Goal: Task Accomplishment & Management: Manage account settings

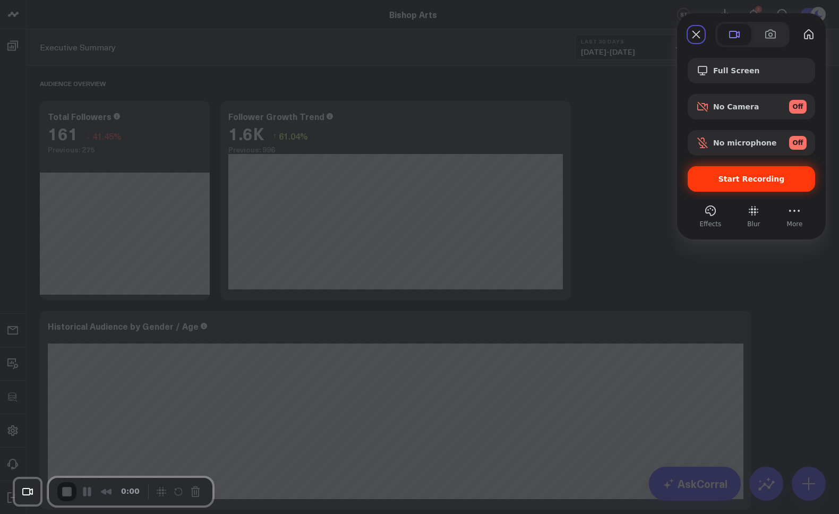
click at [737, 177] on span "Start Recording" at bounding box center [751, 179] width 66 height 8
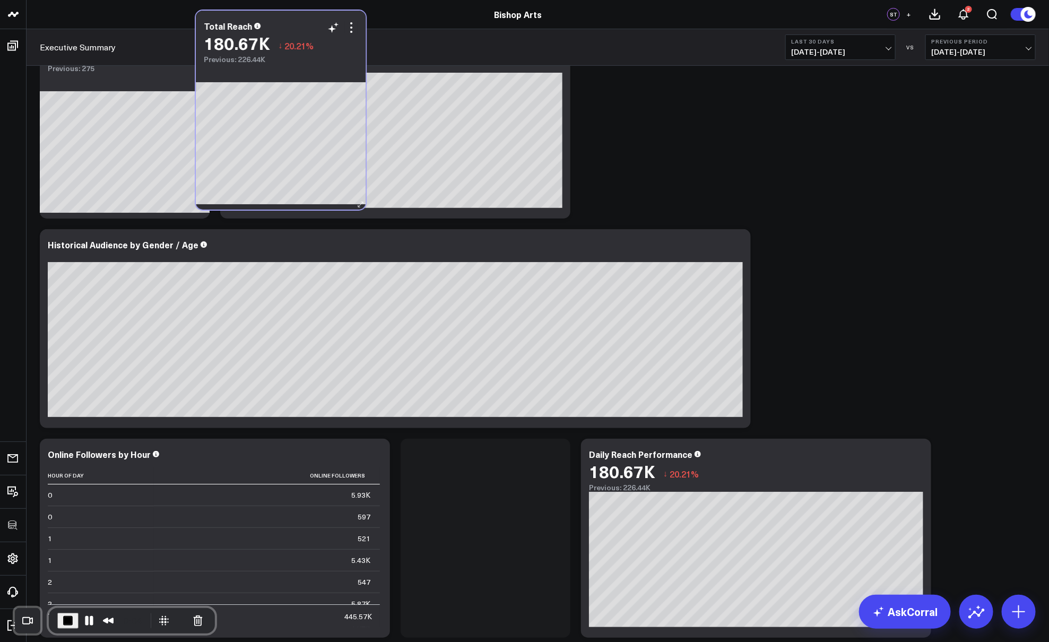
scroll to position [70, 0]
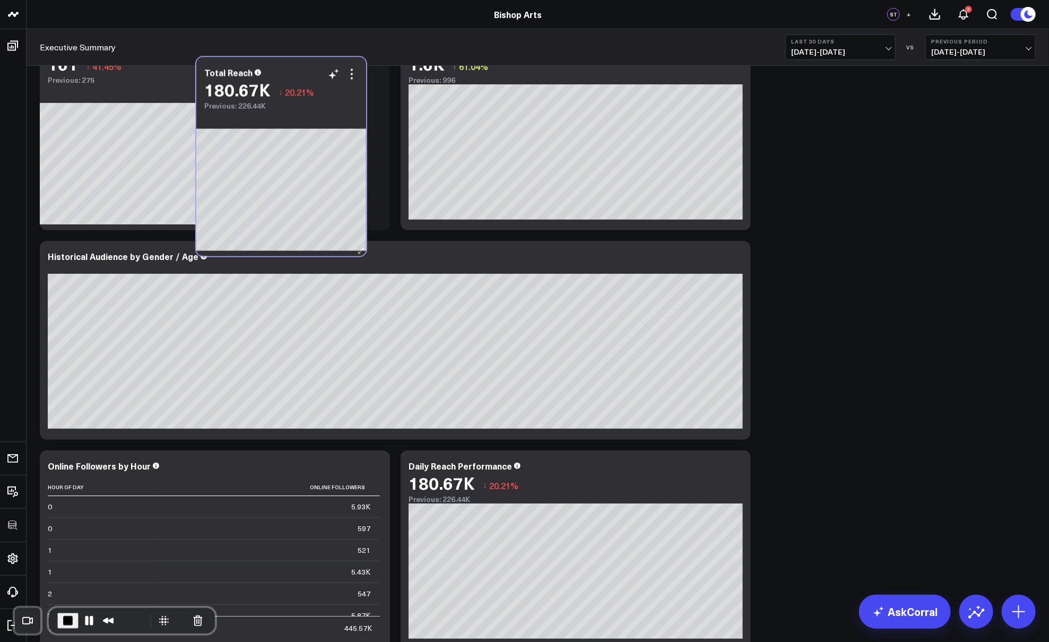
drag, startPoint x: 493, startPoint y: 450, endPoint x: 288, endPoint y: 73, distance: 428.9
click at [288, 73] on div "Total Reach" at bounding box center [281, 73] width 154 height 10
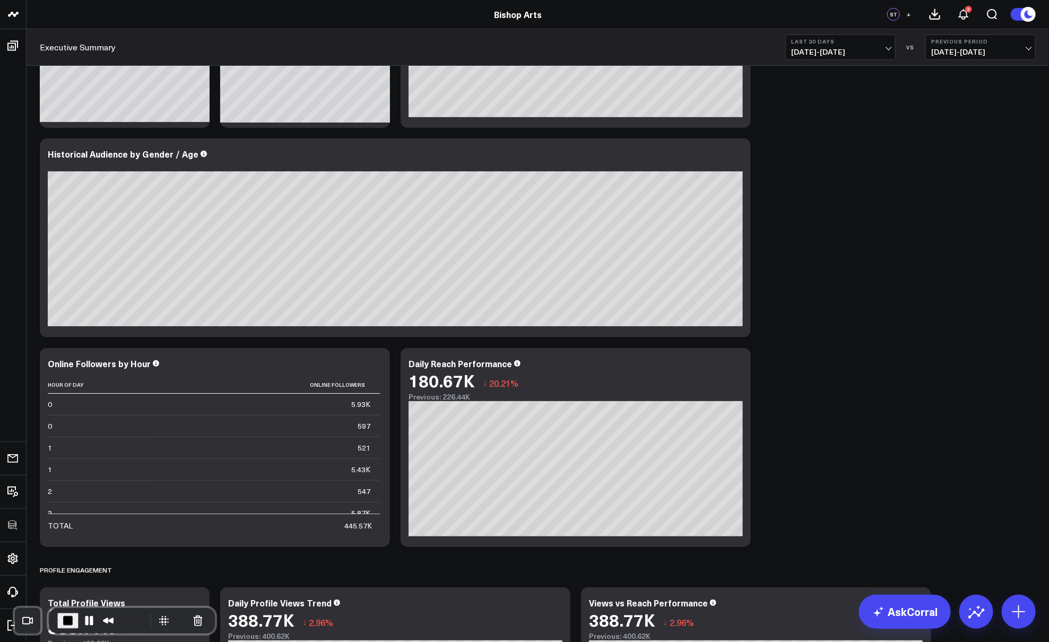
scroll to position [203, 0]
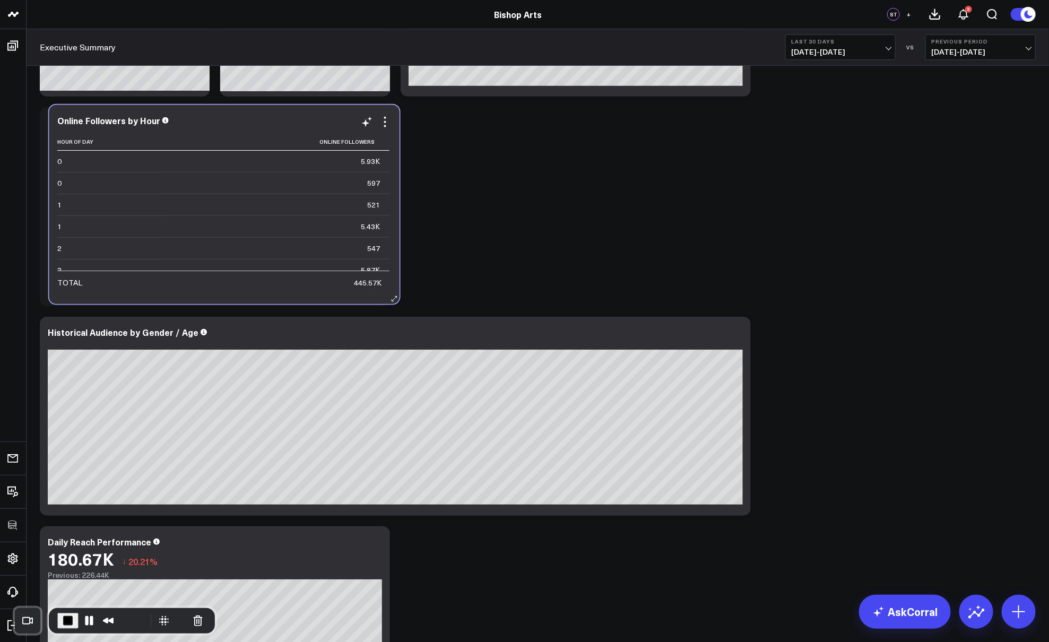
drag, startPoint x: 203, startPoint y: 332, endPoint x: 212, endPoint y: 127, distance: 205.6
click at [212, 127] on div "Online Followers by Hour" at bounding box center [224, 122] width 334 height 12
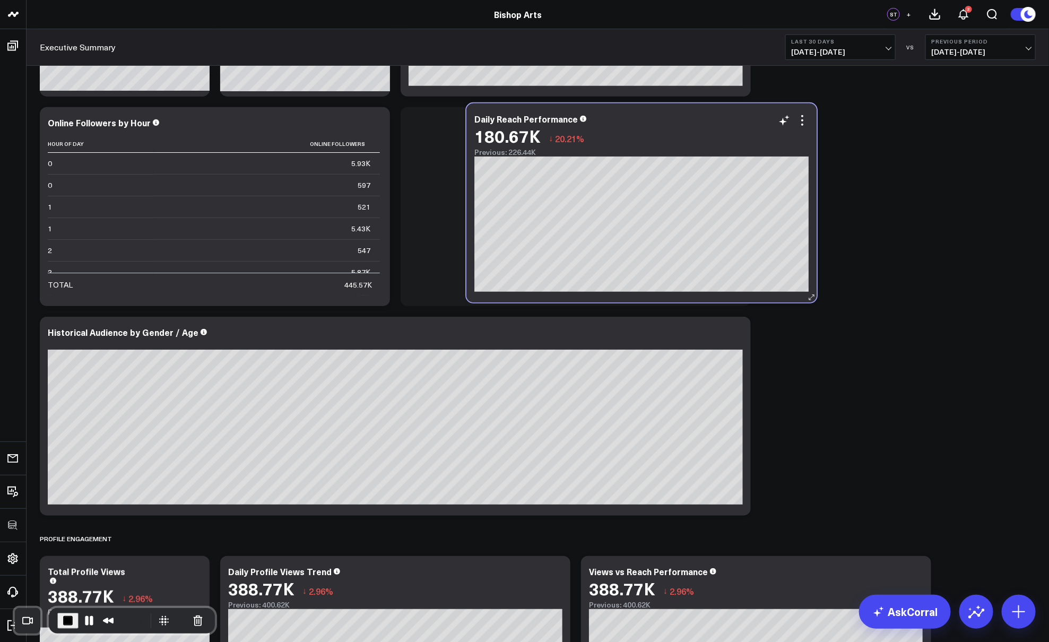
drag, startPoint x: 242, startPoint y: 543, endPoint x: 653, endPoint y: 119, distance: 590.4
click at [653, 119] on div "Daily Reach Performance" at bounding box center [641, 119] width 334 height 10
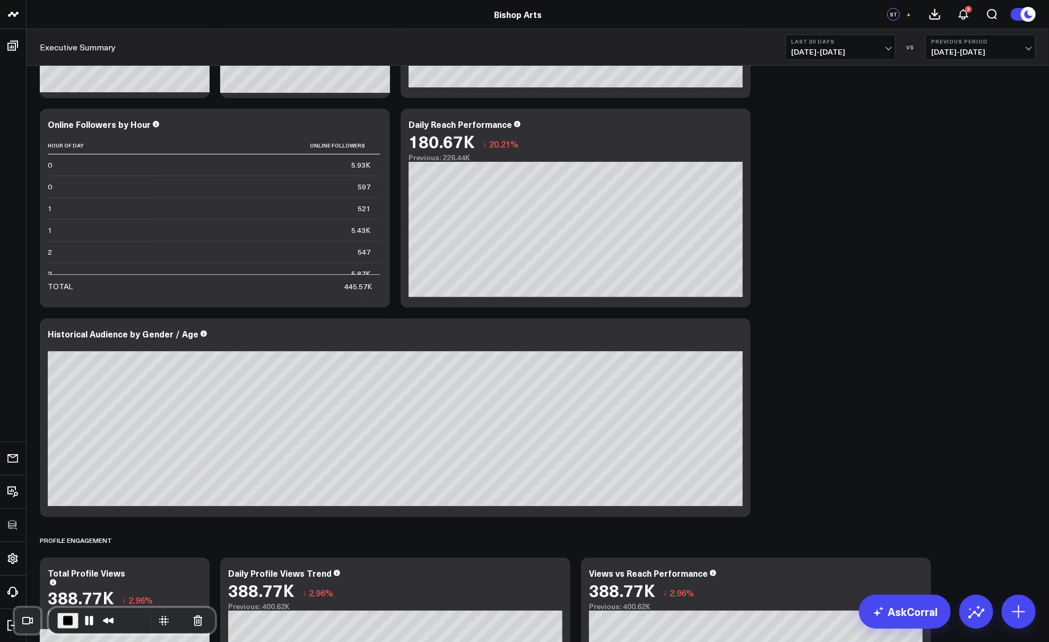
scroll to position [0, 0]
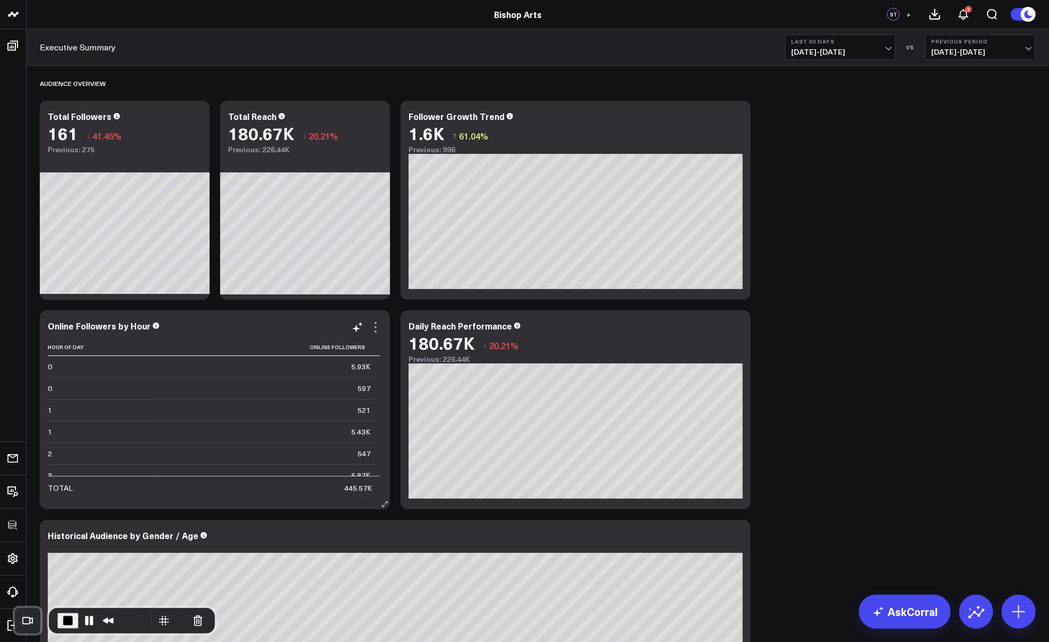
click at [373, 325] on icon at bounding box center [375, 327] width 13 height 13
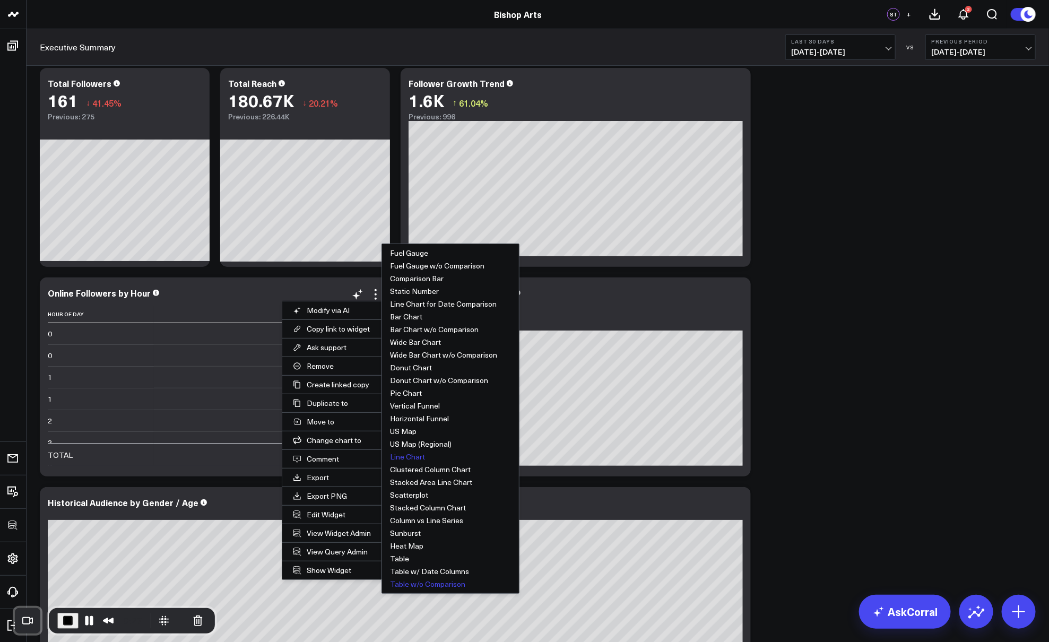
scroll to position [34, 0]
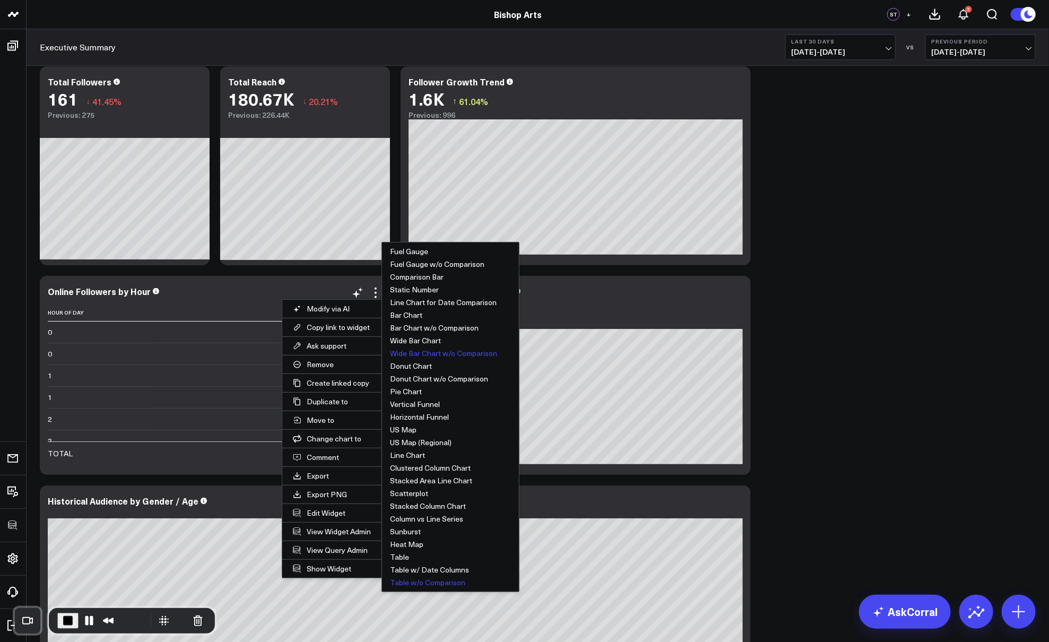
click at [423, 354] on button "Wide Bar Chart w/o Comparison" at bounding box center [450, 353] width 137 height 13
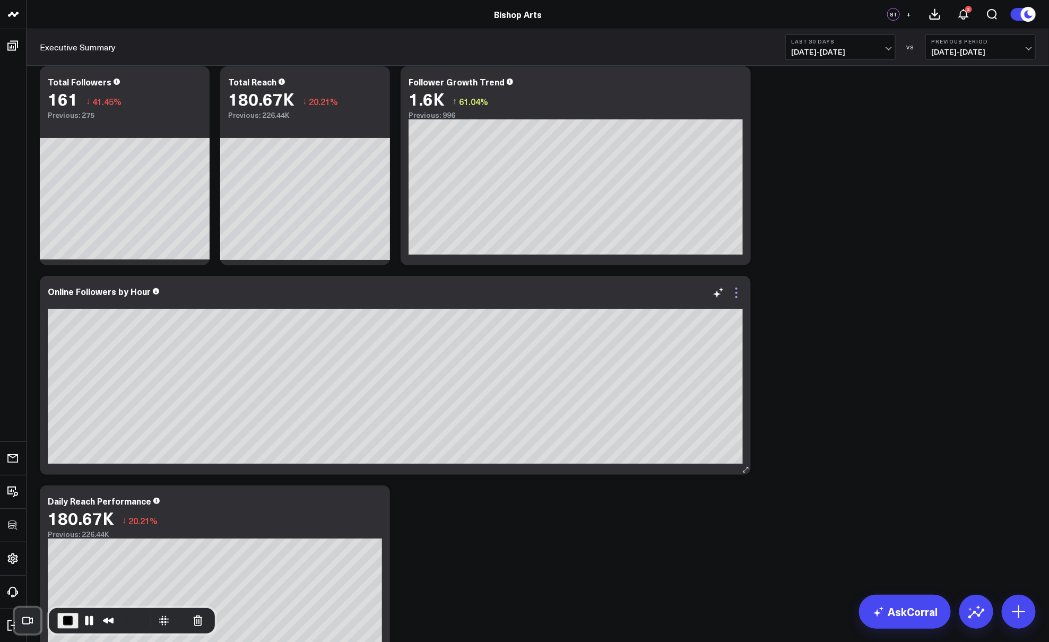
click at [735, 290] on icon at bounding box center [736, 293] width 13 height 13
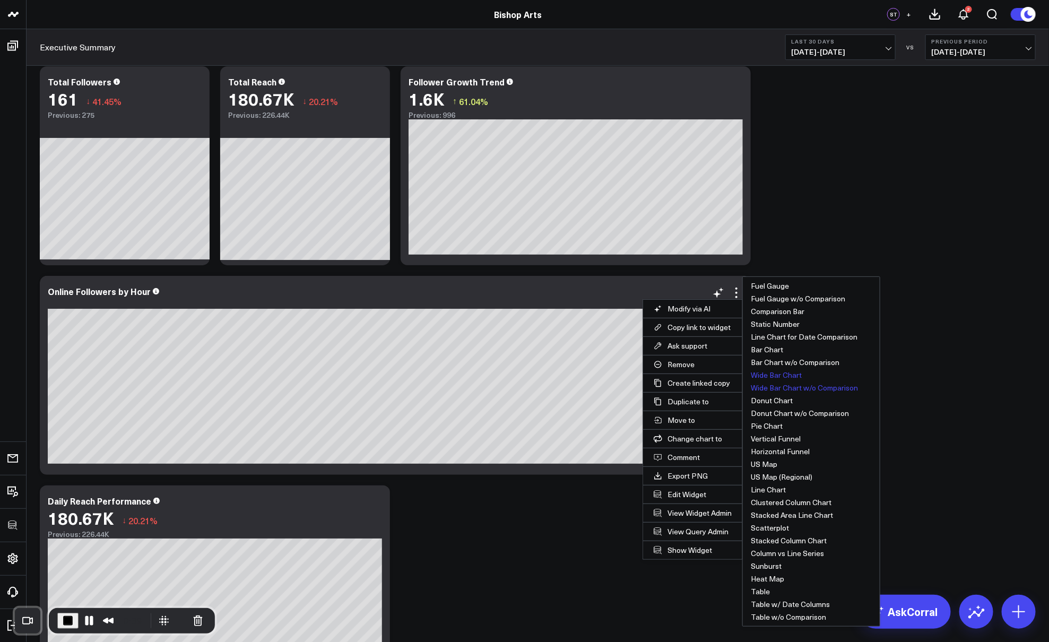
click at [779, 374] on button "Wide Bar Chart" at bounding box center [811, 375] width 137 height 13
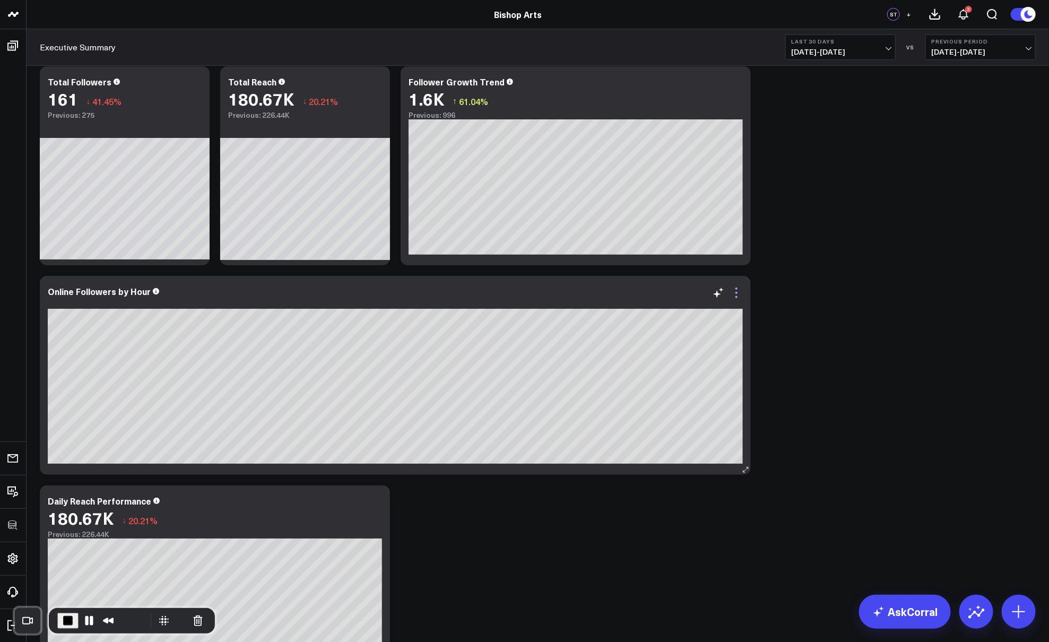
click at [738, 294] on icon at bounding box center [736, 293] width 13 height 13
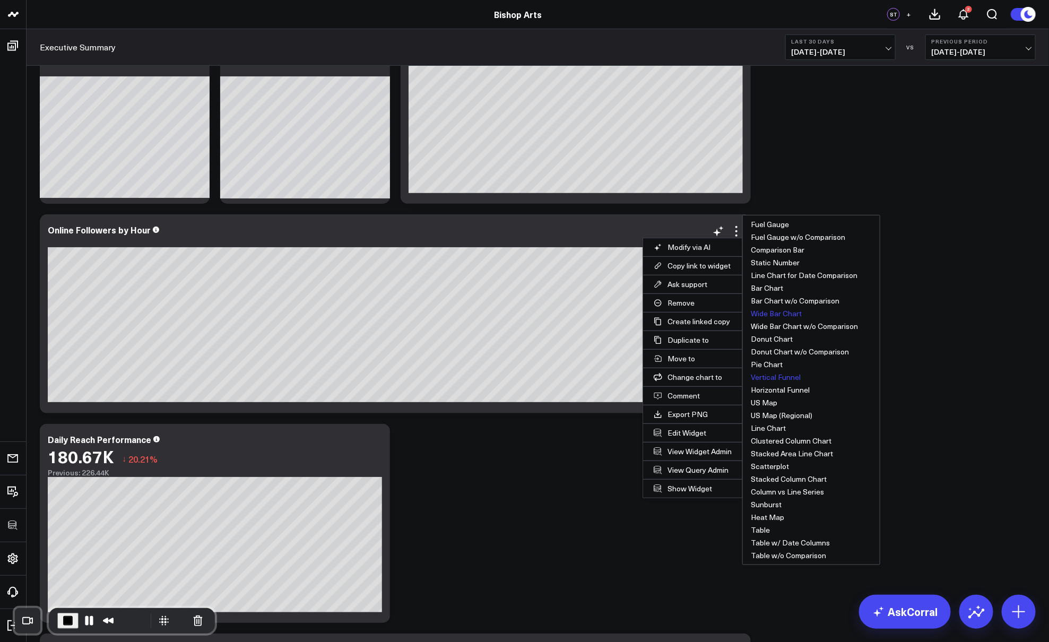
scroll to position [97, 0]
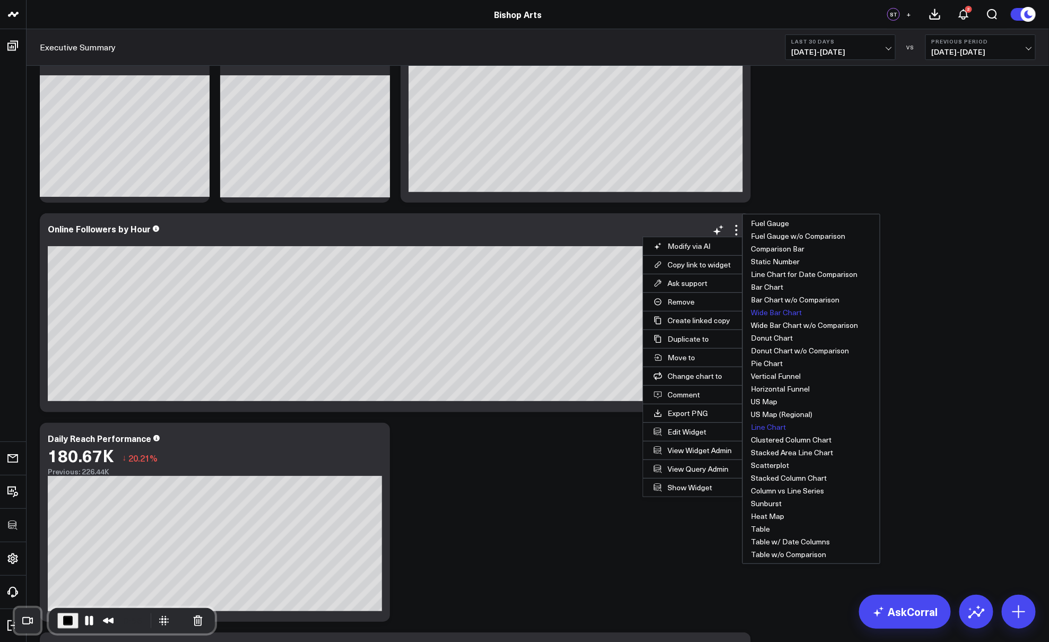
click at [767, 424] on button "Line Chart" at bounding box center [811, 427] width 137 height 13
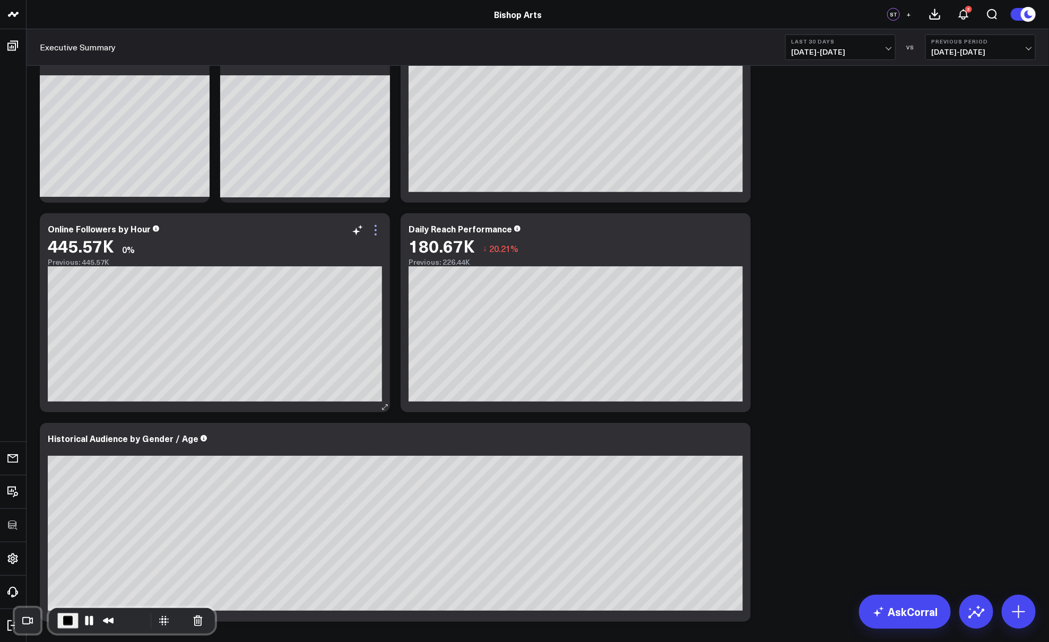
click at [376, 229] on icon at bounding box center [376, 230] width 2 height 2
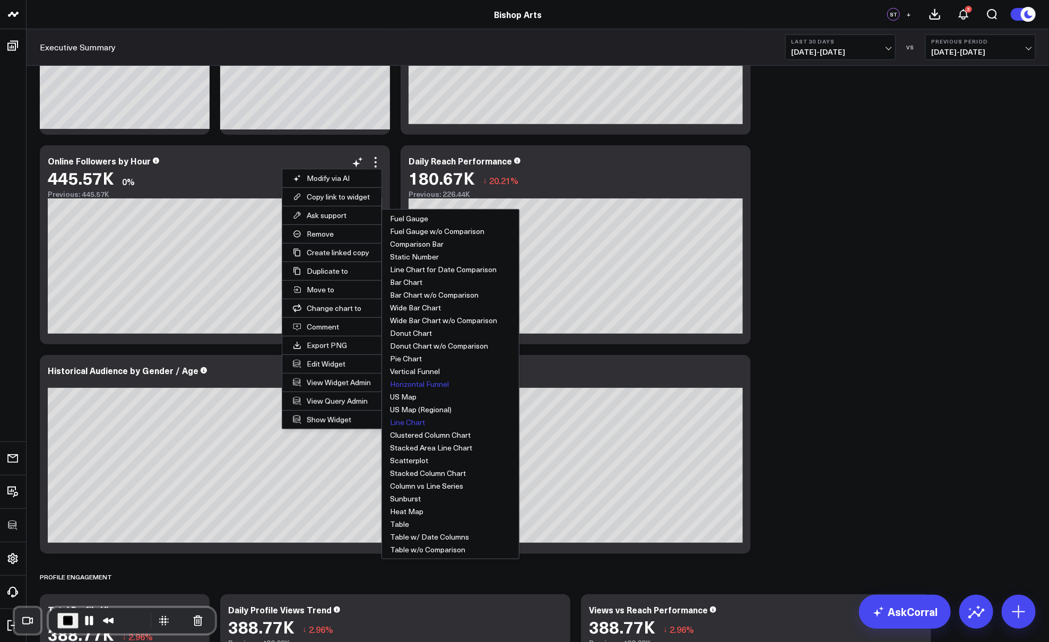
scroll to position [166, 0]
click at [431, 513] on button "Table w/o Comparison" at bounding box center [450, 549] width 137 height 13
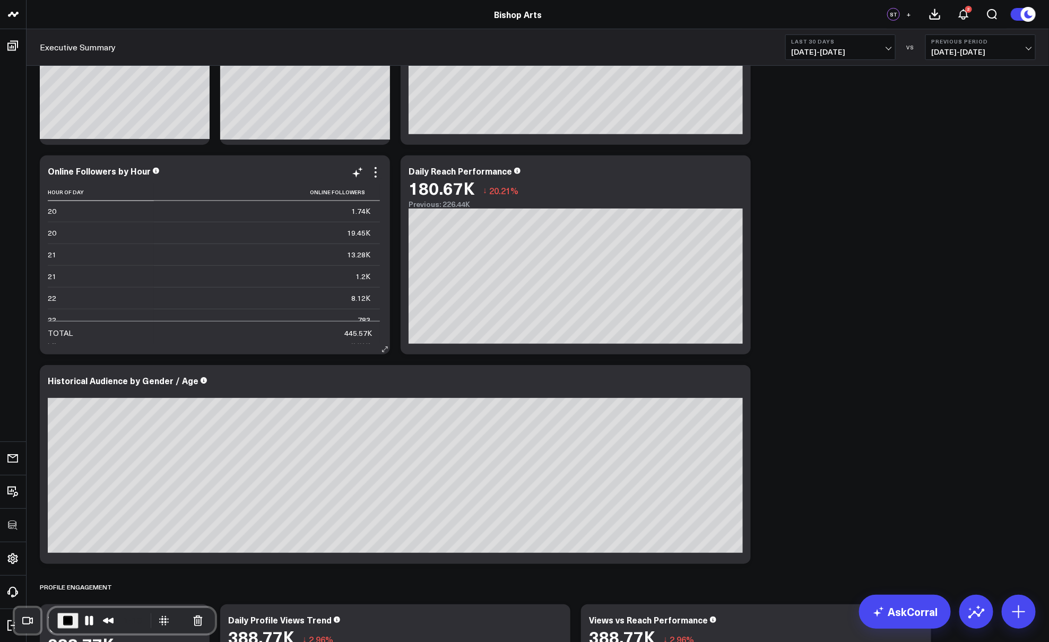
scroll to position [871, 0]
click at [376, 179] on div "Online Followers by Hour Hour Of Day Online Followers 0 5.93K 0 597 1 521 1 5.4…" at bounding box center [215, 255] width 334 height 178
click at [378, 171] on icon at bounding box center [375, 172] width 13 height 13
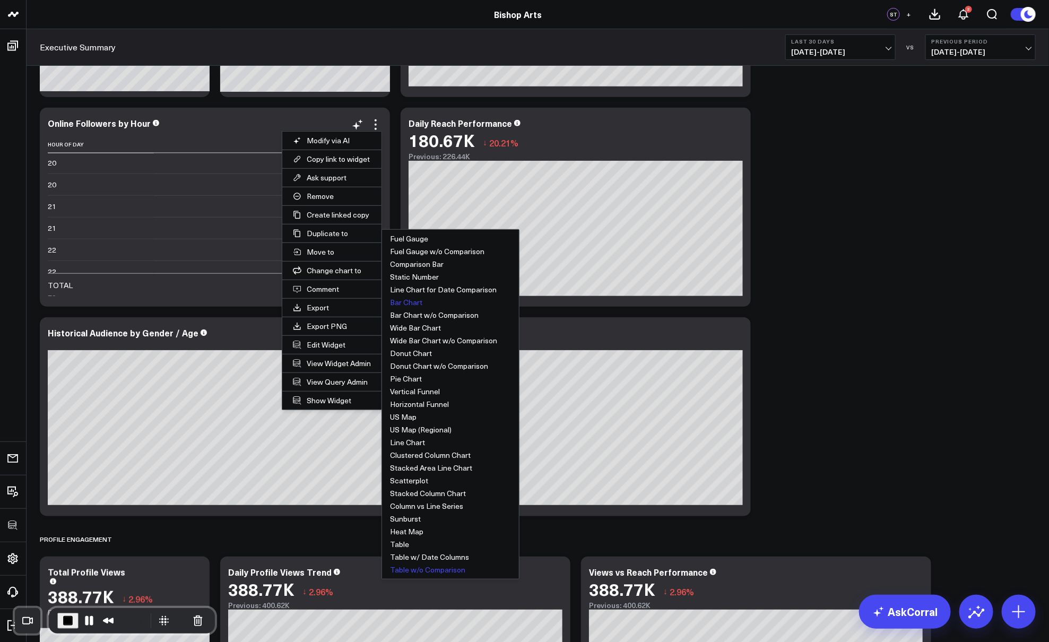
scroll to position [210, 0]
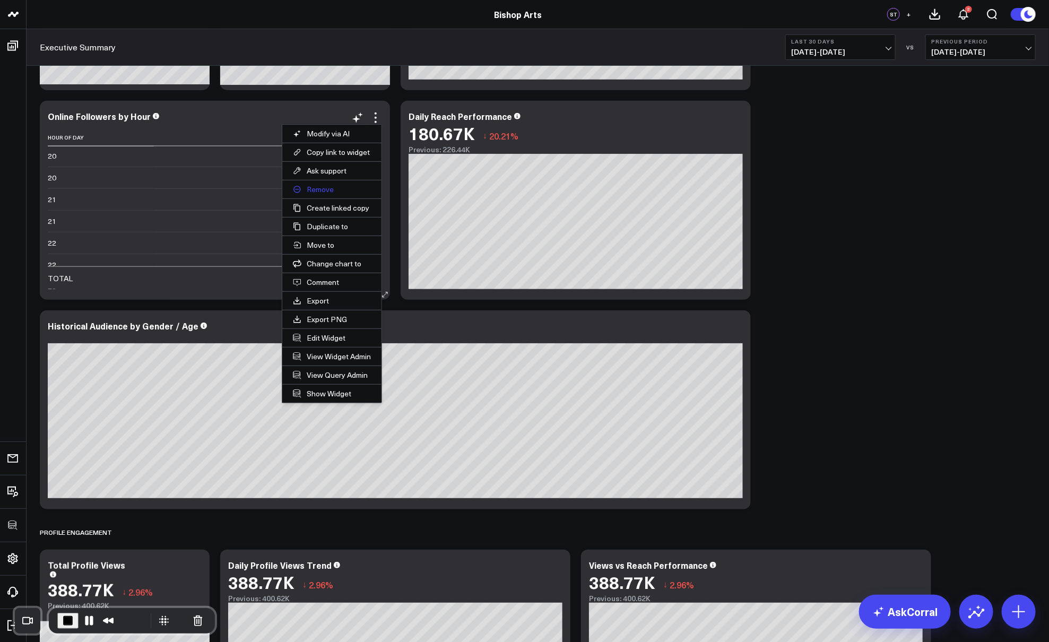
click at [320, 187] on button "Remove" at bounding box center [331, 189] width 99 height 18
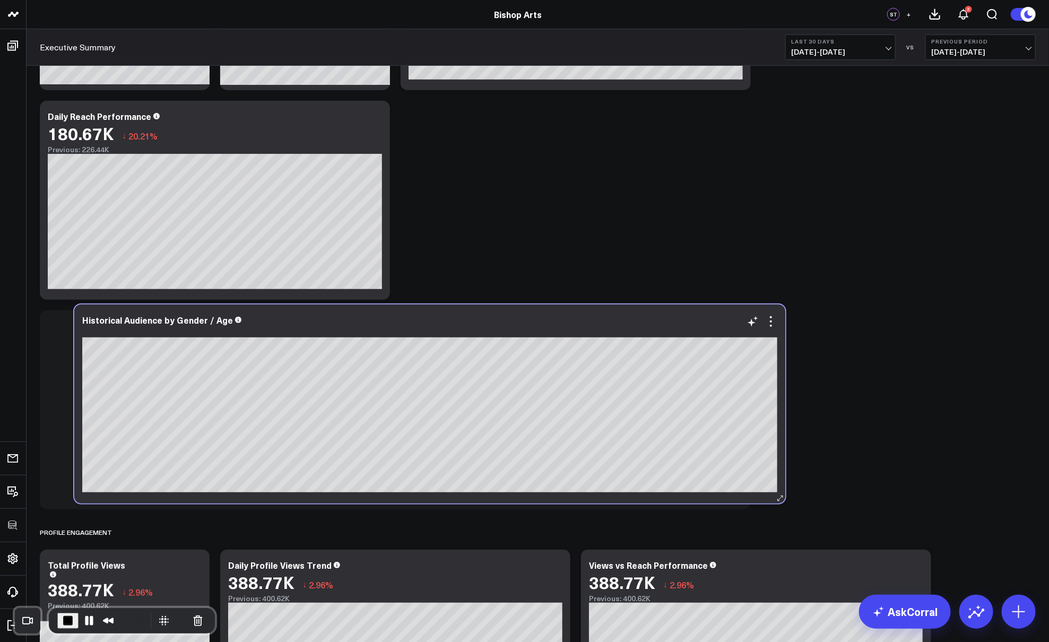
drag, startPoint x: 743, startPoint y: 498, endPoint x: 769, endPoint y: 496, distance: 26.1
click at [769, 496] on div "Historical Audience by Gender / Age" at bounding box center [429, 404] width 711 height 199
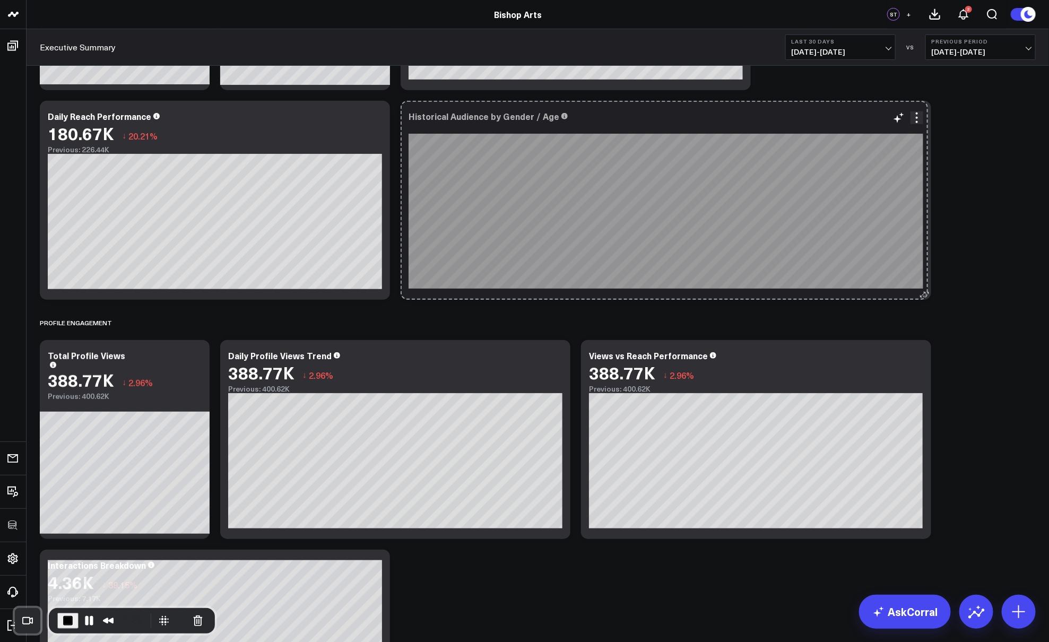
drag, startPoint x: 927, startPoint y: 296, endPoint x: 923, endPoint y: 283, distance: 13.1
click at [838, 283] on div "Historical Audience by Gender / Age “Other” combines smaller or uncategorized d…" at bounding box center [666, 200] width 531 height 199
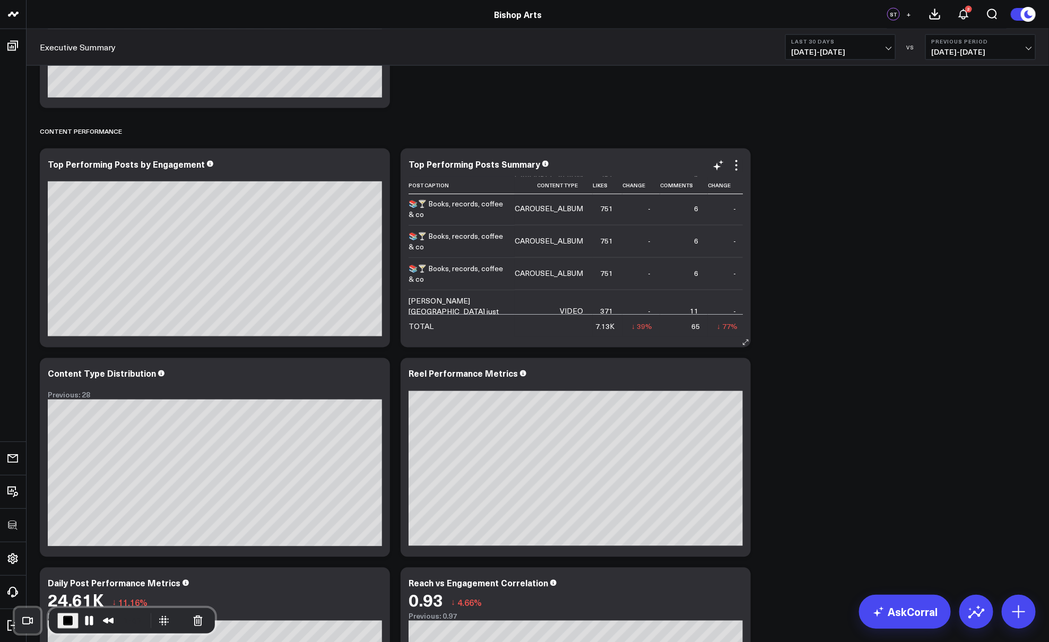
scroll to position [0, 0]
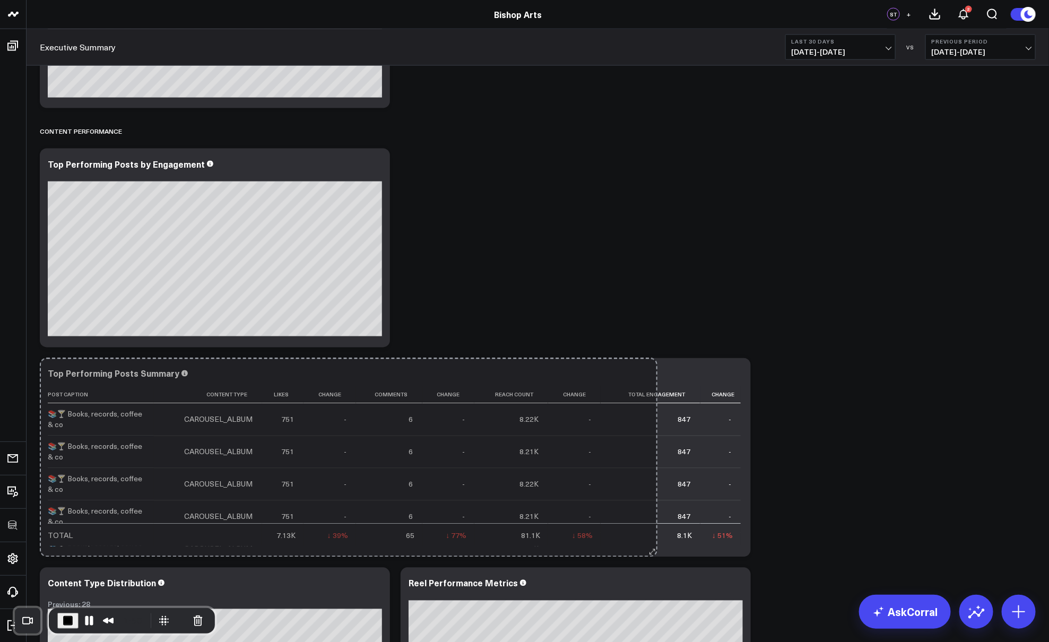
drag, startPoint x: 746, startPoint y: 343, endPoint x: 986, endPoint y: 331, distance: 239.7
click at [838, 330] on div "Audience Overview Modify via AI Copy link to widget Ask support Remove Create l…" at bounding box center [537, 323] width 1007 height 2215
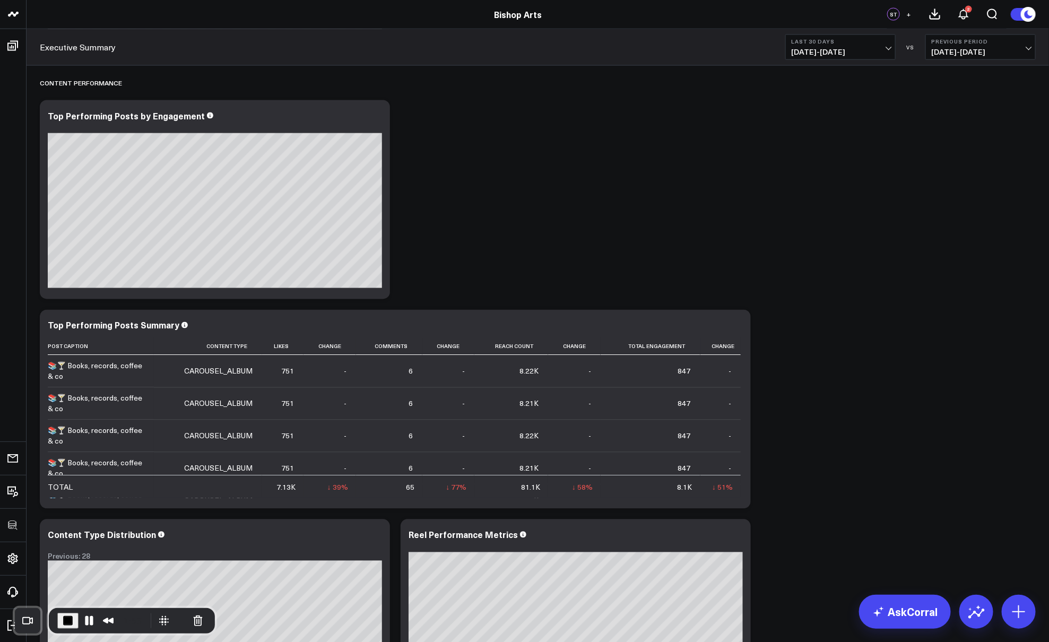
scroll to position [933, 0]
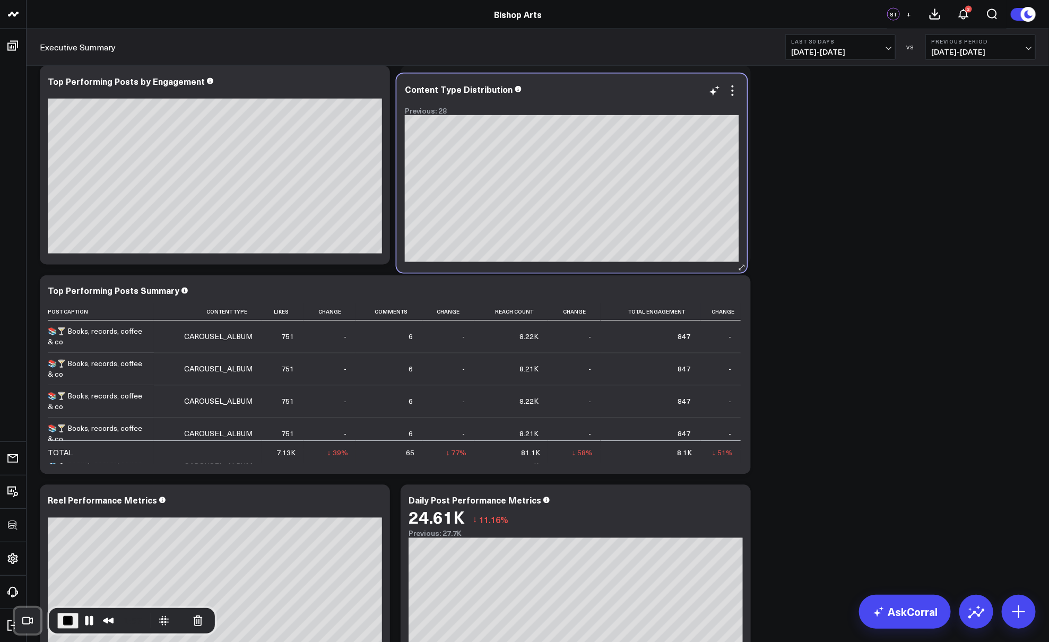
drag, startPoint x: 247, startPoint y: 508, endPoint x: 605, endPoint y: 97, distance: 544.8
click at [605, 97] on div at bounding box center [572, 100] width 334 height 7
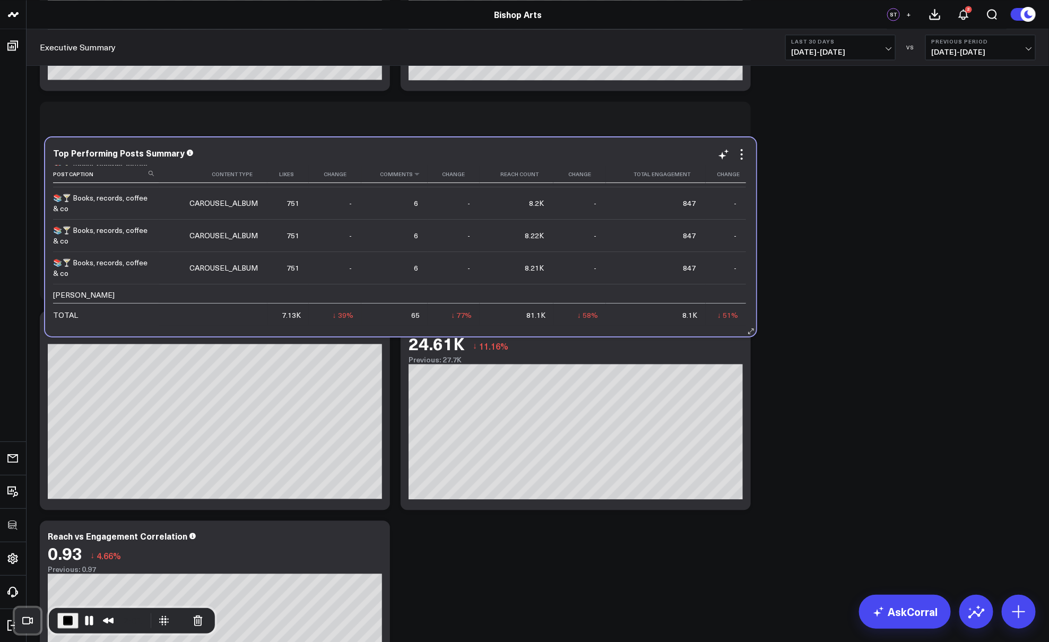
scroll to position [1107, 0]
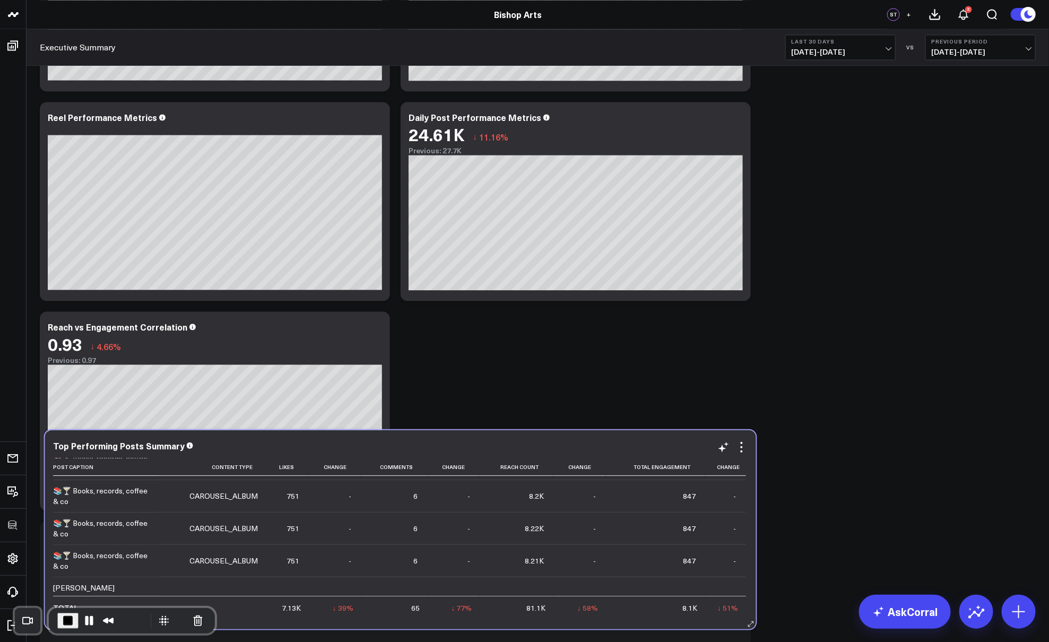
drag, startPoint x: 371, startPoint y: 121, endPoint x: 373, endPoint y: 422, distance: 301.5
click at [374, 441] on div "Top Performing Posts Summary" at bounding box center [400, 446] width 695 height 10
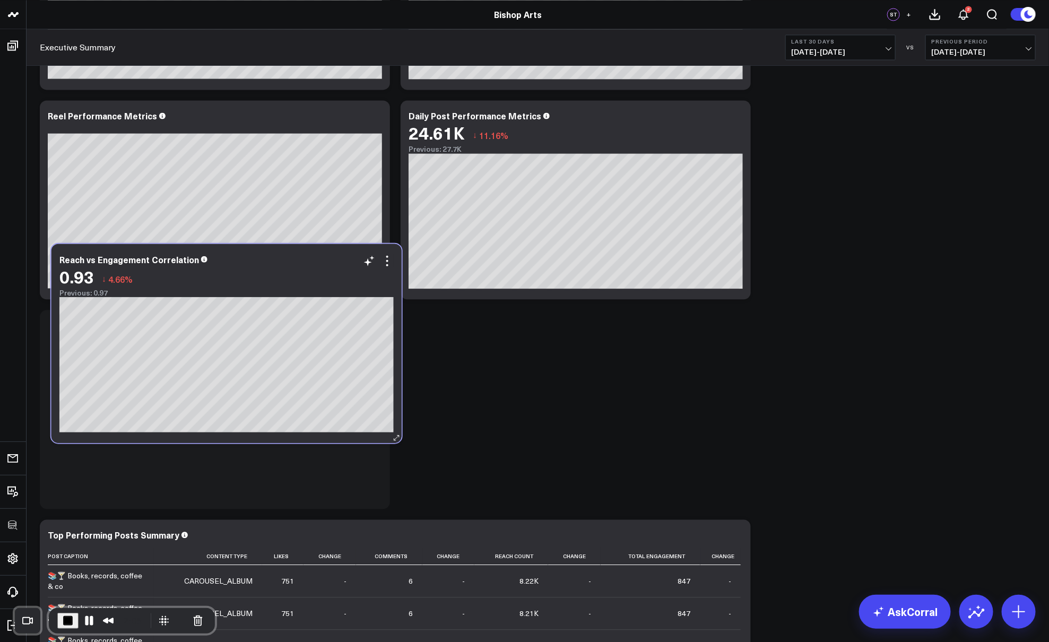
drag, startPoint x: 243, startPoint y: 498, endPoint x: 252, endPoint y: 261, distance: 237.4
click at [252, 261] on div "Reach vs Engagement Correlation" at bounding box center [226, 259] width 334 height 10
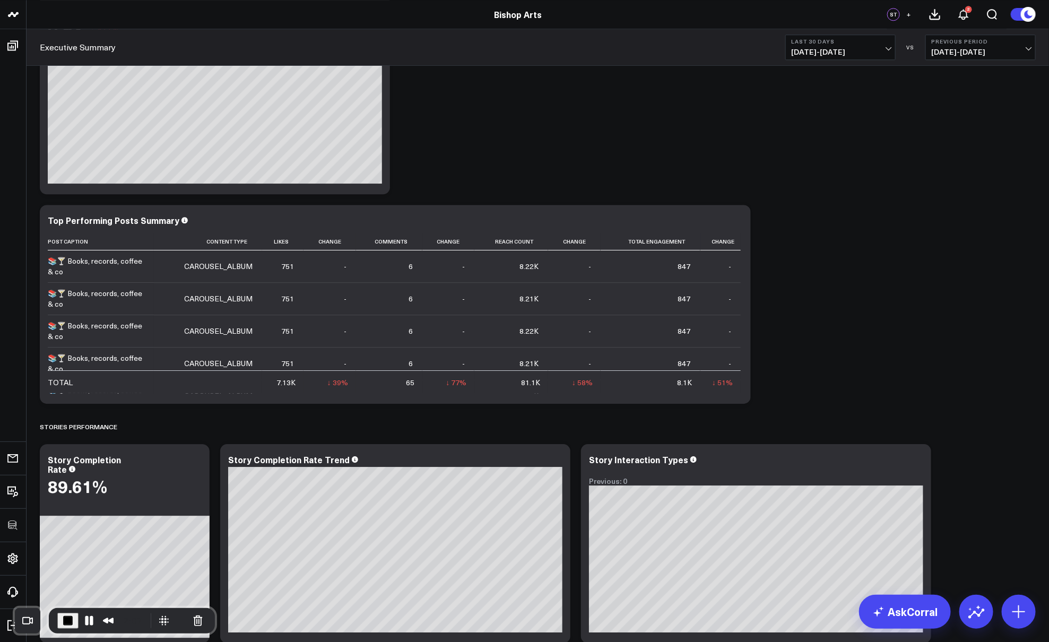
scroll to position [1426, 0]
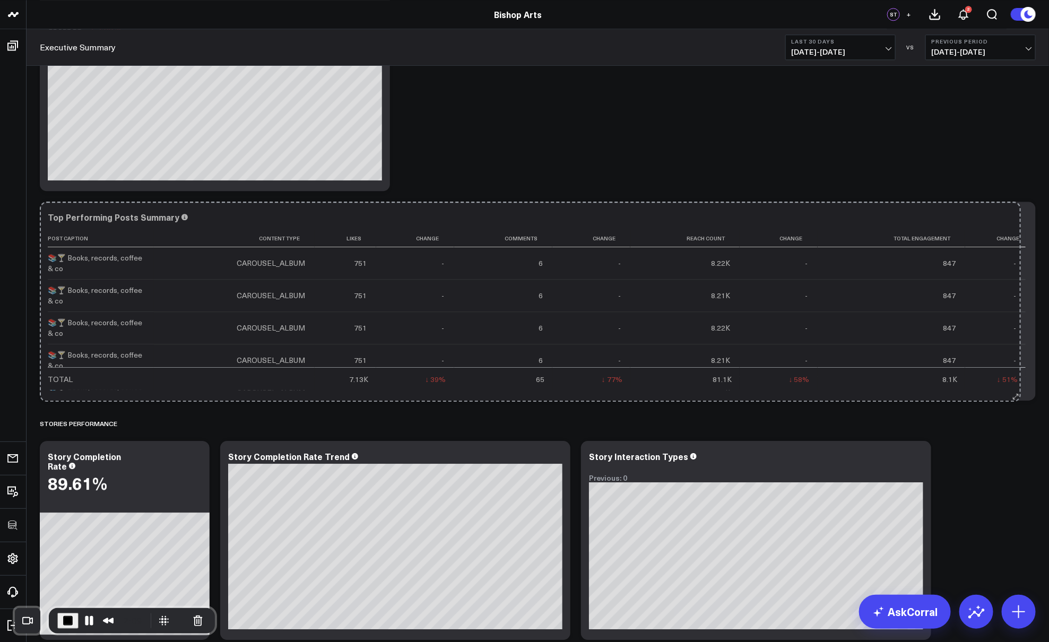
drag, startPoint x: 745, startPoint y: 393, endPoint x: 1003, endPoint y: 400, distance: 258.6
click at [838, 394] on div "Top Performing Posts Summary Post Caption Content Type Likes Change Comments Ch…" at bounding box center [538, 301] width 996 height 199
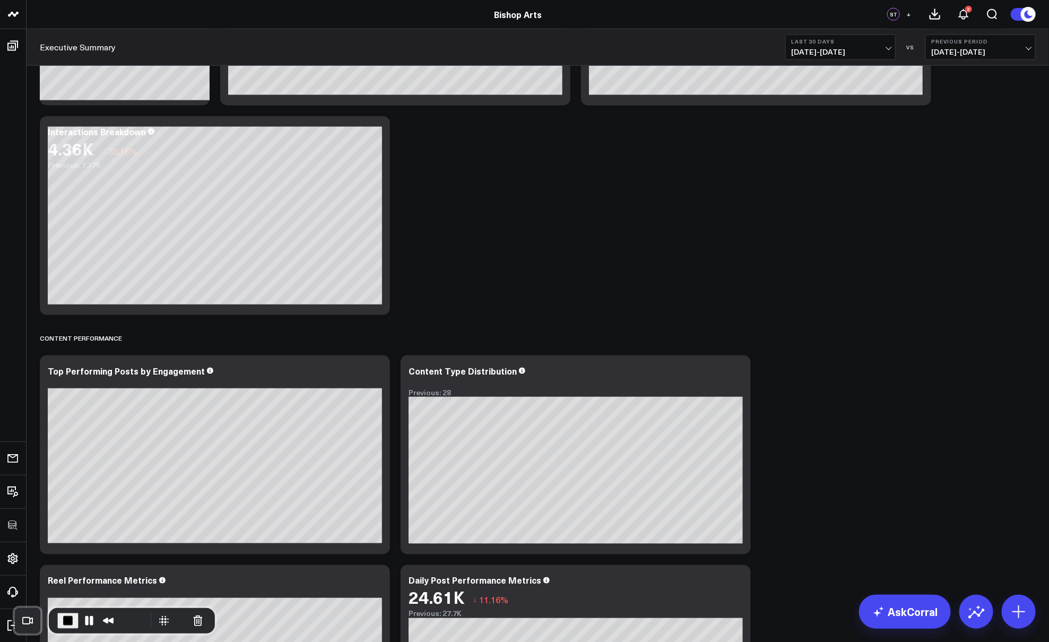
scroll to position [0, 0]
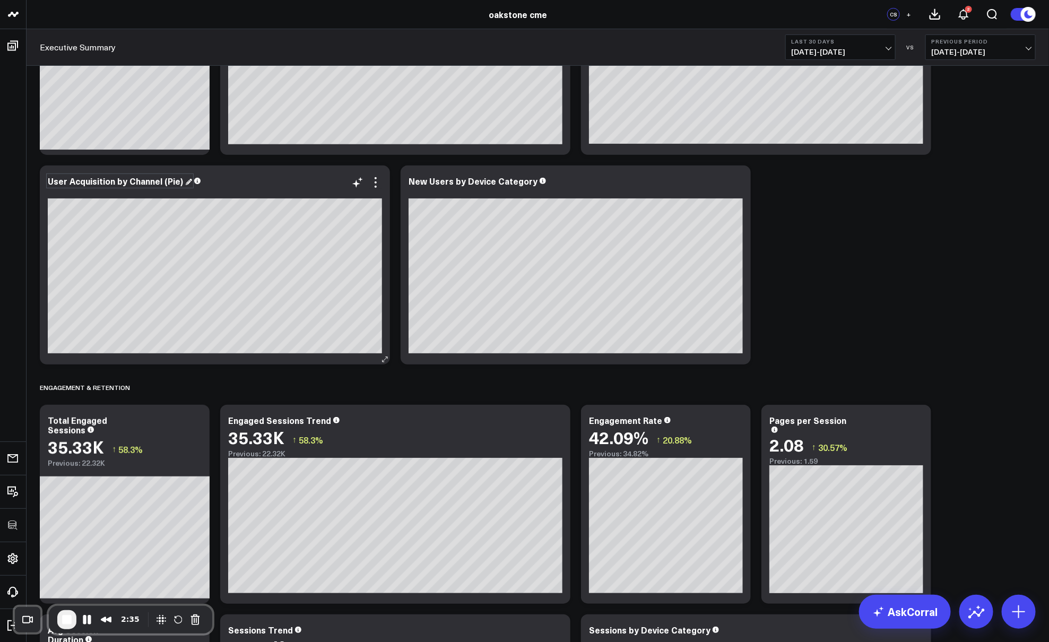
scroll to position [144, 0]
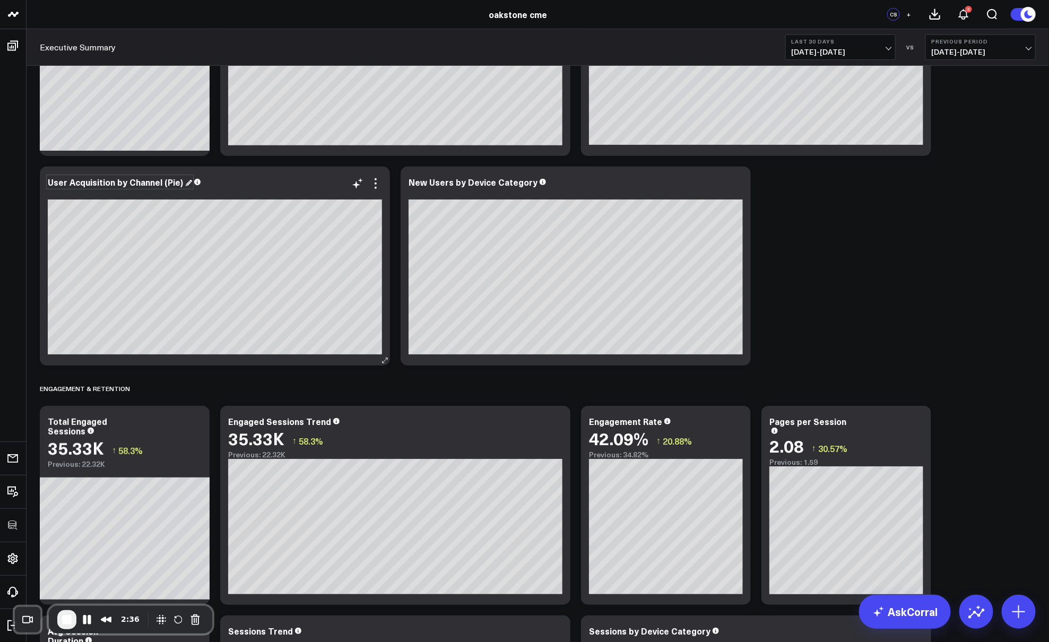
click at [170, 177] on div "User Acquisition by Channel (Pie)" at bounding box center [120, 182] width 144 height 12
drag, startPoint x: 160, startPoint y: 184, endPoint x: 213, endPoint y: 186, distance: 52.6
click at [213, 186] on div "User Acquisition by Channel (Pie)" at bounding box center [215, 182] width 334 height 10
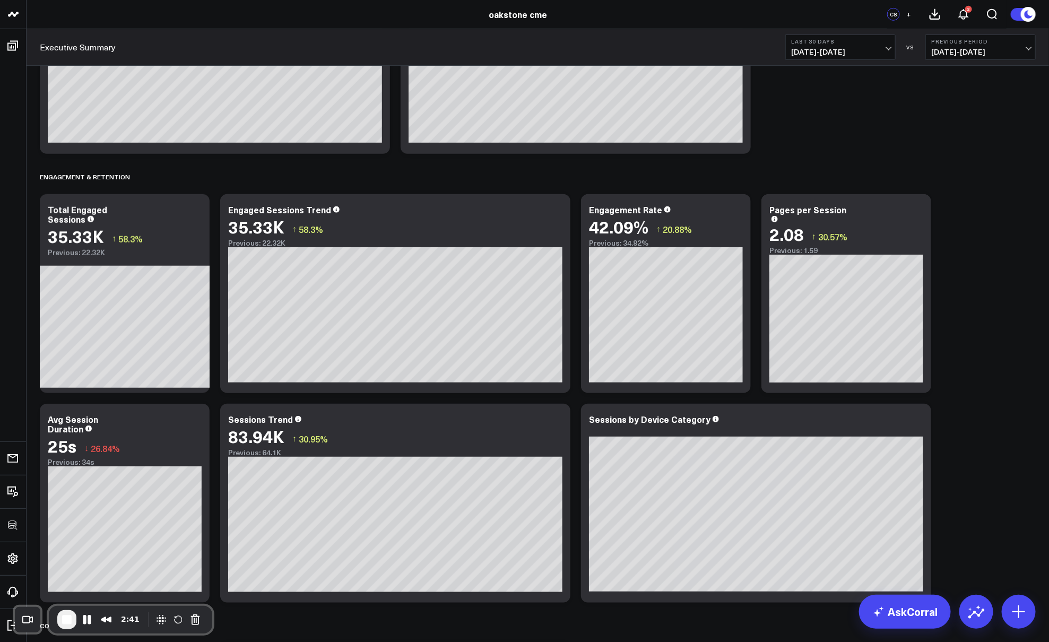
scroll to position [453, 0]
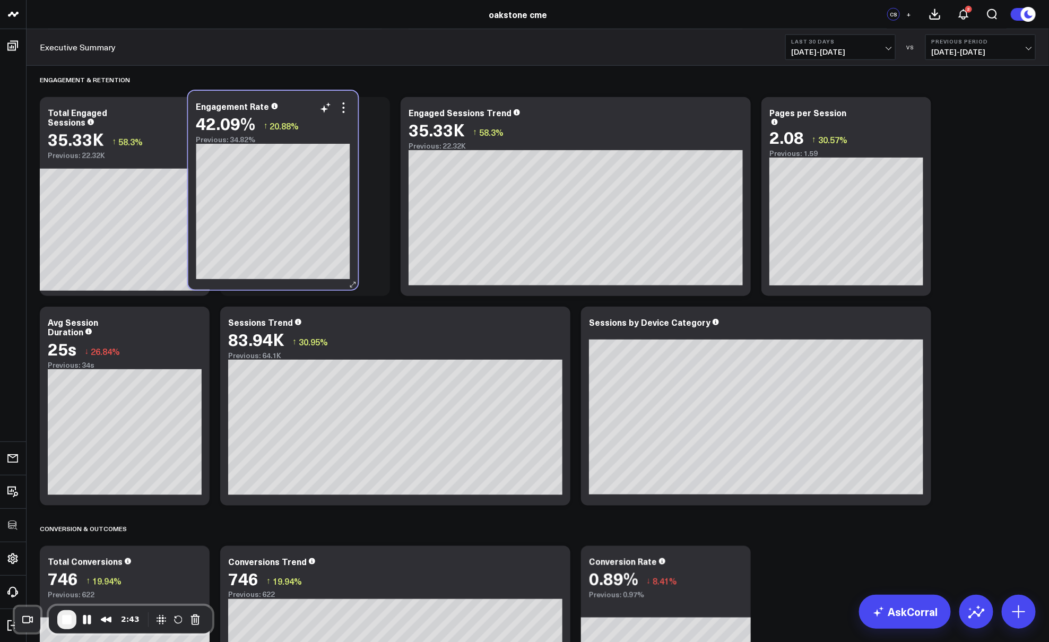
drag, startPoint x: 692, startPoint y: 107, endPoint x: 299, endPoint y: 101, distance: 393.3
click at [299, 101] on div "Engagement Rate" at bounding box center [273, 106] width 154 height 10
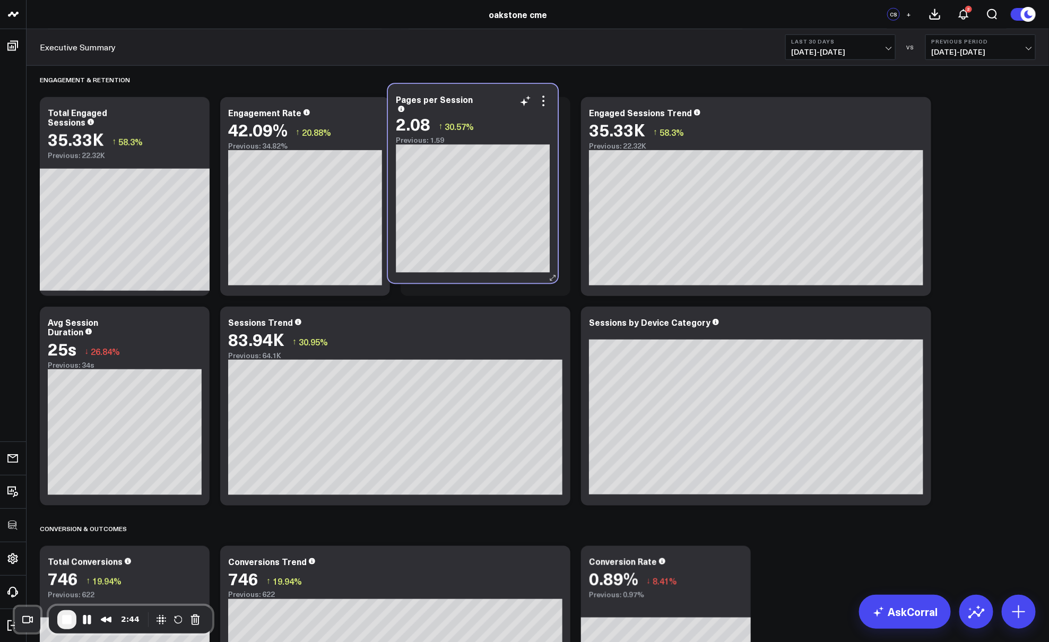
drag, startPoint x: 882, startPoint y: 110, endPoint x: 509, endPoint y: 98, distance: 373.3
click at [509, 98] on div "Pages per Session" at bounding box center [473, 102] width 154 height 17
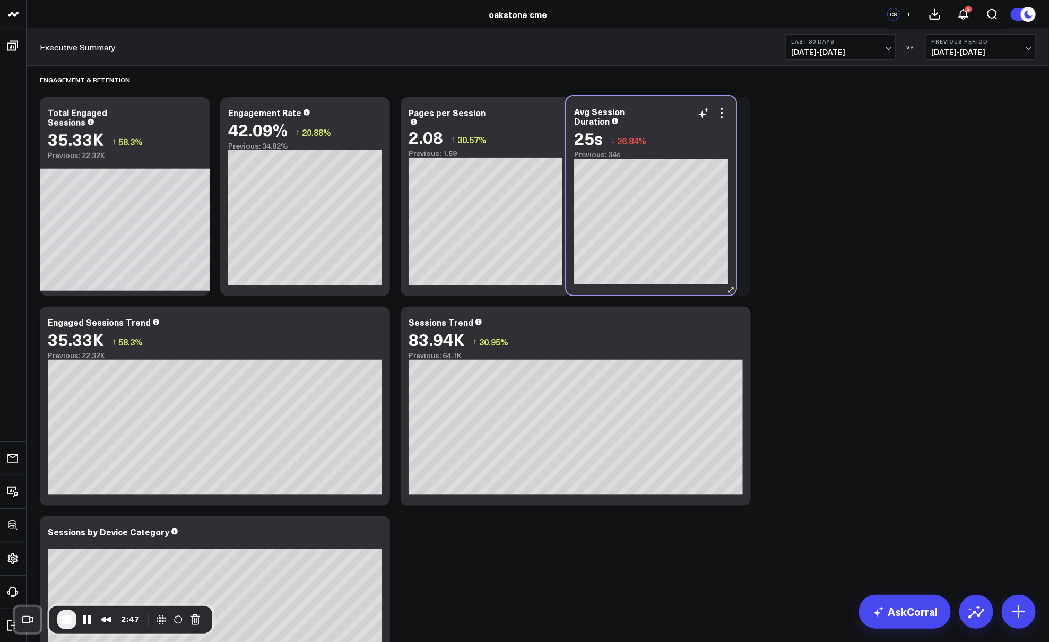
drag, startPoint x: 127, startPoint y: 322, endPoint x: 719, endPoint y: 148, distance: 616.9
click at [653, 111] on div "Avg Session Duration" at bounding box center [651, 116] width 154 height 19
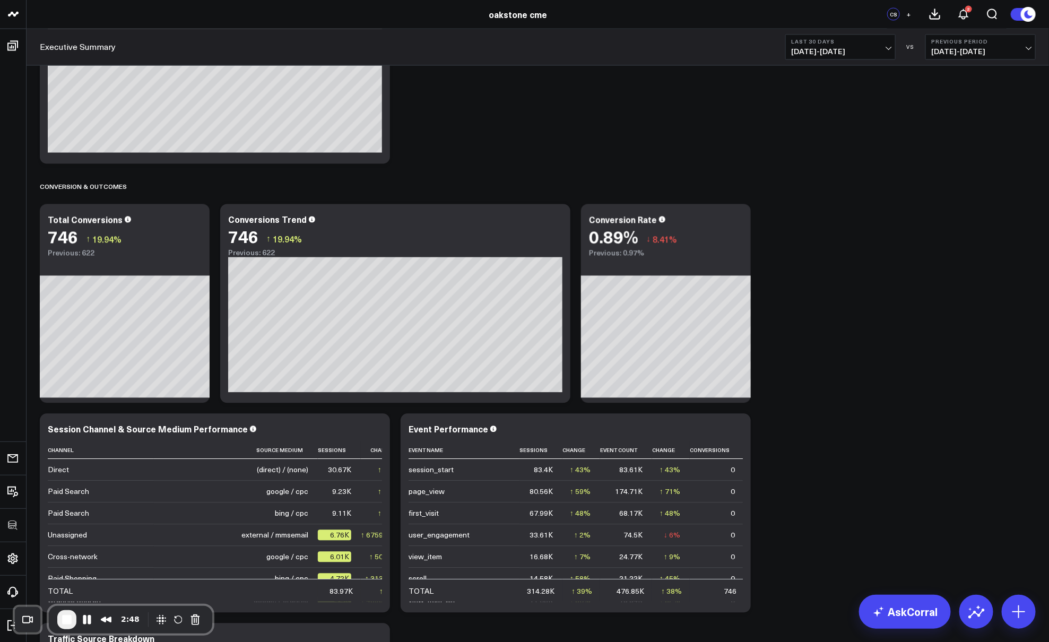
scroll to position [1086, 0]
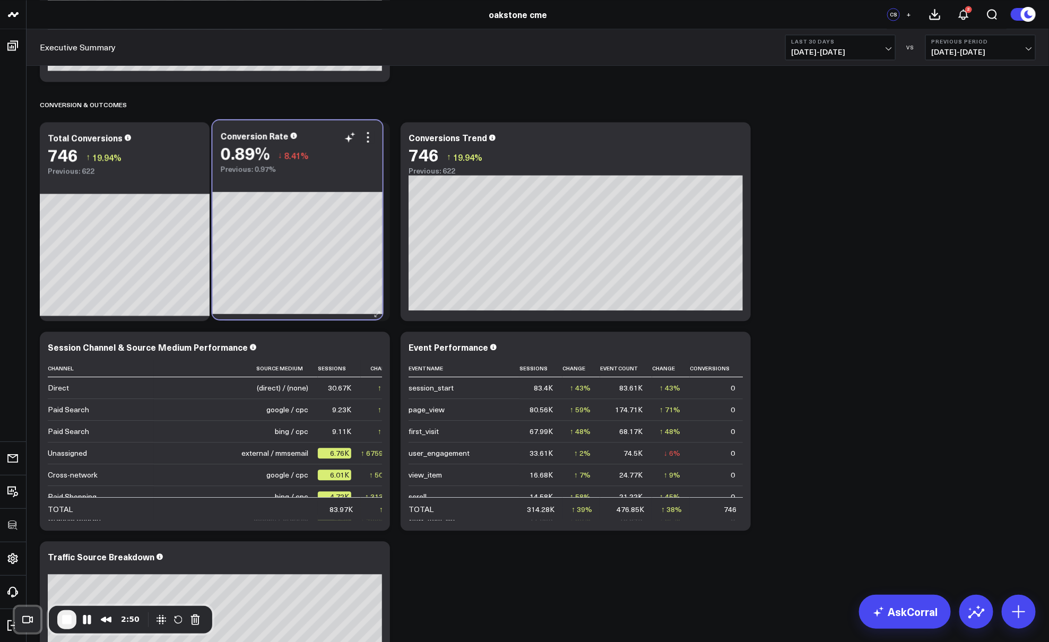
drag, startPoint x: 695, startPoint y: 134, endPoint x: 327, endPoint y: 132, distance: 368.3
click at [327, 132] on div "Conversion Rate" at bounding box center [298, 136] width 154 height 10
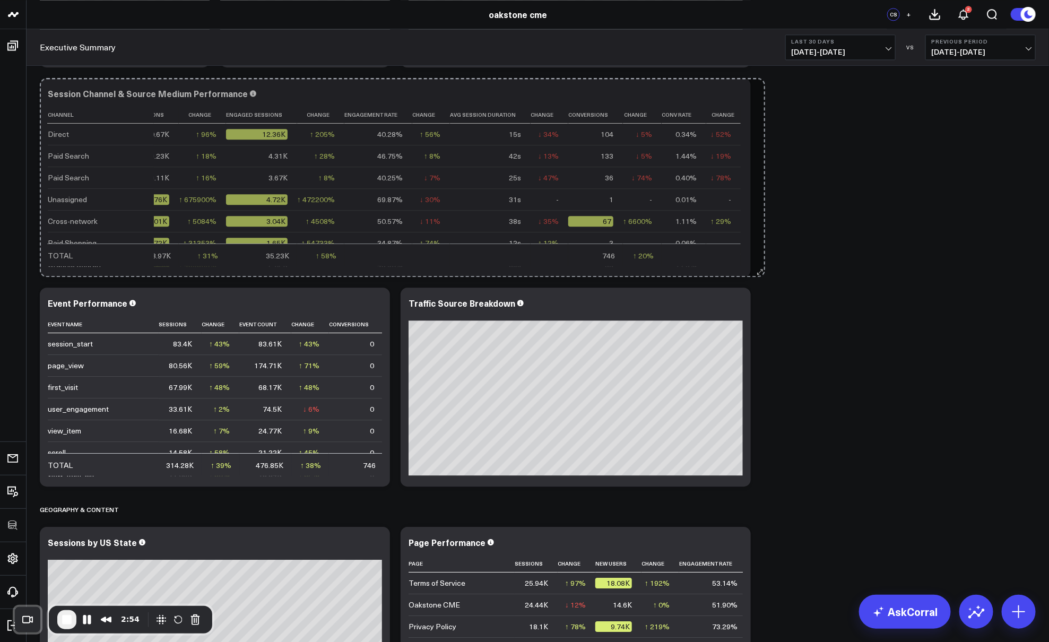
scroll to position [0, 183]
drag, startPoint x: 382, startPoint y: 270, endPoint x: 632, endPoint y: 136, distance: 283.5
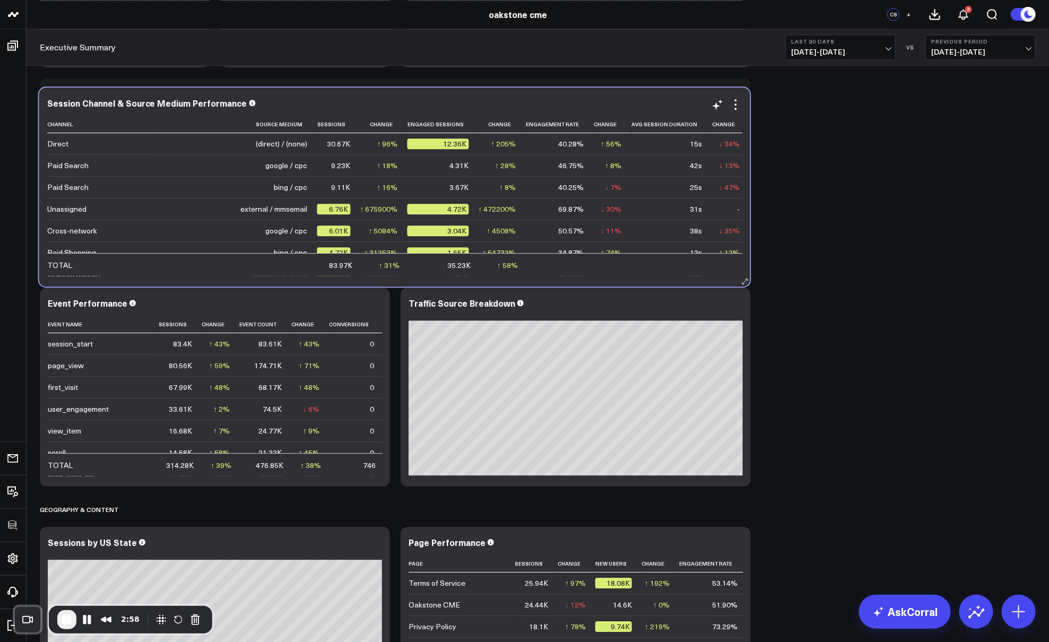
drag, startPoint x: 592, startPoint y: 92, endPoint x: 591, endPoint y: 102, distance: 9.6
click at [591, 102] on div "Session Channel & Source Medium Performance" at bounding box center [394, 103] width 695 height 10
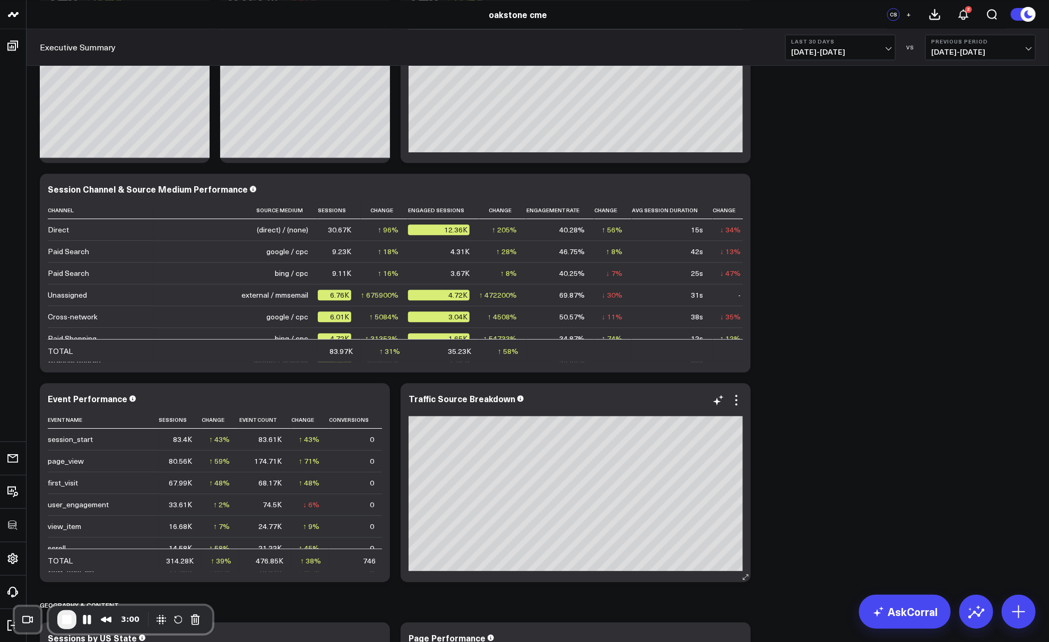
scroll to position [1226, 0]
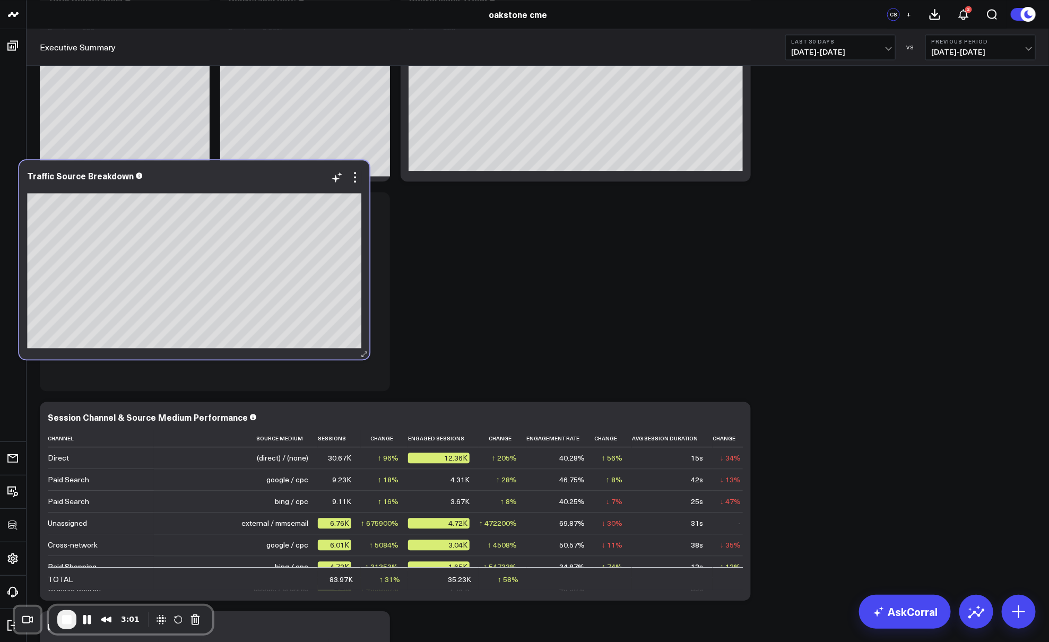
drag, startPoint x: 584, startPoint y: 432, endPoint x: 209, endPoint y: 200, distance: 441.4
click at [209, 193] on div at bounding box center [194, 188] width 334 height 10
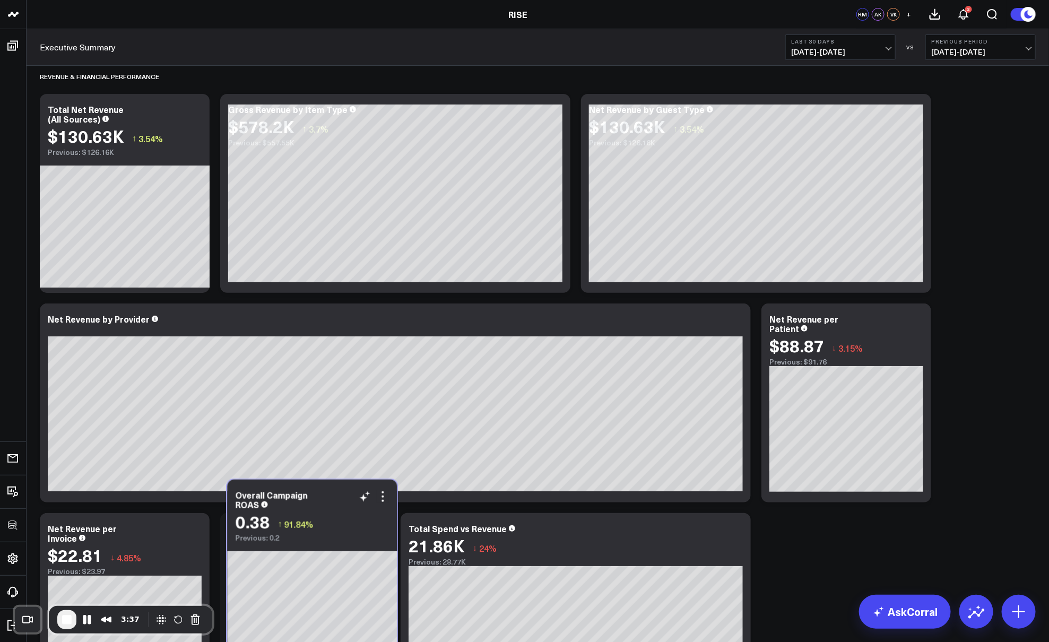
scroll to position [4, 0]
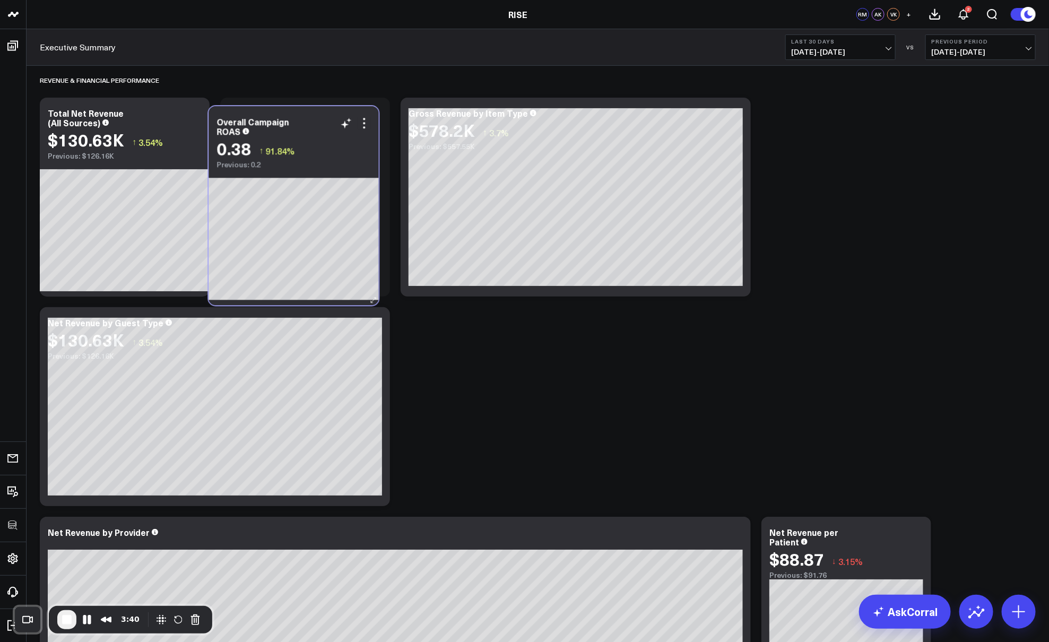
drag, startPoint x: 326, startPoint y: 509, endPoint x: 307, endPoint y: 132, distance: 377.3
click at [307, 132] on div "Overall Campaign ROAS" at bounding box center [294, 126] width 154 height 19
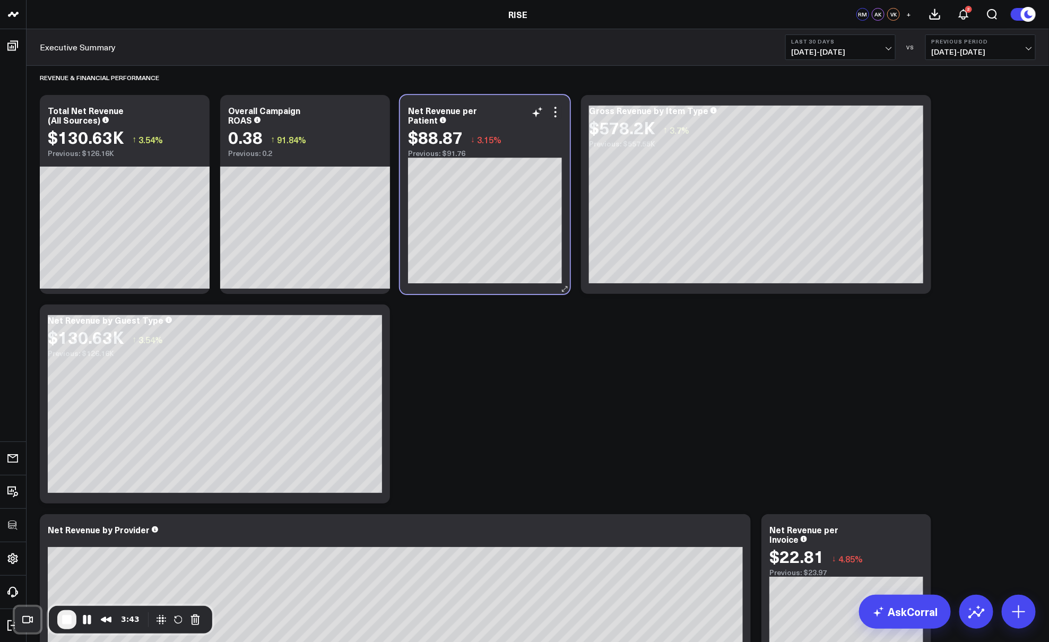
drag, startPoint x: 879, startPoint y: 537, endPoint x: 517, endPoint y: 116, distance: 555.1
click at [517, 116] on div "Net Revenue per Patient" at bounding box center [485, 115] width 154 height 19
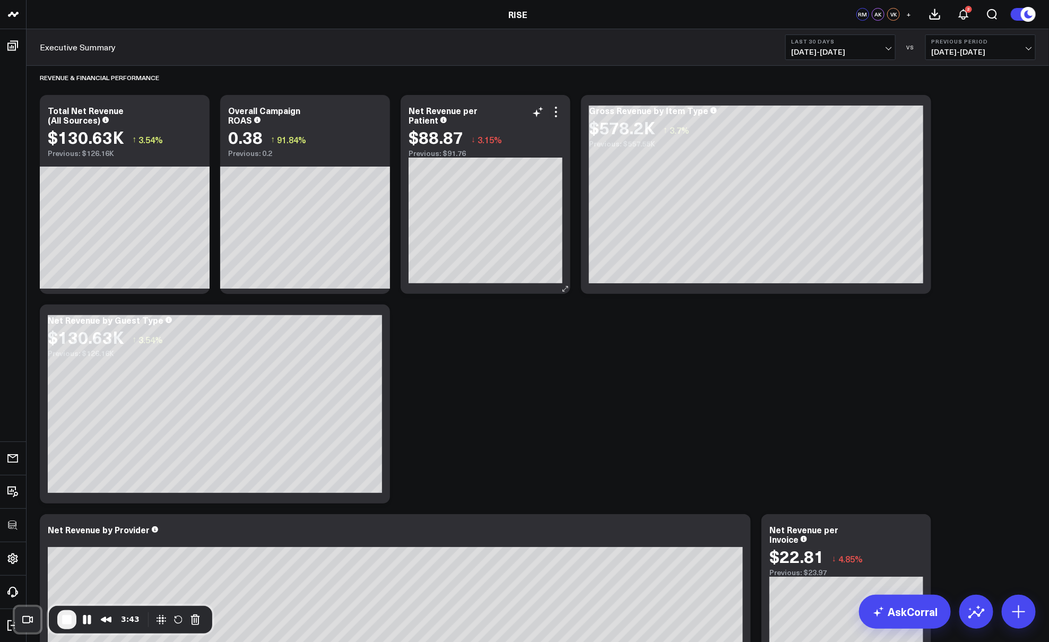
scroll to position [8, 0]
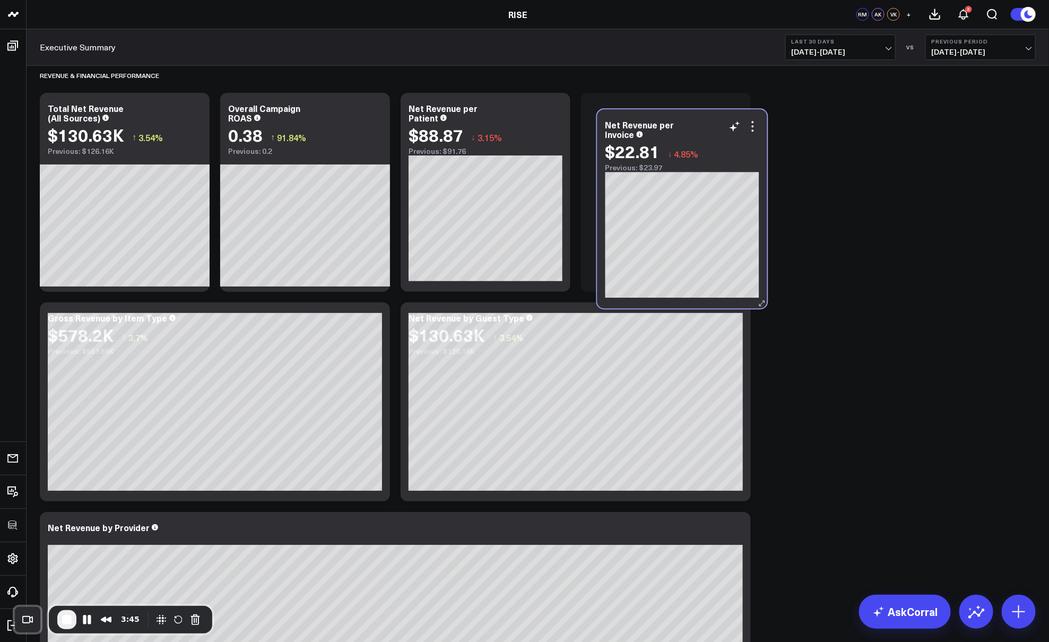
drag, startPoint x: 869, startPoint y: 534, endPoint x: 705, endPoint y: 132, distance: 434.9
click at [705, 132] on div "Net Revenue per Invoice" at bounding box center [683, 129] width 154 height 19
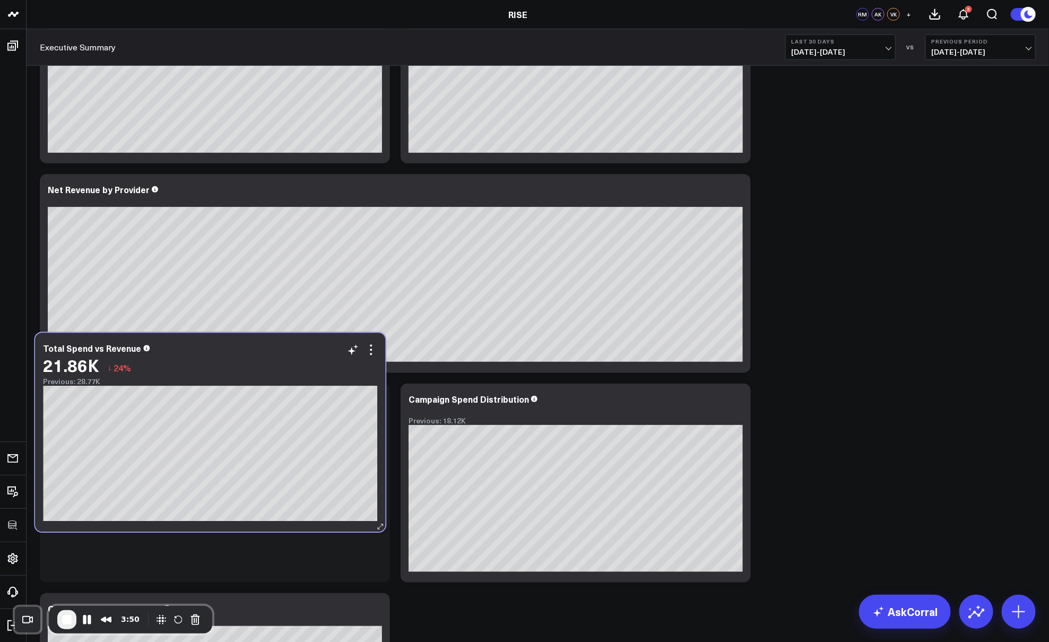
scroll to position [343, 0]
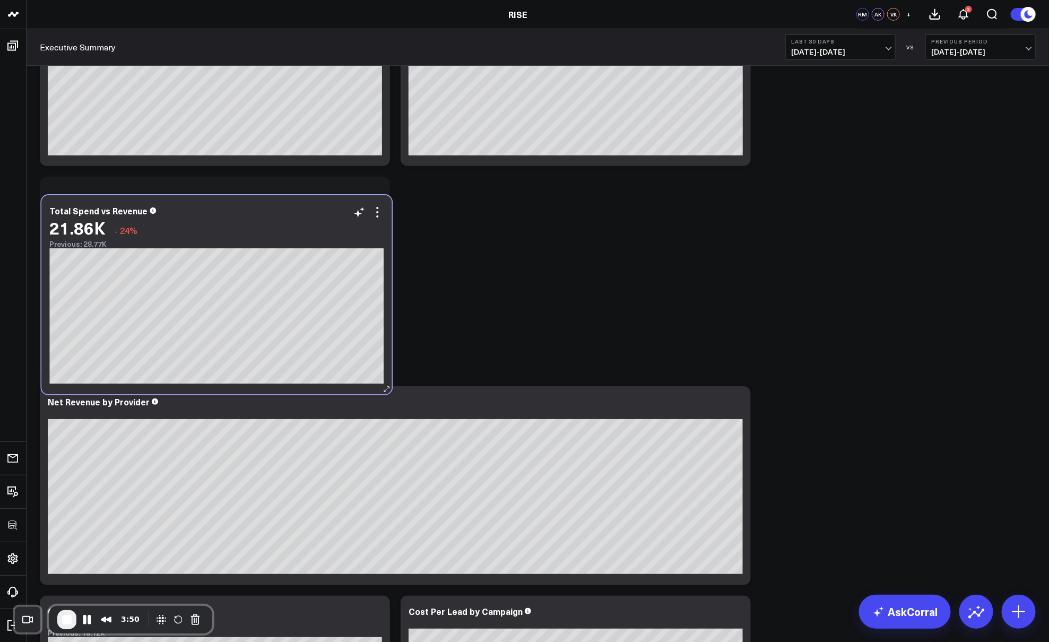
drag, startPoint x: 232, startPoint y: 406, endPoint x: 234, endPoint y: 219, distance: 187.4
click at [234, 219] on div "21.86K ↓ 24%" at bounding box center [216, 227] width 334 height 19
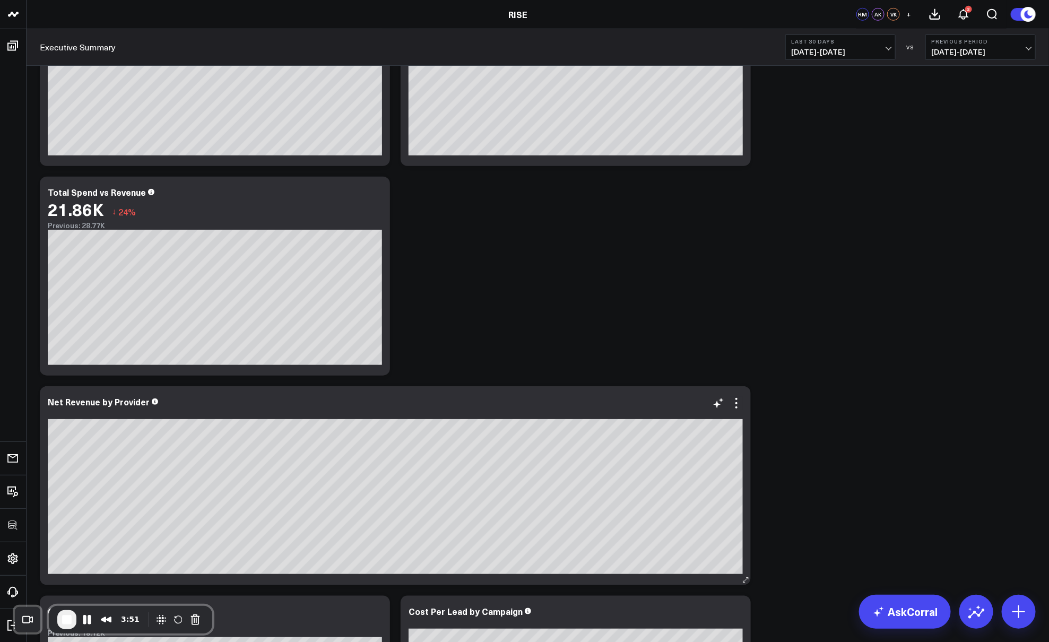
scroll to position [444, 0]
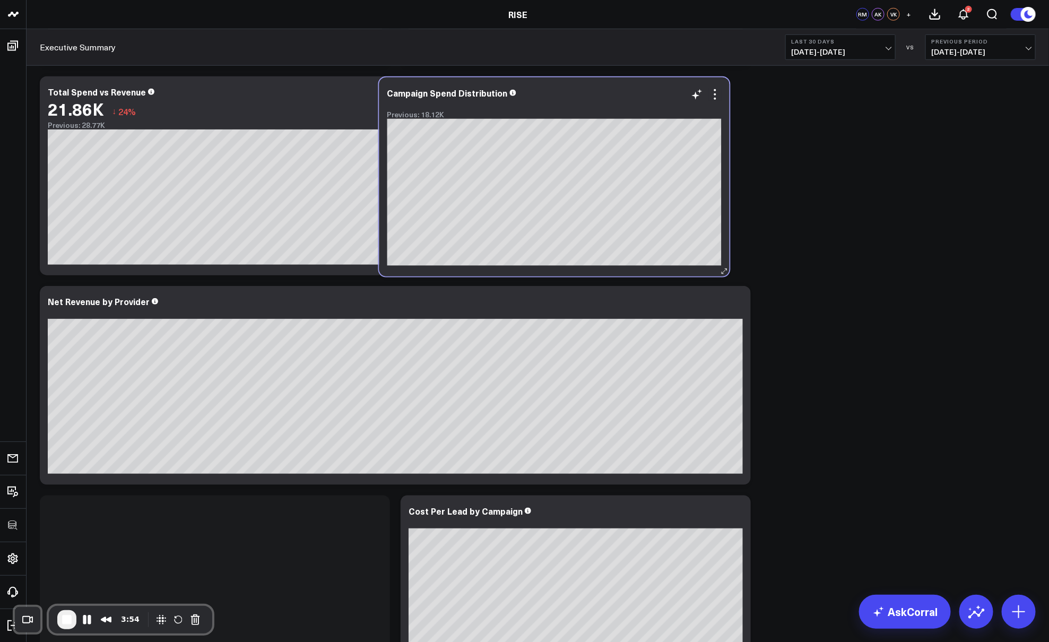
drag, startPoint x: 262, startPoint y: 520, endPoint x: 601, endPoint y: 101, distance: 538.8
click at [601, 101] on div at bounding box center [554, 103] width 334 height 7
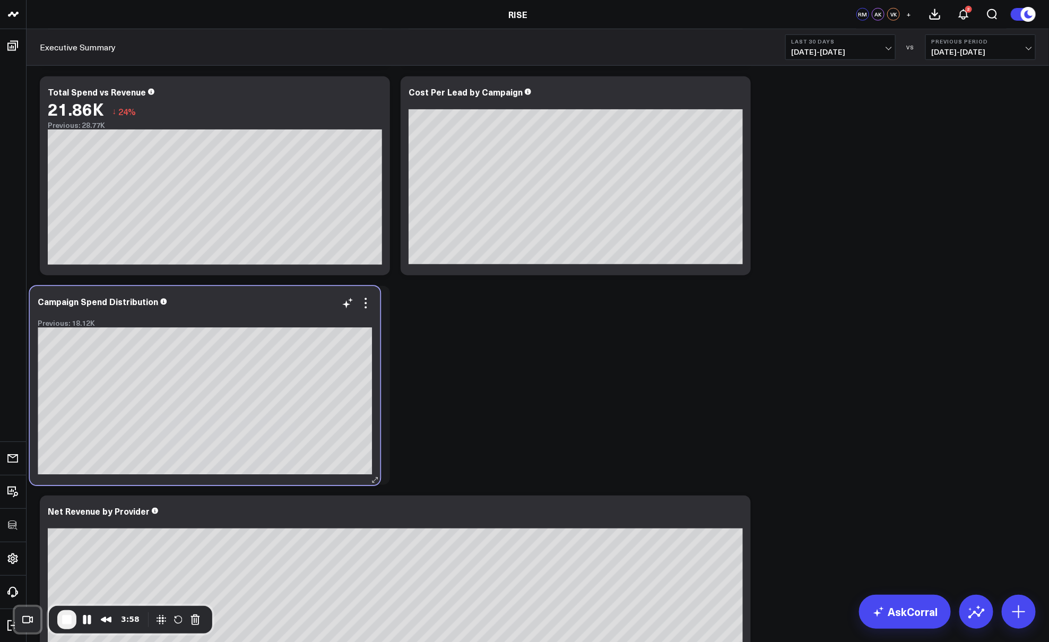
drag, startPoint x: 189, startPoint y: 418, endPoint x: 229, endPoint y: 307, distance: 118.2
click at [229, 307] on div "Campaign Spend Distribution Previous: 18.12K" at bounding box center [205, 312] width 334 height 31
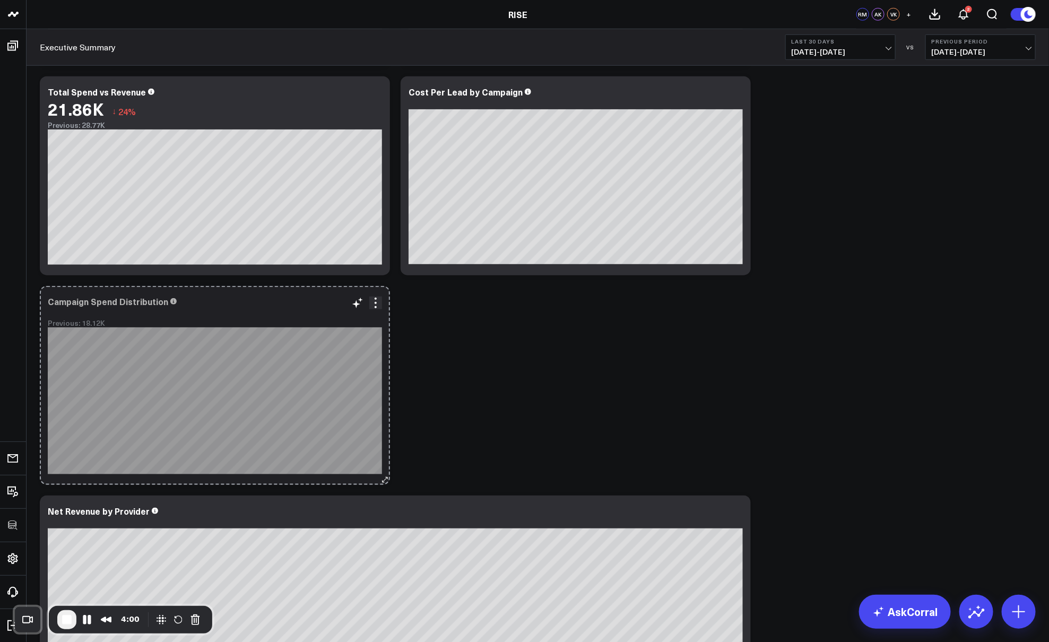
click at [382, 476] on icon at bounding box center [385, 480] width 8 height 8
click at [377, 456] on div "Campaign Spend Distribution Previous: 18.12K So sorry. The query returned no re…" at bounding box center [215, 385] width 350 height 199
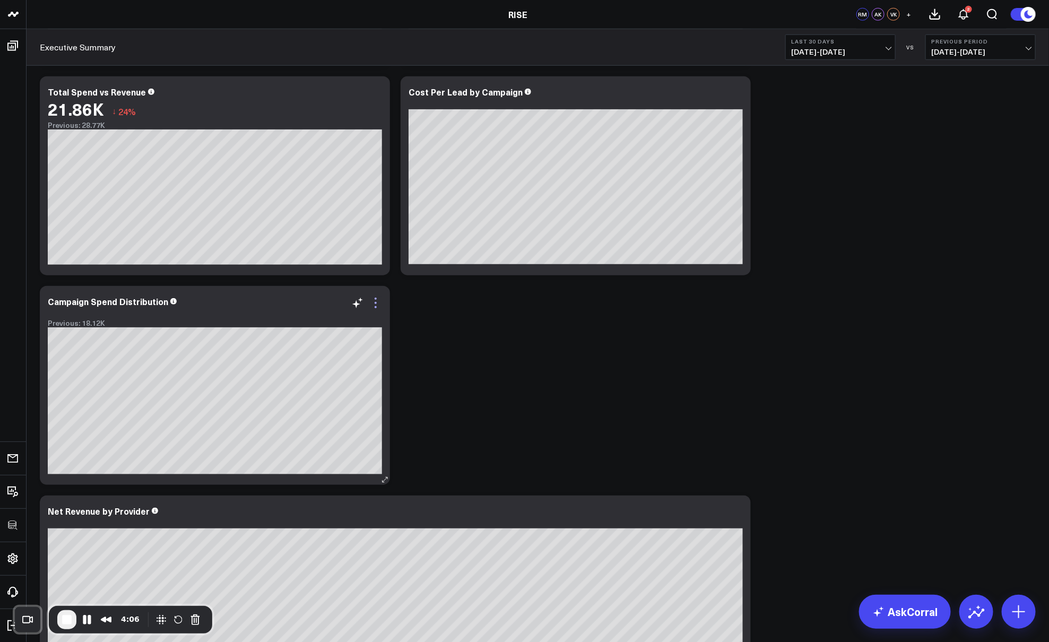
click at [374, 300] on icon at bounding box center [375, 303] width 13 height 13
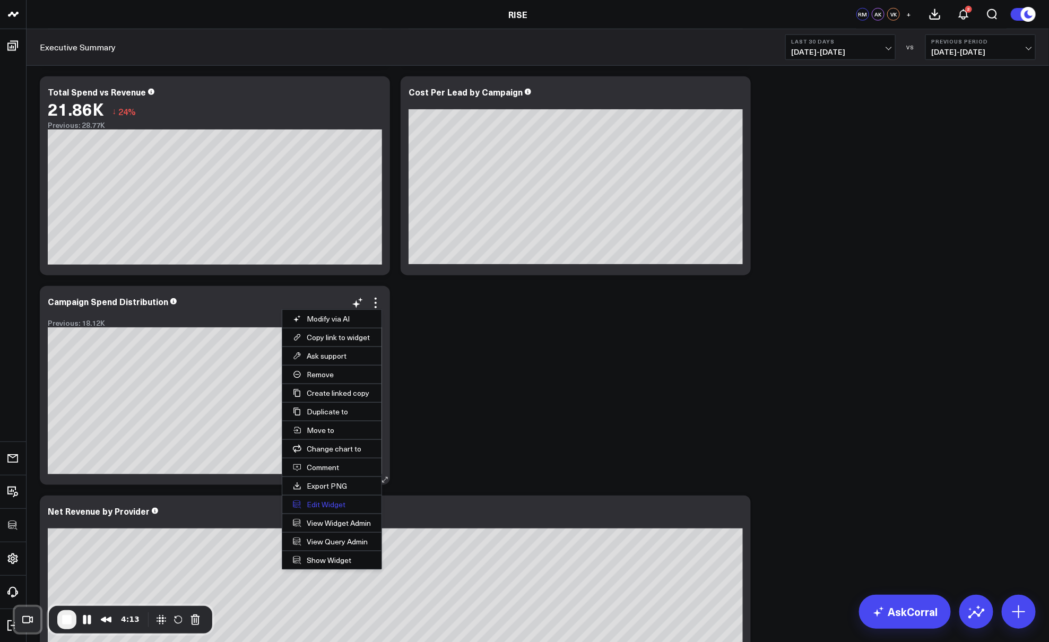
click at [326, 503] on button "Edit Widget" at bounding box center [331, 505] width 99 height 18
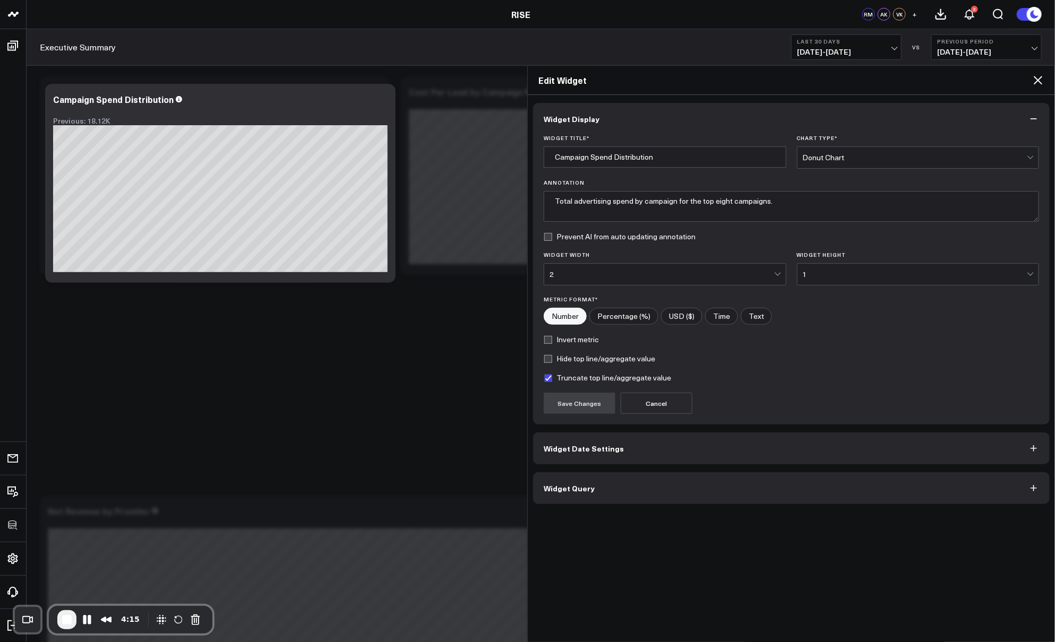
click at [685, 312] on input"] "USD ($)" at bounding box center [681, 316] width 40 height 16
radio input"] "true"
click at [589, 400] on button "Save Changes" at bounding box center [579, 403] width 72 height 21
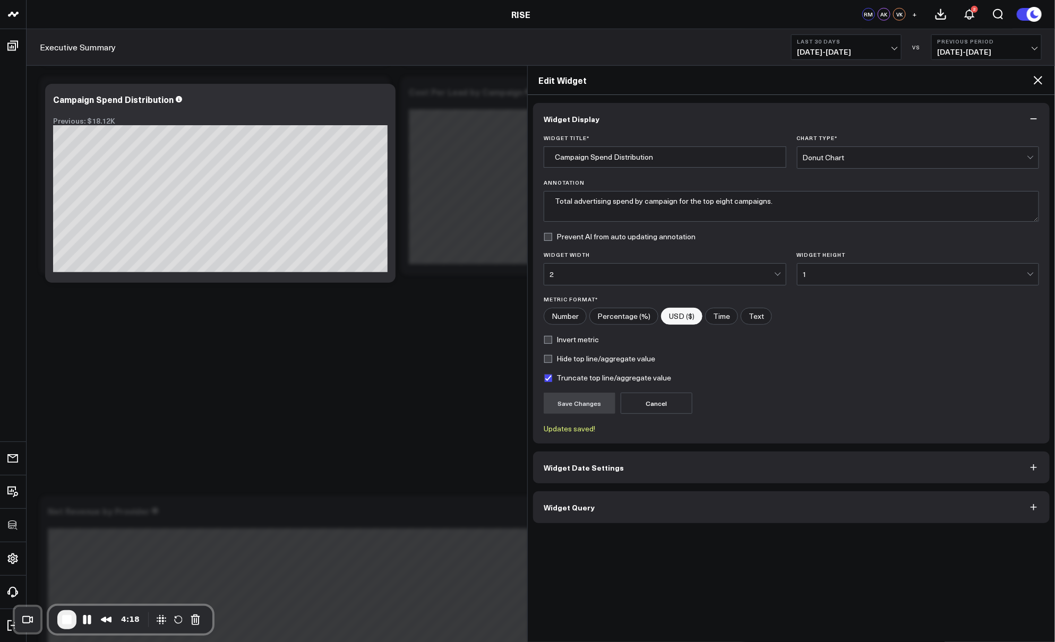
click at [838, 78] on icon at bounding box center [1037, 80] width 13 height 13
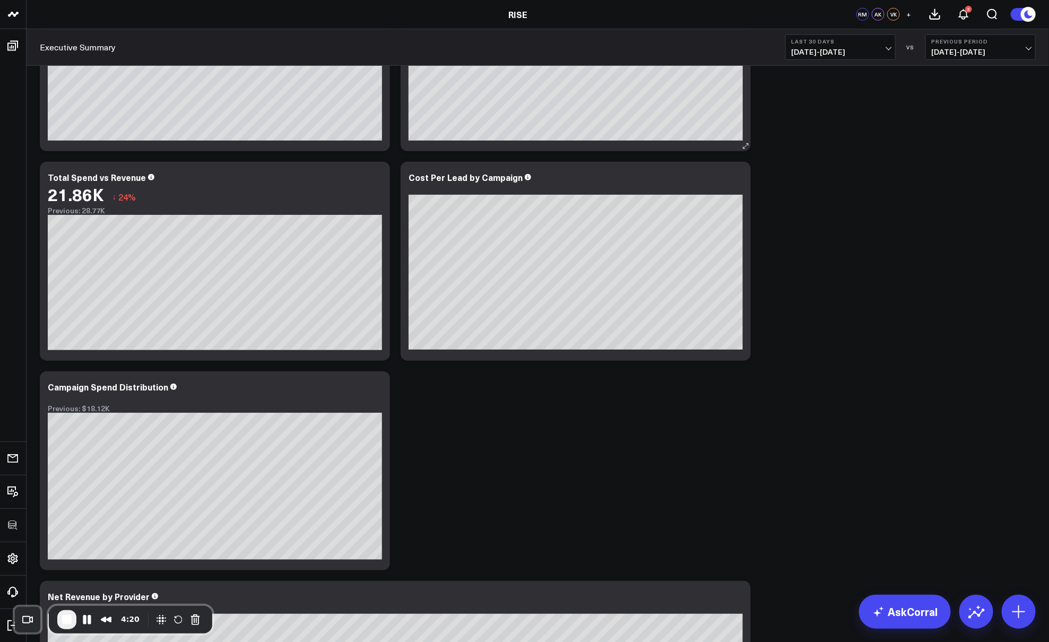
scroll to position [357, 0]
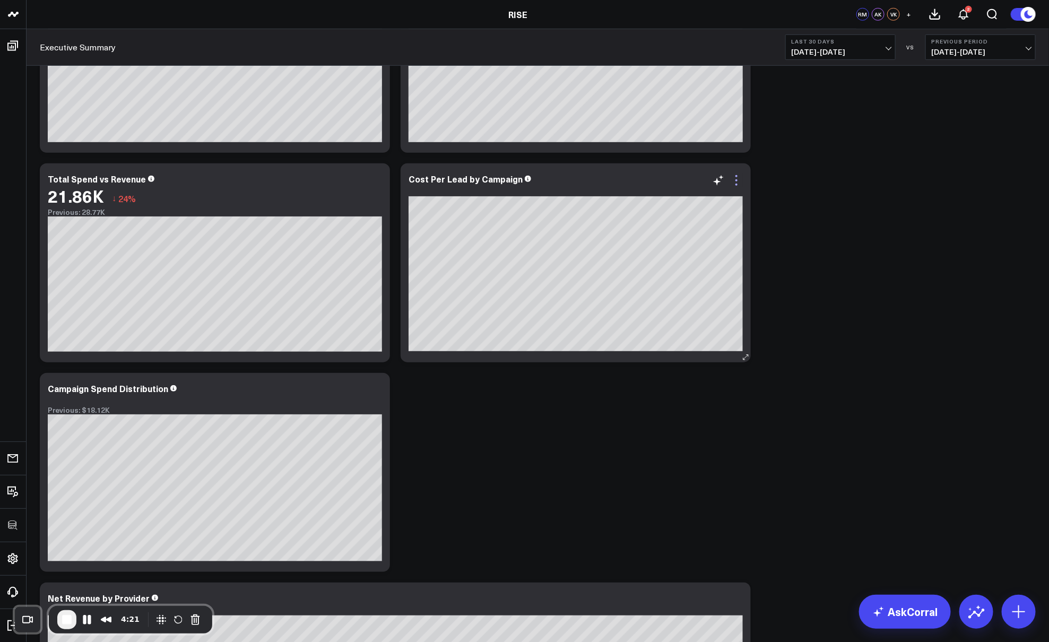
click at [737, 176] on icon at bounding box center [737, 176] width 2 height 2
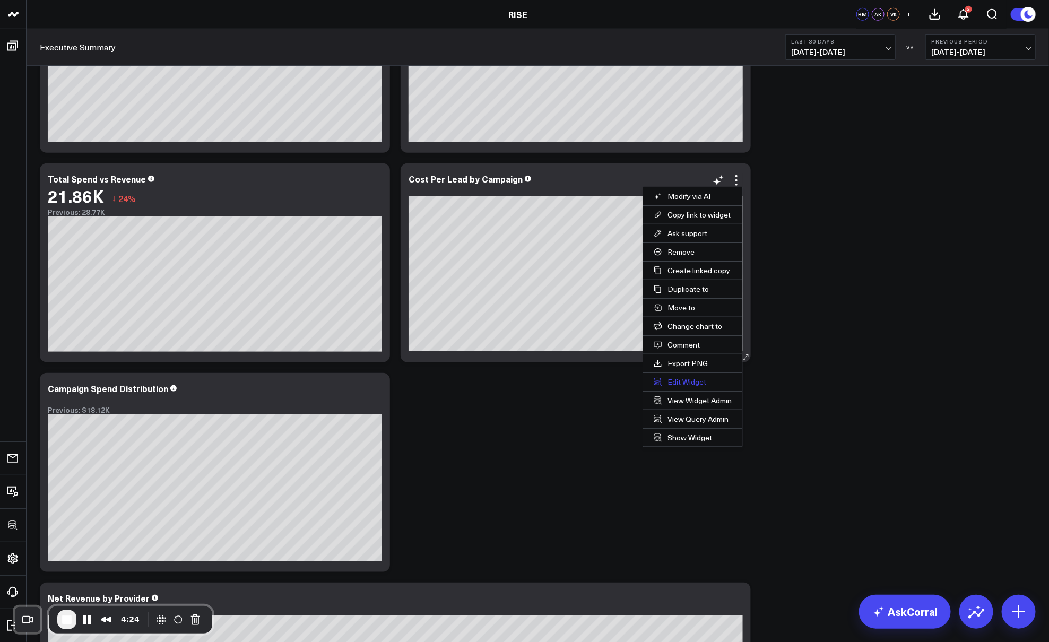
click at [686, 383] on button "Edit Widget" at bounding box center [692, 382] width 99 height 18
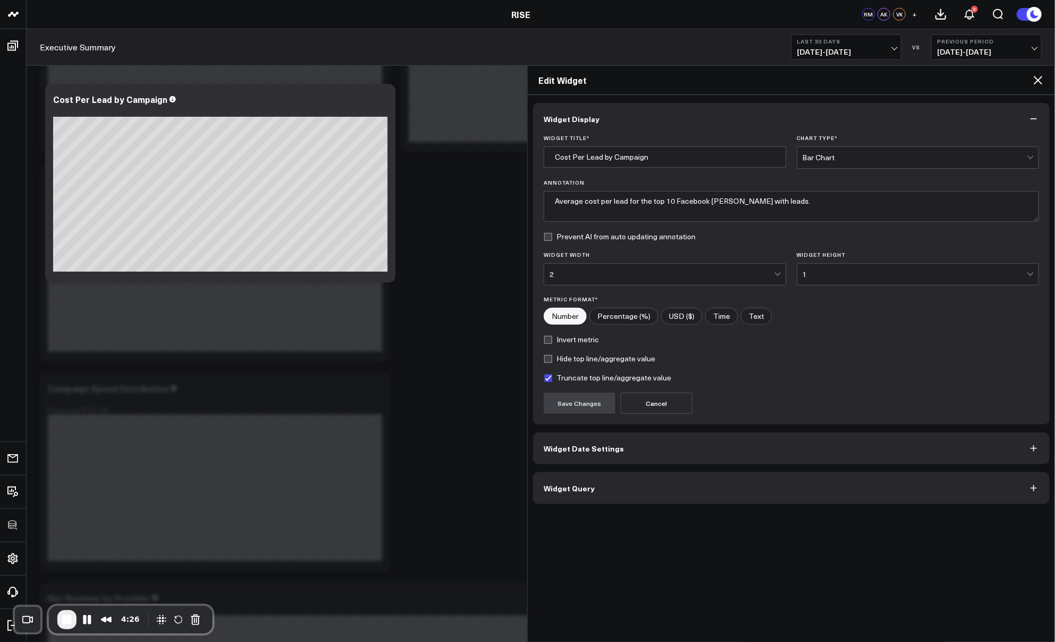
click at [686, 319] on input"] "USD ($)" at bounding box center [681, 316] width 40 height 16
radio input"] "true"
click at [592, 400] on button "Save Changes" at bounding box center [579, 403] width 72 height 21
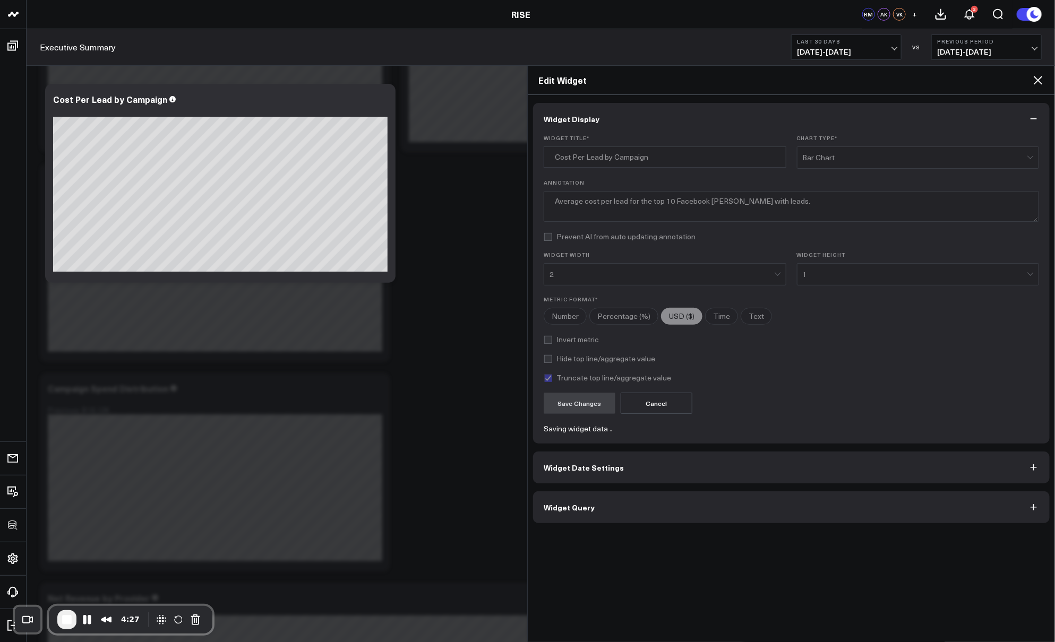
radio input"] "true"
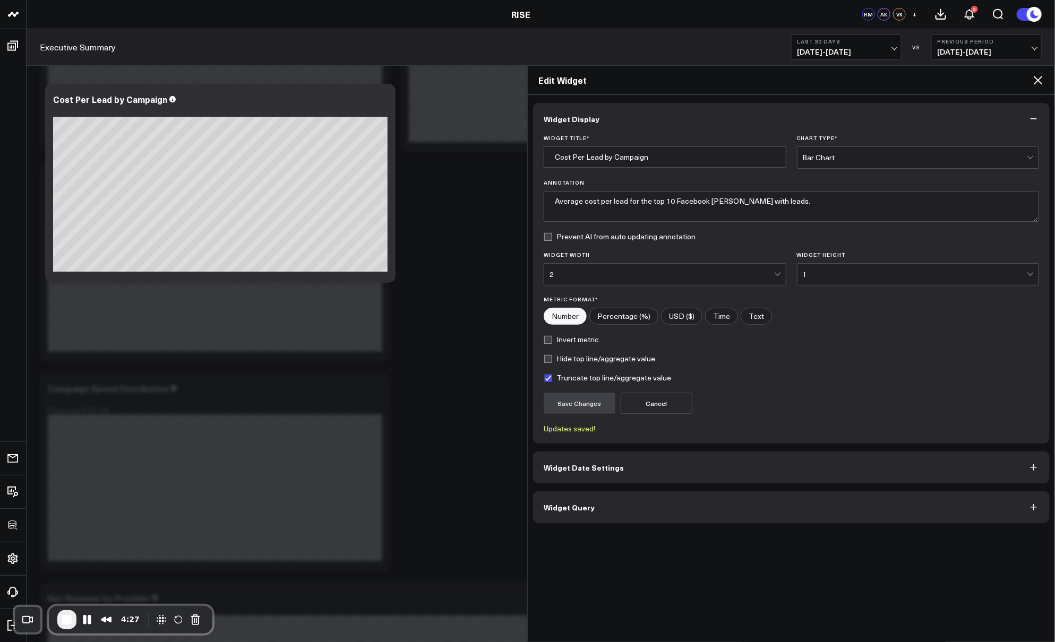
radio input"] "true"
click at [838, 77] on icon at bounding box center [1037, 80] width 13 height 13
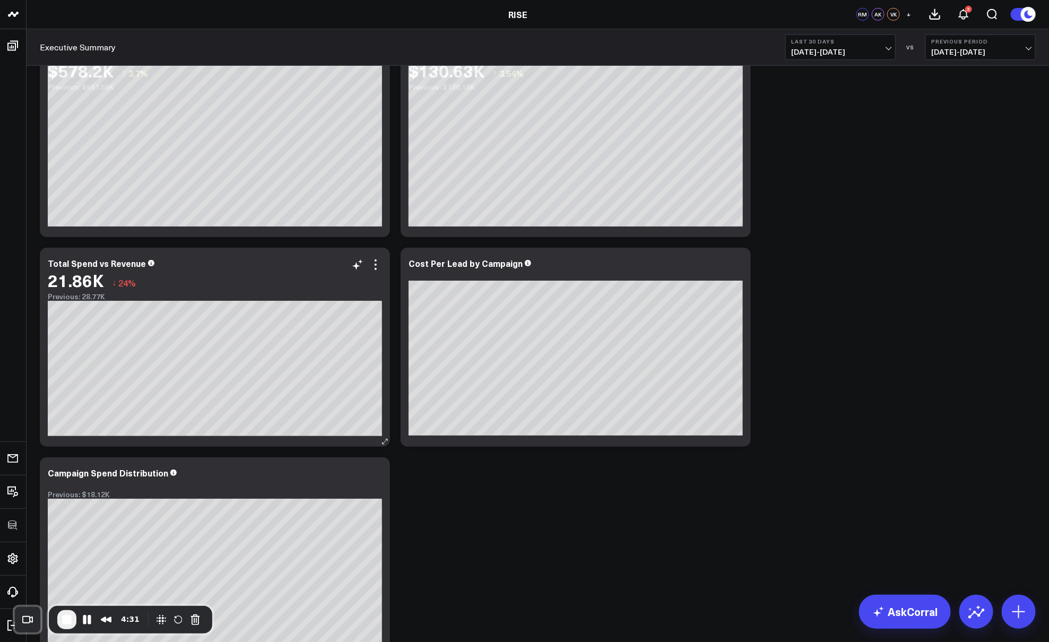
scroll to position [269, 0]
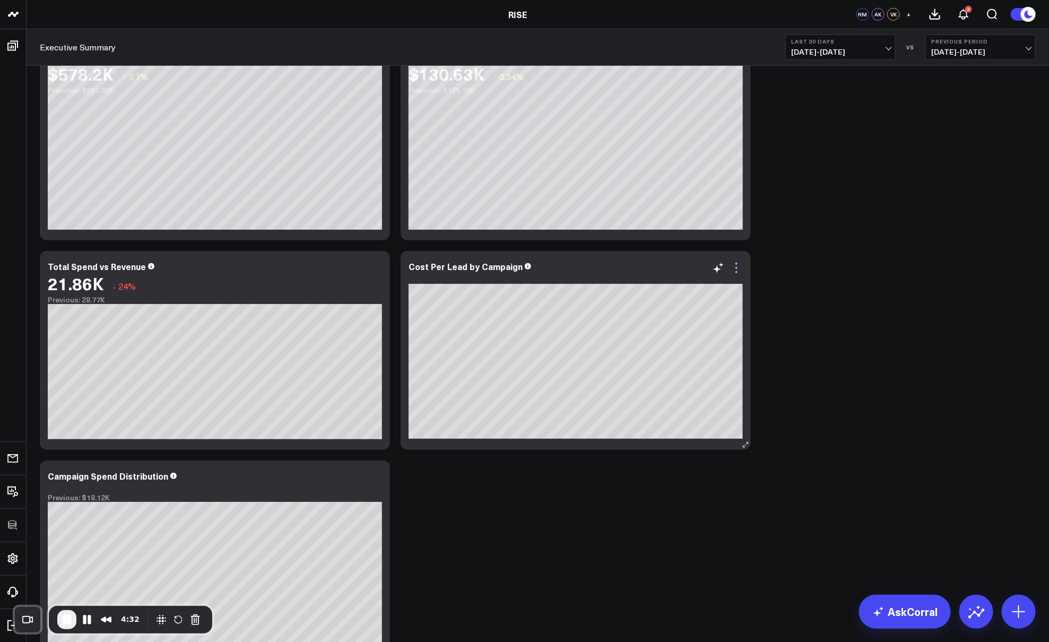
click at [740, 264] on icon at bounding box center [736, 268] width 13 height 13
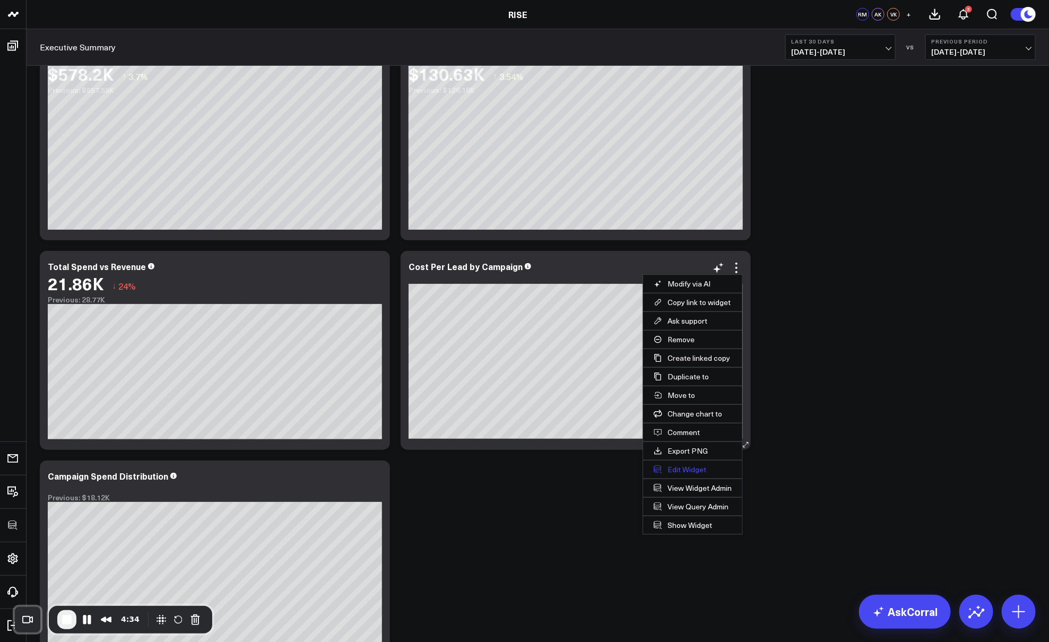
click at [673, 464] on button "Edit Widget" at bounding box center [692, 470] width 99 height 18
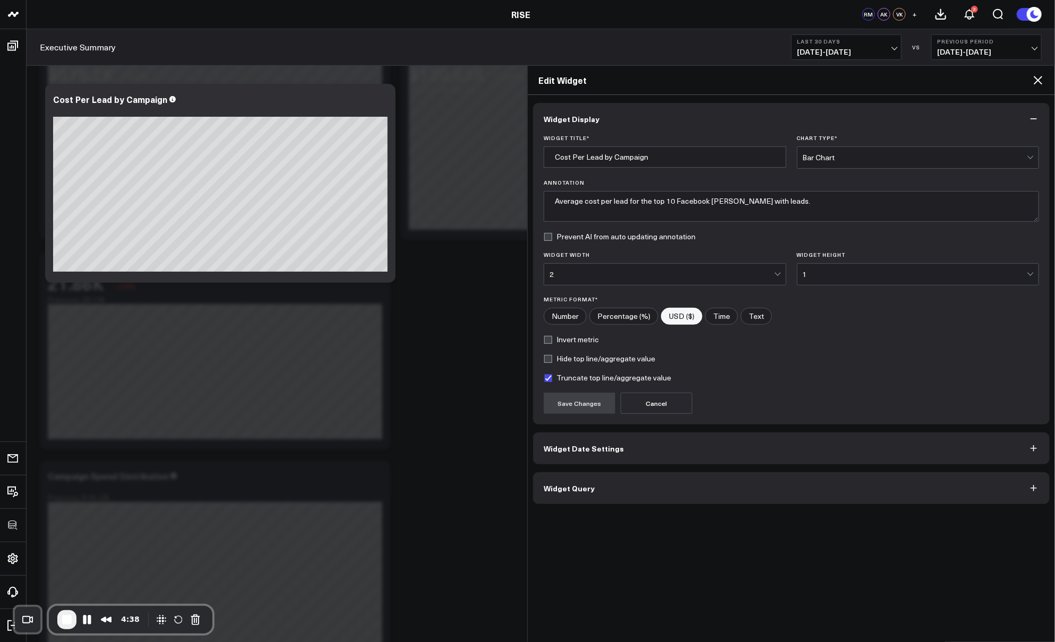
click at [838, 80] on icon at bounding box center [1037, 80] width 13 height 13
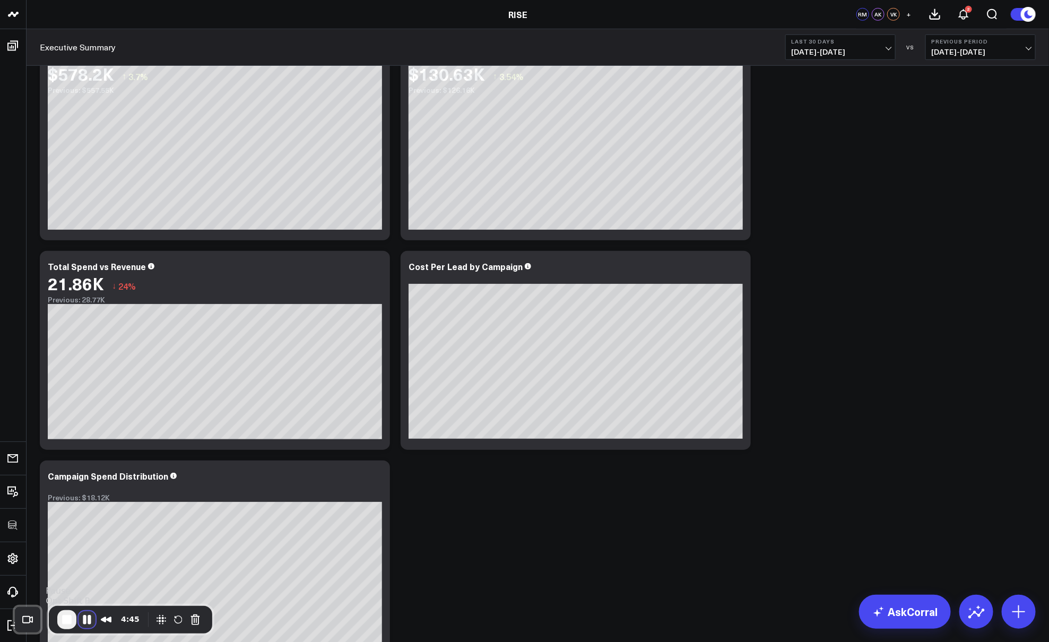
click at [85, 513] on button "Pause Recording" at bounding box center [87, 619] width 17 height 17
click at [737, 267] on icon at bounding box center [737, 268] width 2 height 2
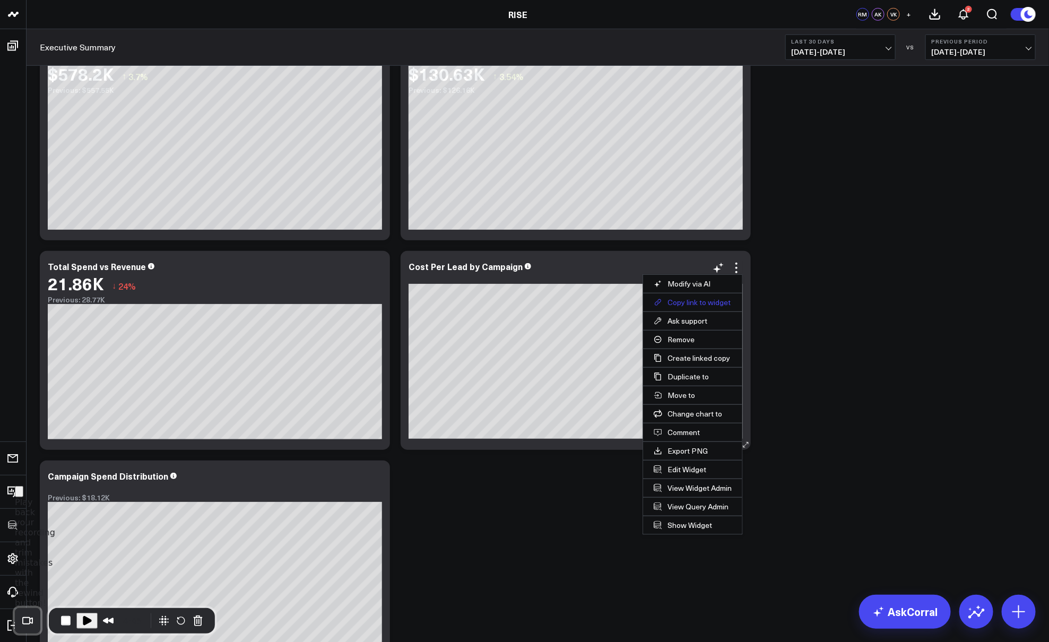
click at [689, 298] on button "Copy link to widget" at bounding box center [692, 303] width 99 height 18
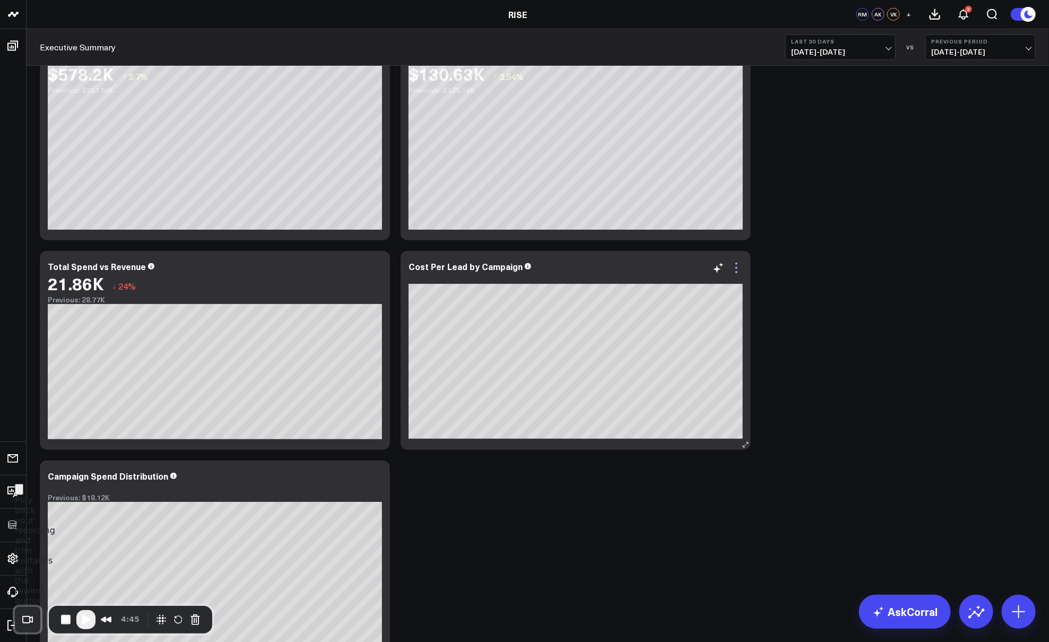
click at [737, 273] on icon at bounding box center [736, 268] width 13 height 13
click at [85, 513] on span "Play Recording" at bounding box center [86, 620] width 13 height 13
click at [375, 263] on icon at bounding box center [376, 264] width 2 height 2
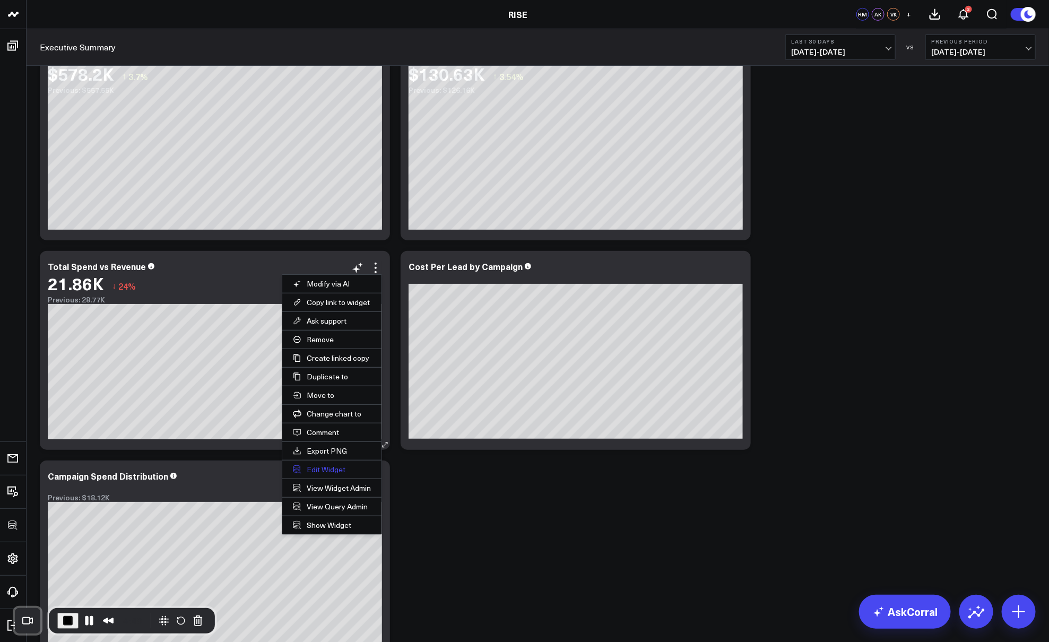
click at [329, 464] on button "Edit Widget" at bounding box center [331, 470] width 99 height 18
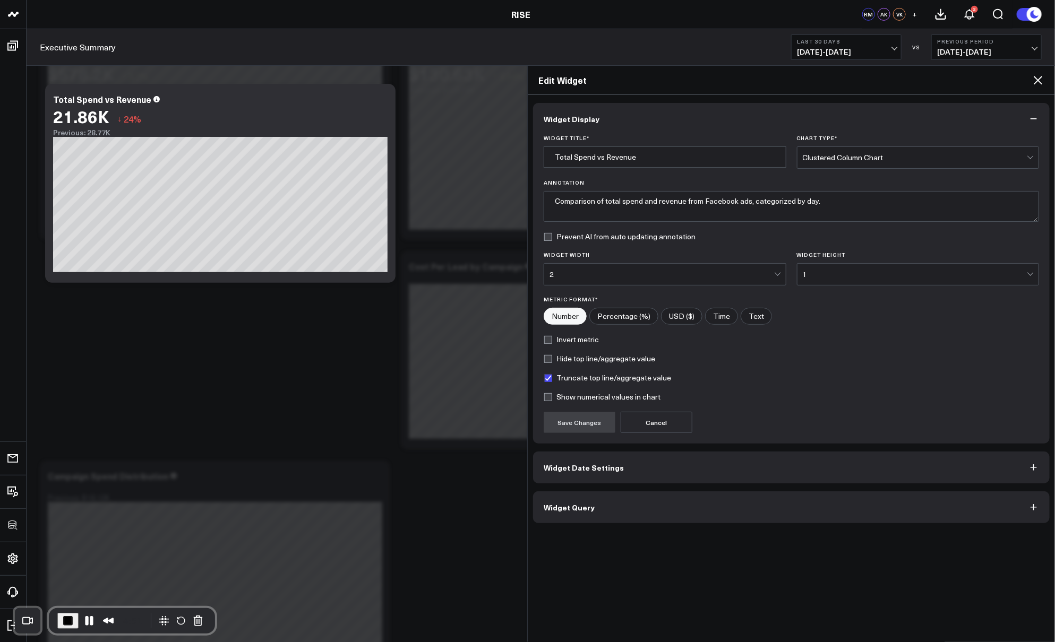
click at [689, 313] on input"] "USD ($)" at bounding box center [681, 316] width 40 height 16
radio input"] "true"
click at [593, 416] on button "Save Changes" at bounding box center [579, 422] width 72 height 21
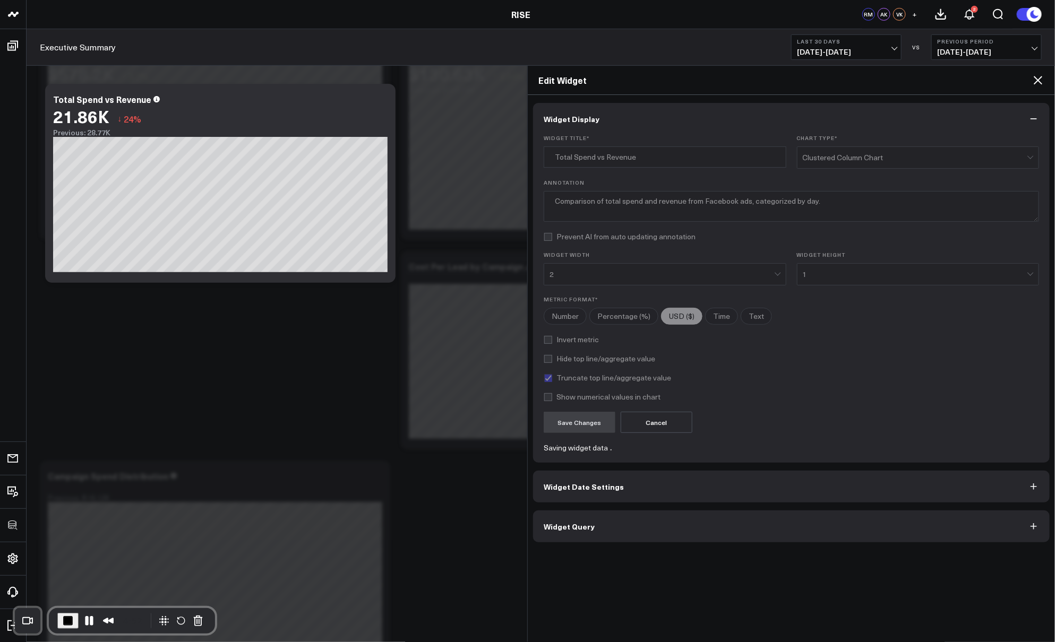
radio input"] "true"
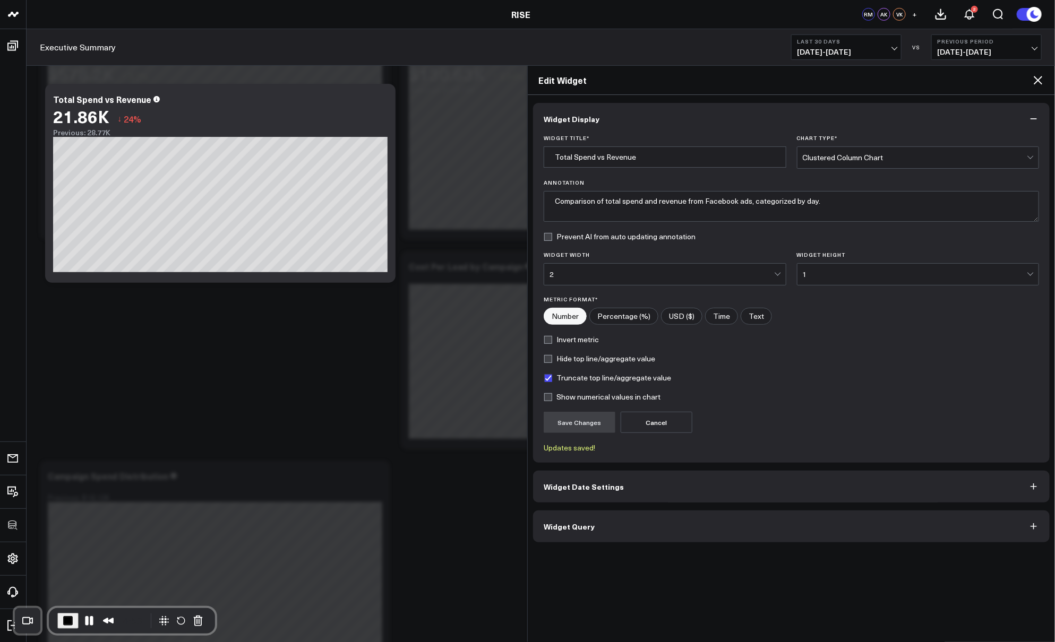
radio input"] "true"
click at [838, 79] on icon at bounding box center [1037, 80] width 13 height 13
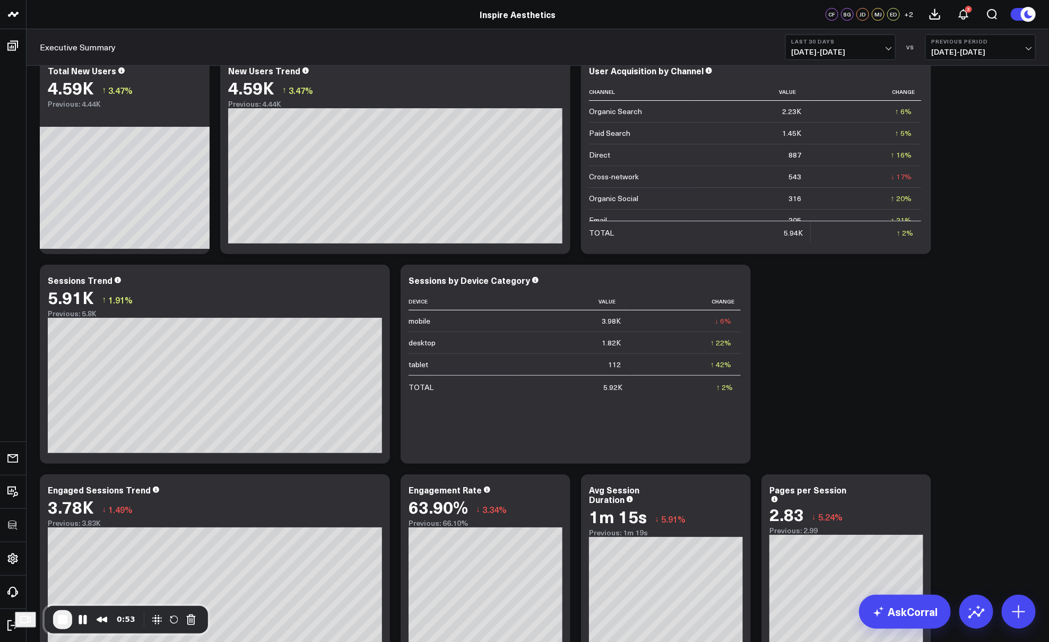
scroll to position [33, 0]
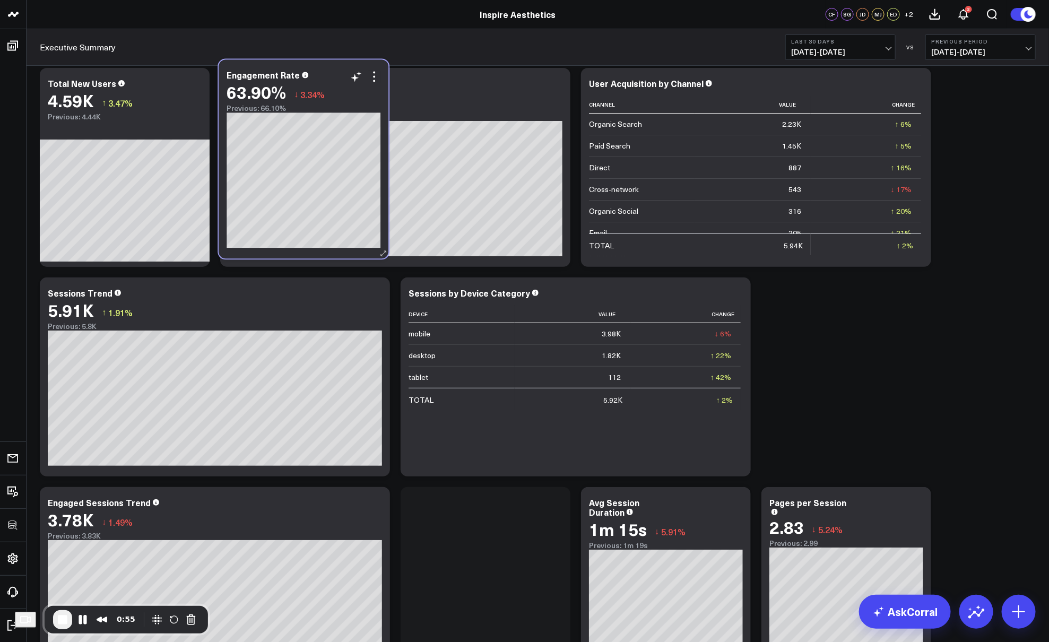
drag, startPoint x: 502, startPoint y: 499, endPoint x: 320, endPoint y: 72, distance: 464.4
click at [320, 72] on div "Engagement Rate" at bounding box center [304, 75] width 154 height 10
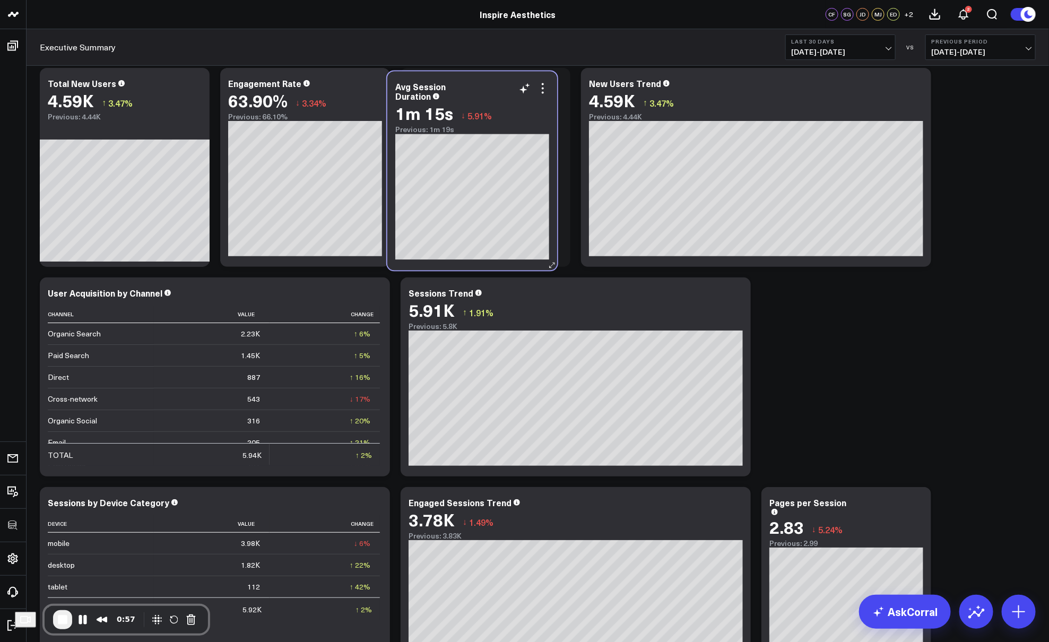
drag, startPoint x: 723, startPoint y: 325, endPoint x: 477, endPoint y: 83, distance: 344.9
click at [477, 83] on div "Avg Session Duration" at bounding box center [472, 91] width 154 height 19
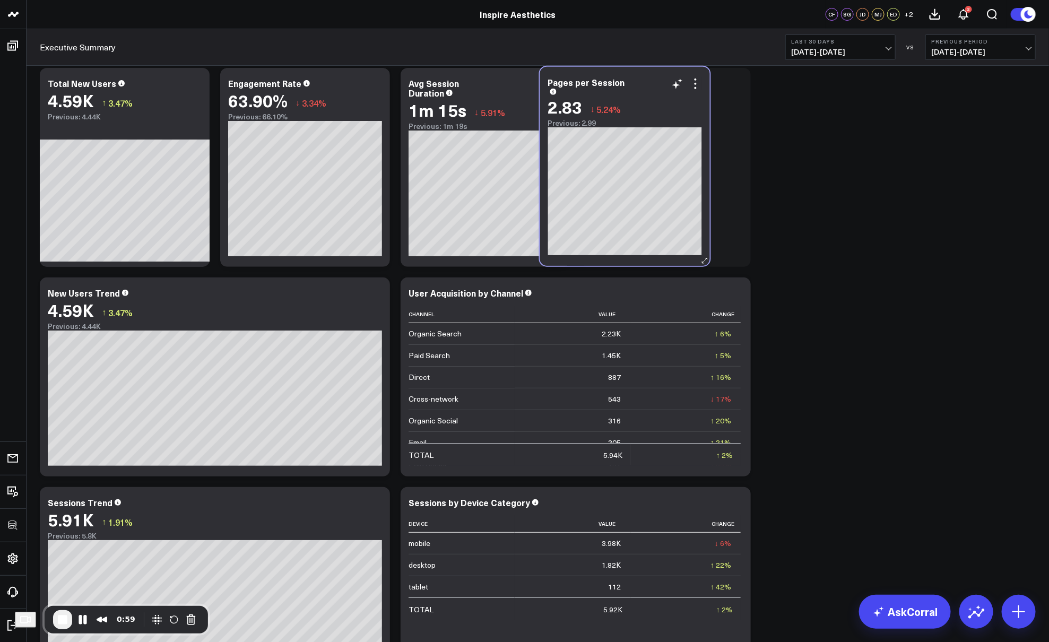
drag, startPoint x: 873, startPoint y: 501, endPoint x: 651, endPoint y: 81, distance: 475.1
click at [651, 81] on div "Pages per Session" at bounding box center [625, 85] width 154 height 17
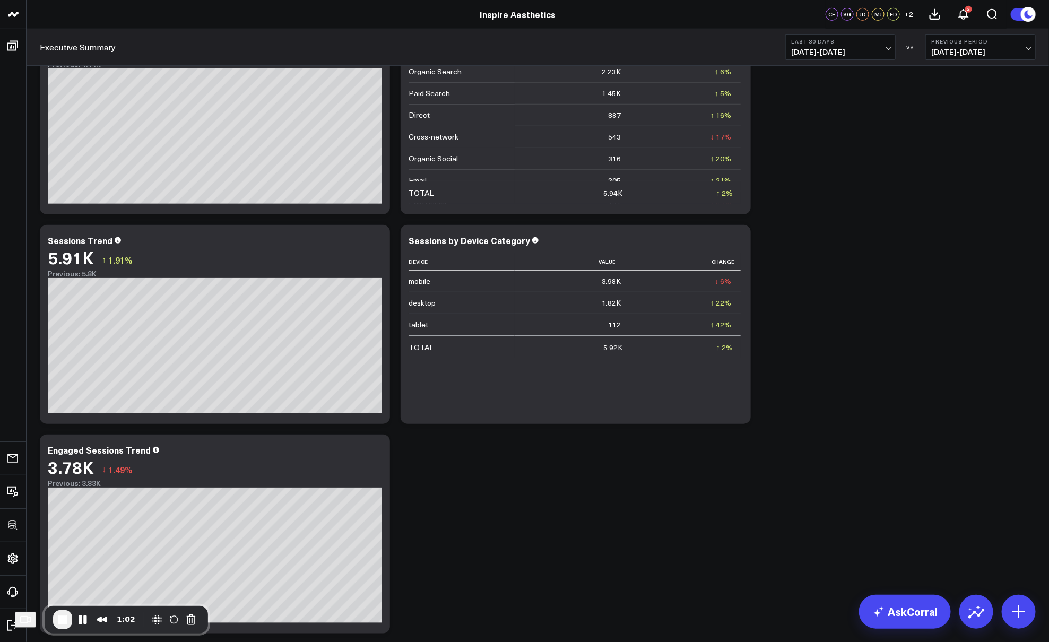
scroll to position [93, 0]
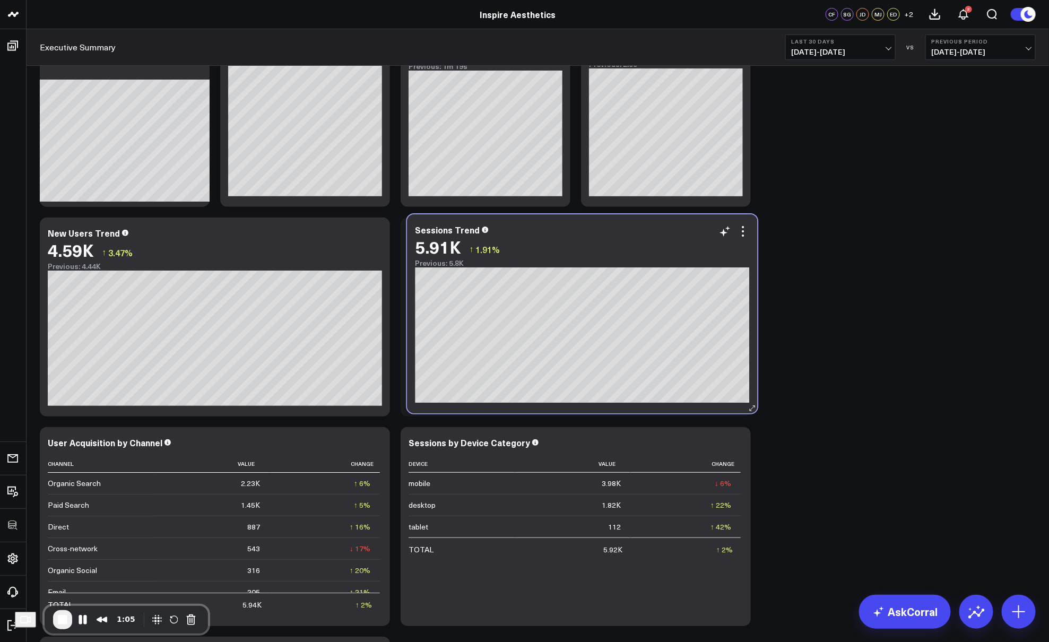
drag, startPoint x: 149, startPoint y: 445, endPoint x: 516, endPoint y: 232, distance: 424.5
click at [516, 232] on div "Sessions Trend" at bounding box center [582, 230] width 334 height 10
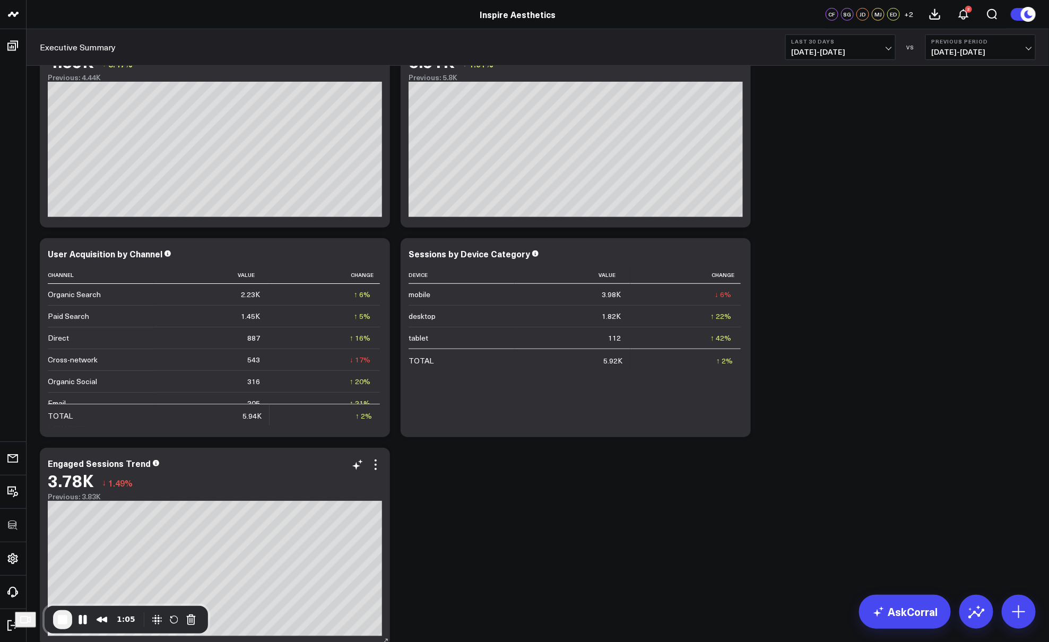
scroll to position [396, 0]
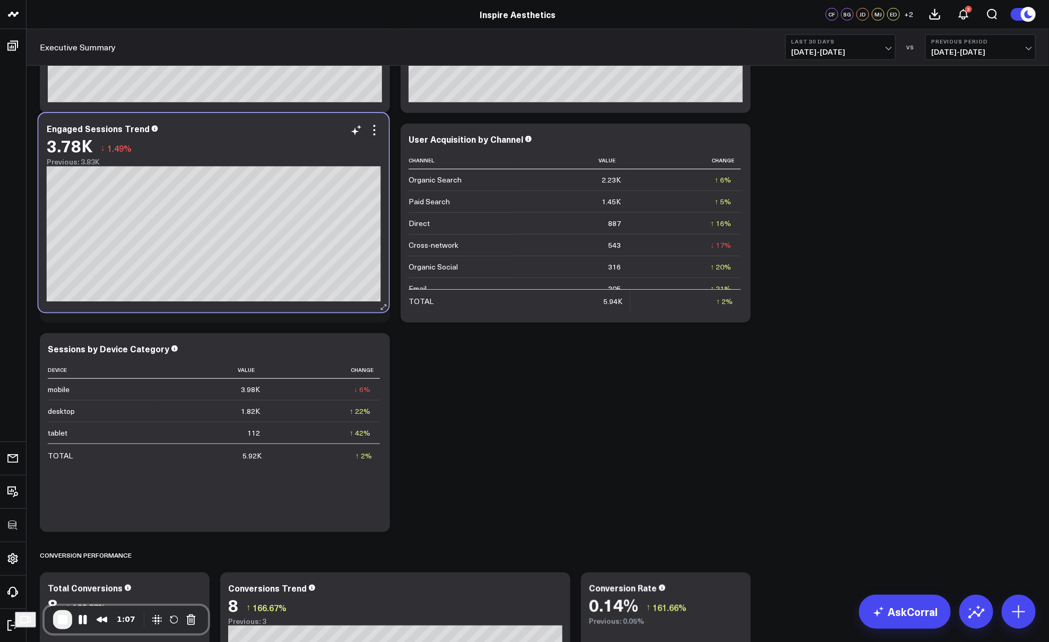
drag, startPoint x: 182, startPoint y: 359, endPoint x: 180, endPoint y: 140, distance: 219.7
click at [180, 140] on div "3.78K ↓ 1.49%" at bounding box center [214, 145] width 334 height 19
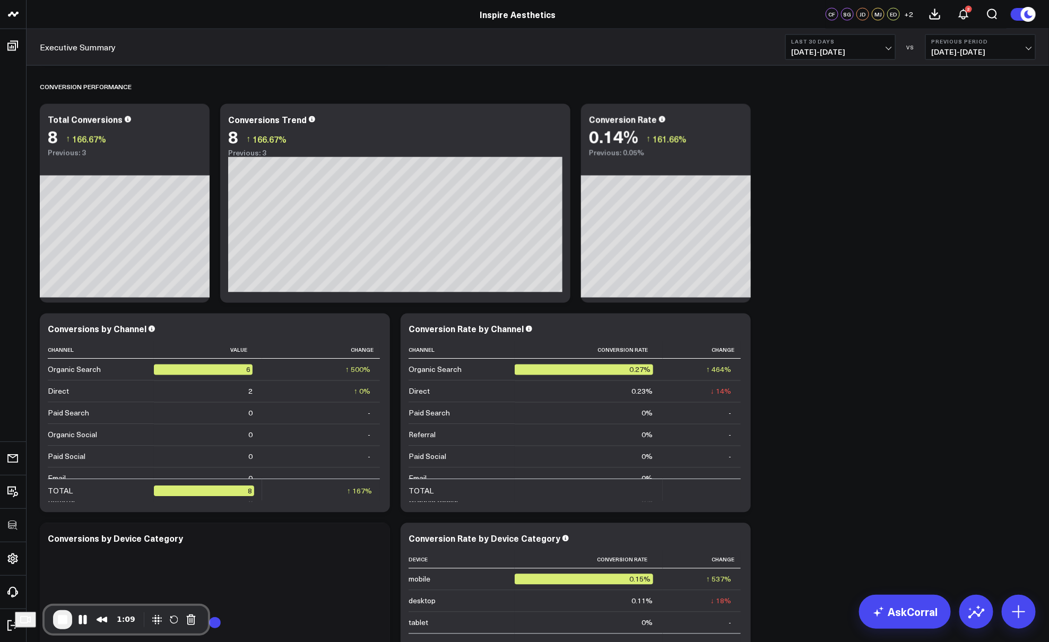
scroll to position [862, 0]
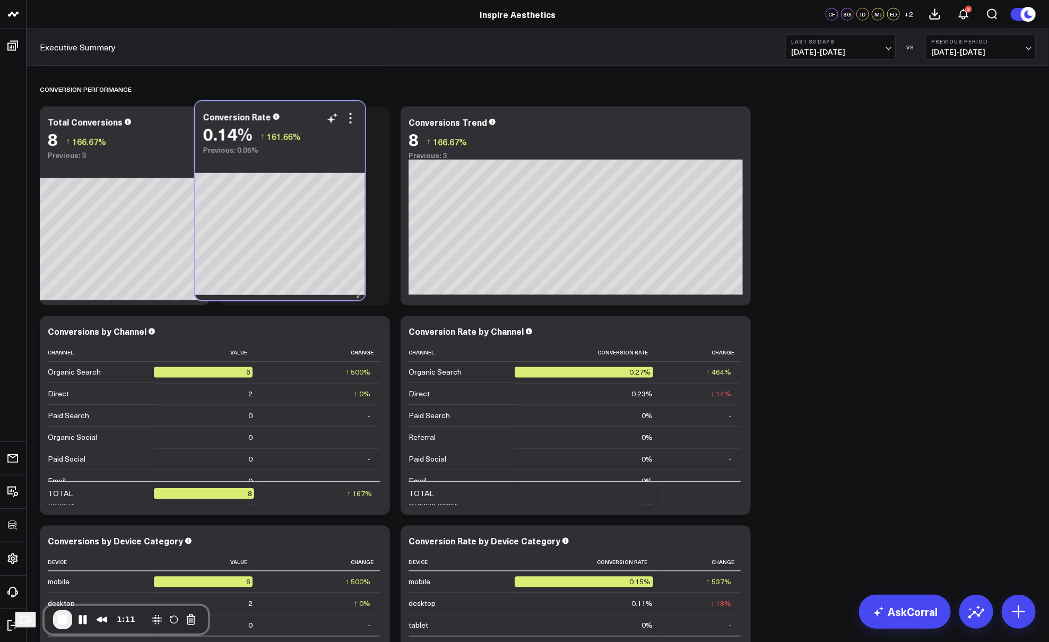
drag, startPoint x: 514, startPoint y: 111, endPoint x: 308, endPoint y: 118, distance: 206.0
click at [308, 118] on div "Conversion Rate" at bounding box center [280, 117] width 154 height 10
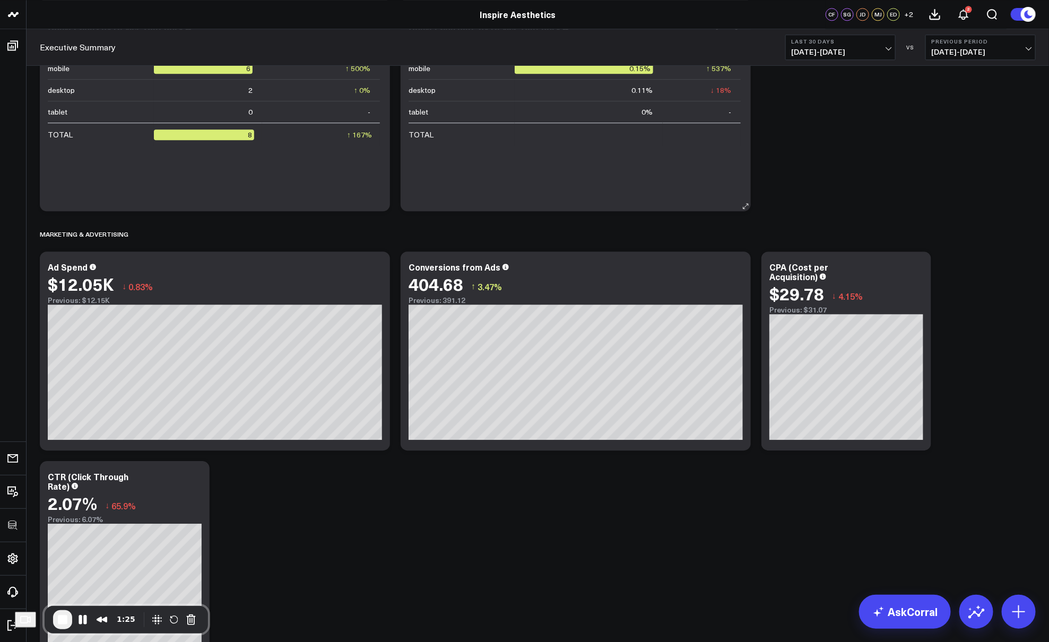
scroll to position [1391, 0]
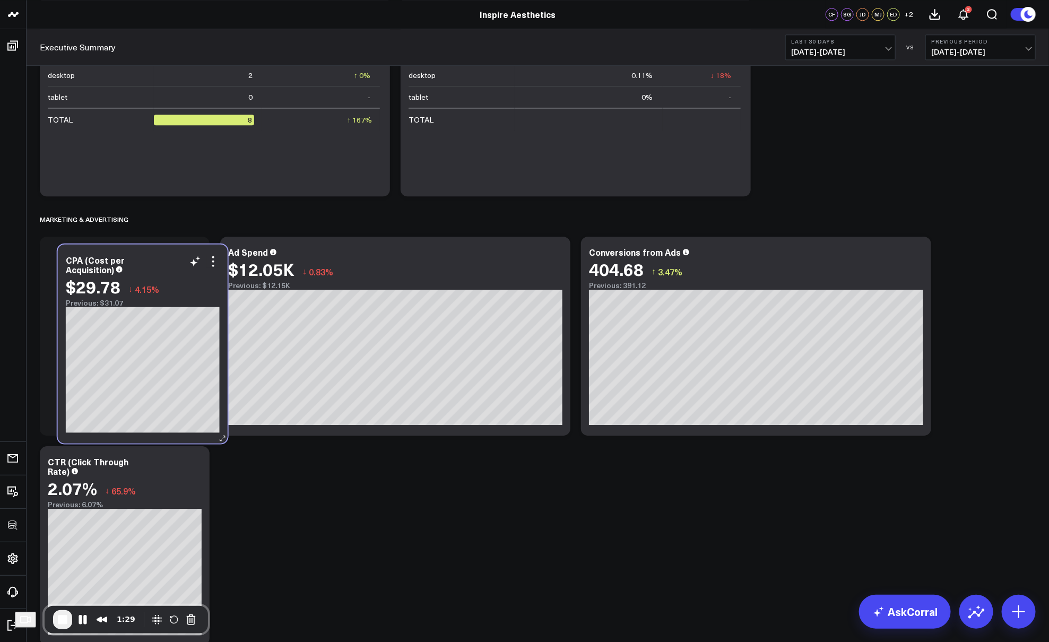
drag, startPoint x: 863, startPoint y: 256, endPoint x: 159, endPoint y: 264, distance: 703.8
click at [159, 264] on div "CPA (Cost per Acquisition)" at bounding box center [143, 264] width 154 height 19
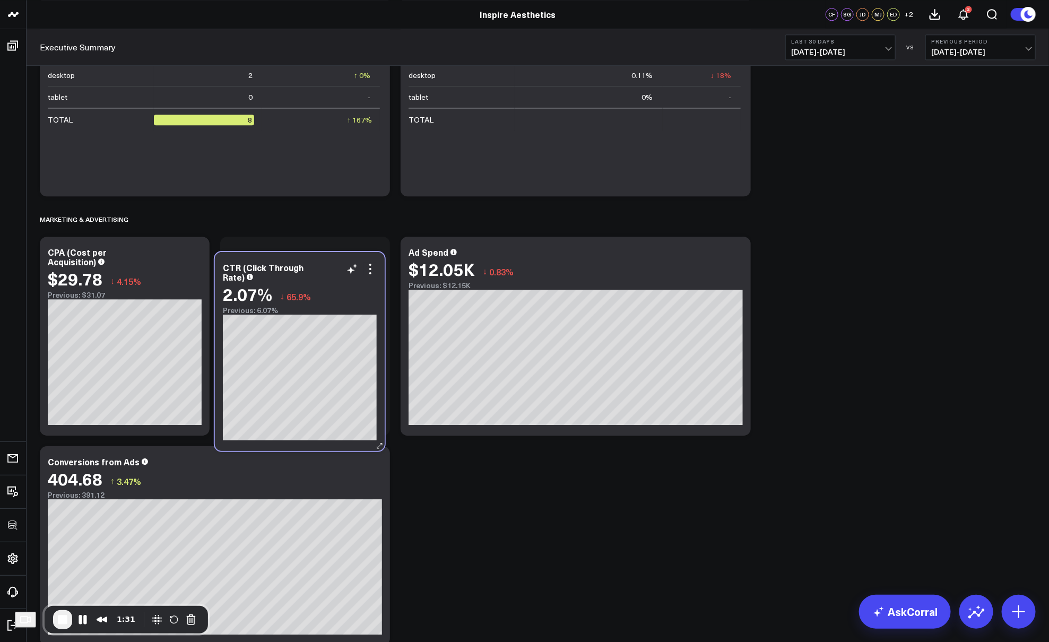
drag, startPoint x: 137, startPoint y: 459, endPoint x: 312, endPoint y: 264, distance: 261.9
click at [312, 264] on div "CTR (Click Through Rate)" at bounding box center [300, 272] width 154 height 19
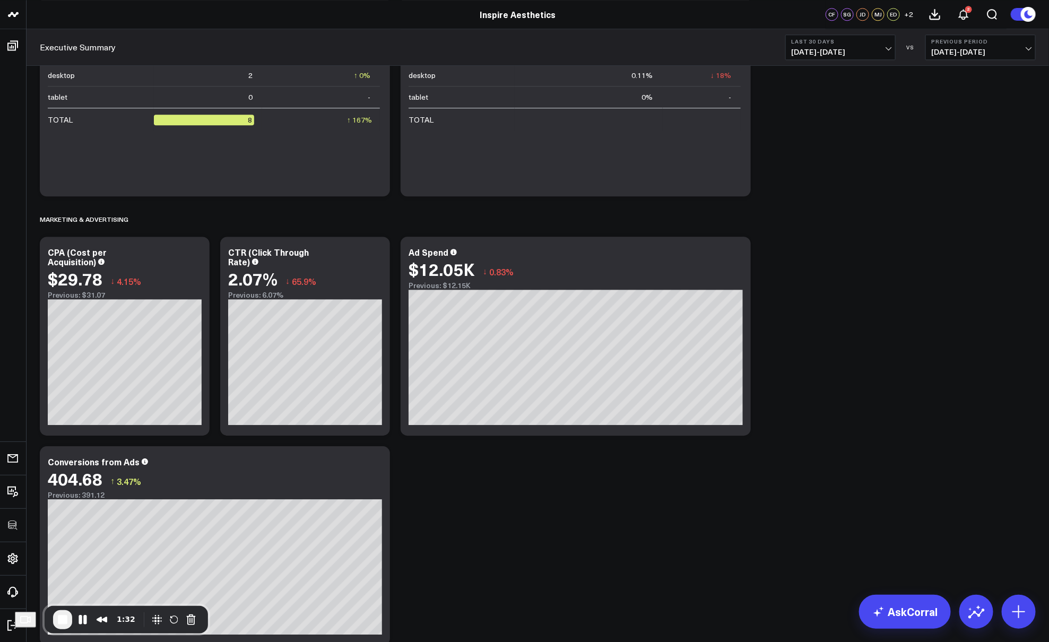
scroll to position [1463, 0]
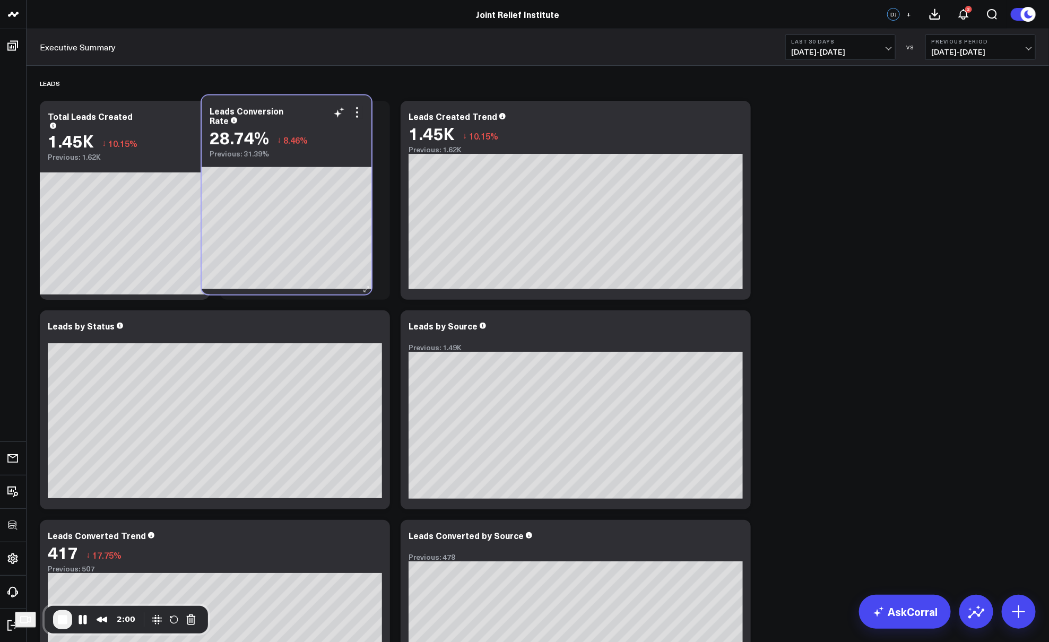
drag, startPoint x: 513, startPoint y: 329, endPoint x: 314, endPoint y: 114, distance: 292.9
click at [314, 114] on div "Leads Conversion Rate" at bounding box center [287, 115] width 154 height 19
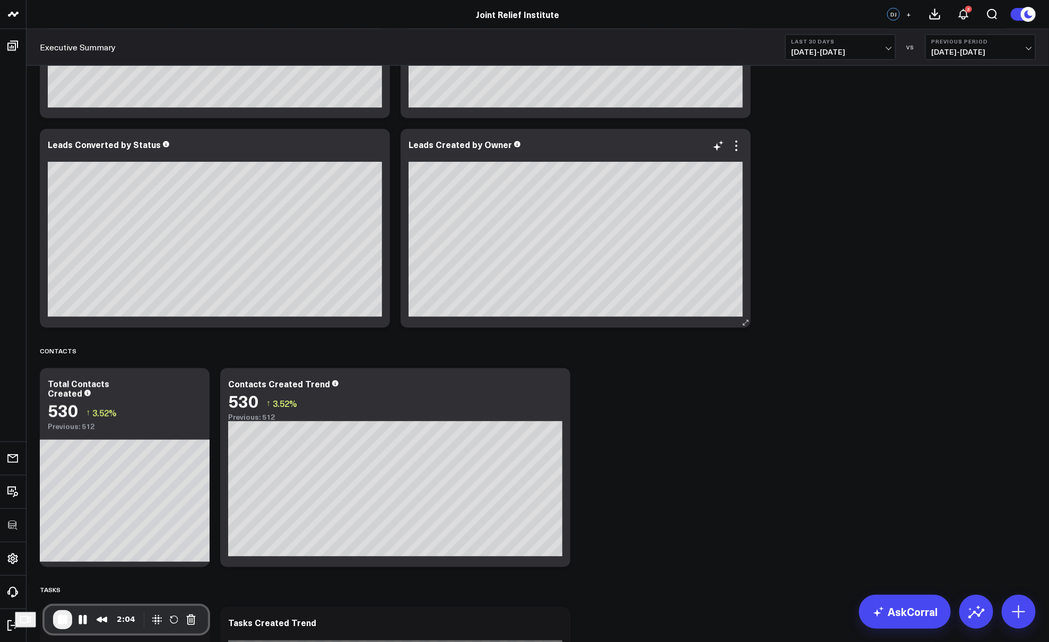
scroll to position [616, 0]
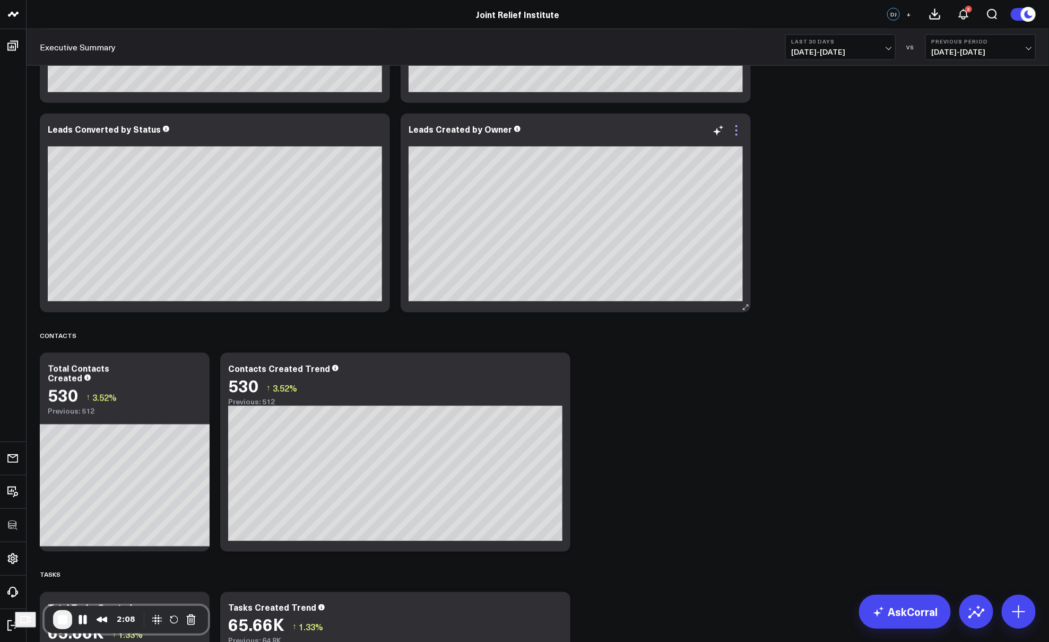
click at [737, 127] on icon at bounding box center [736, 130] width 13 height 13
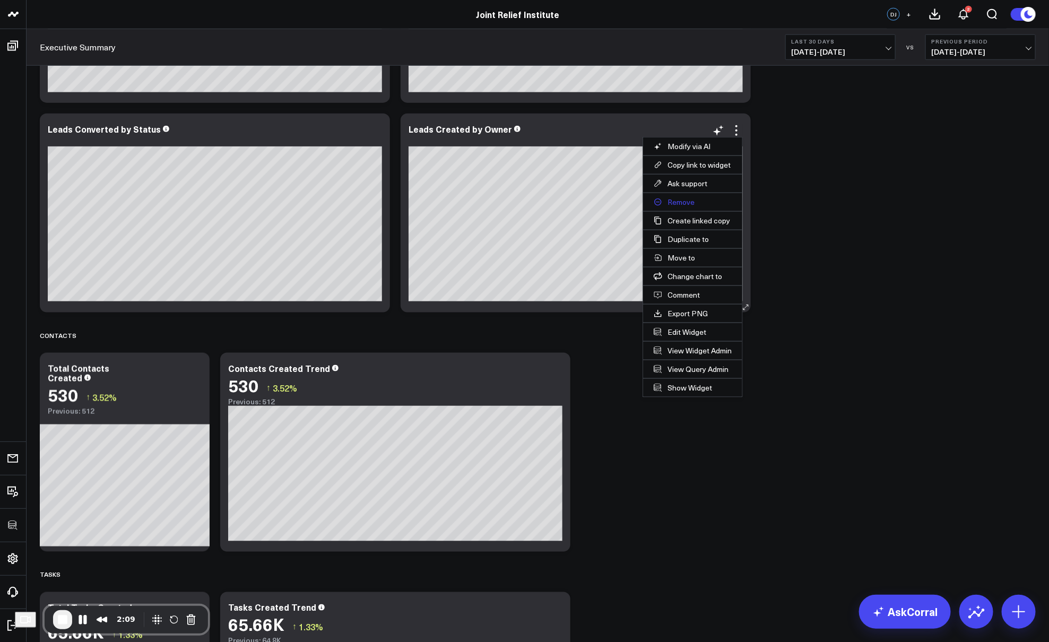
click at [680, 199] on button "Remove" at bounding box center [692, 202] width 99 height 18
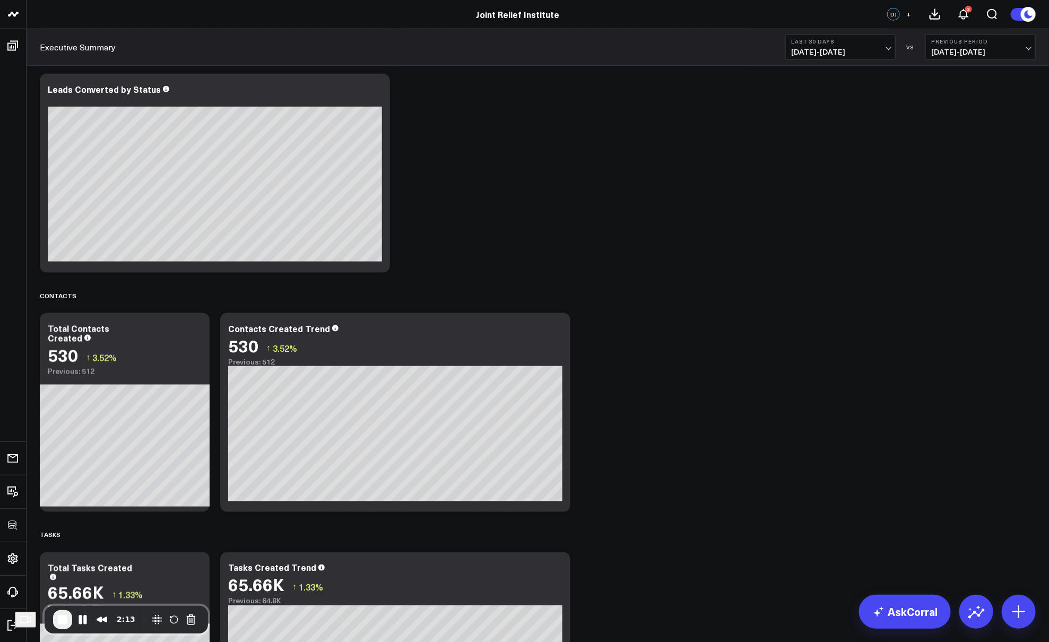
scroll to position [0, 0]
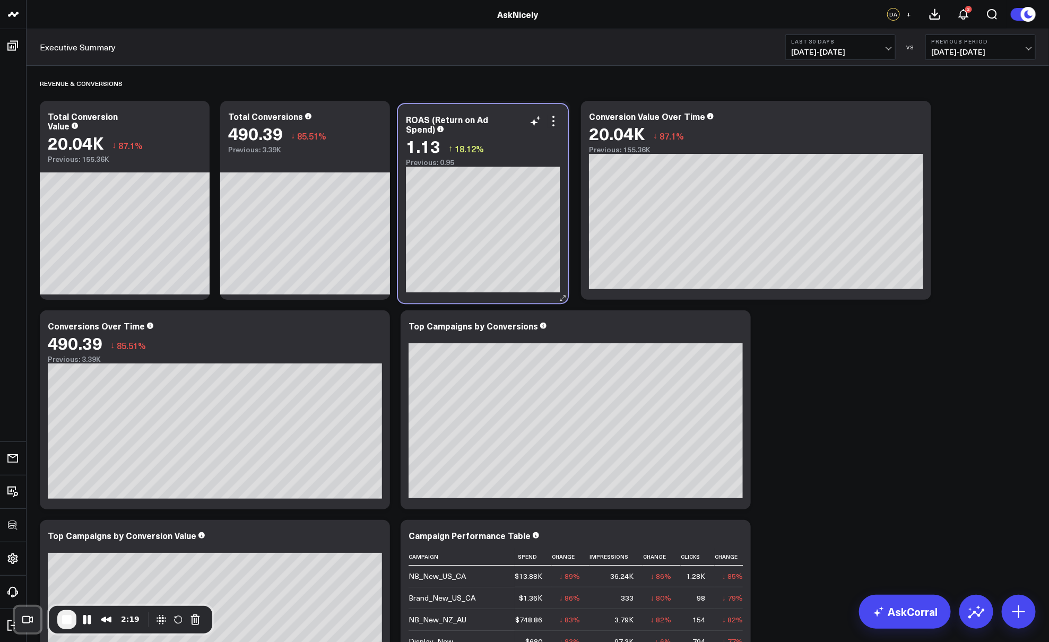
drag, startPoint x: 521, startPoint y: 331, endPoint x: 519, endPoint y: 125, distance: 206.5
click at [519, 125] on div "ROAS (Return on Ad Spend)" at bounding box center [483, 124] width 154 height 19
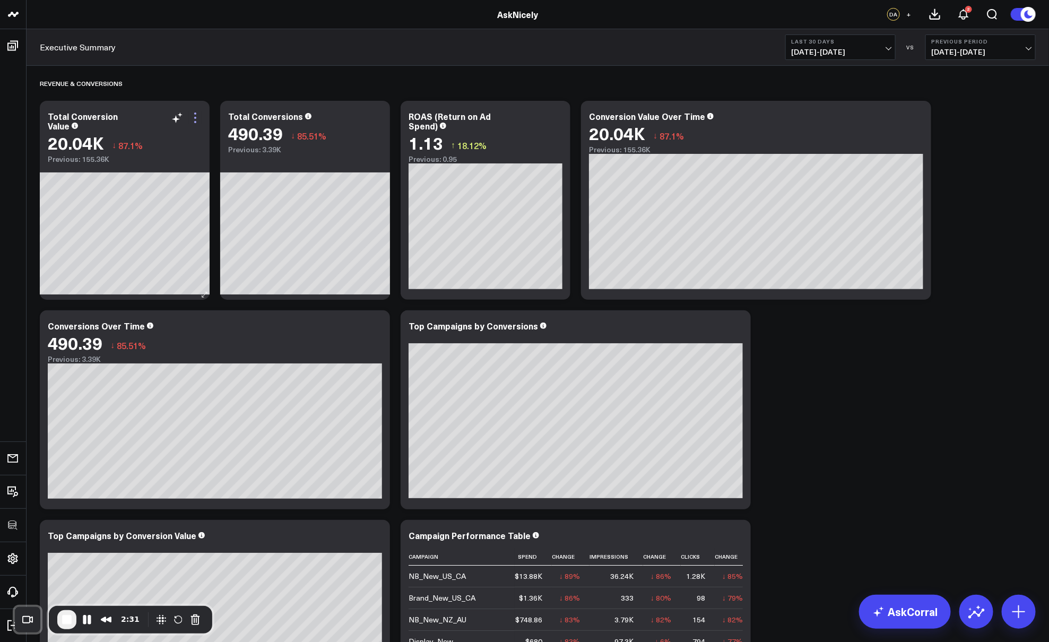
click at [196, 115] on icon at bounding box center [195, 117] width 13 height 13
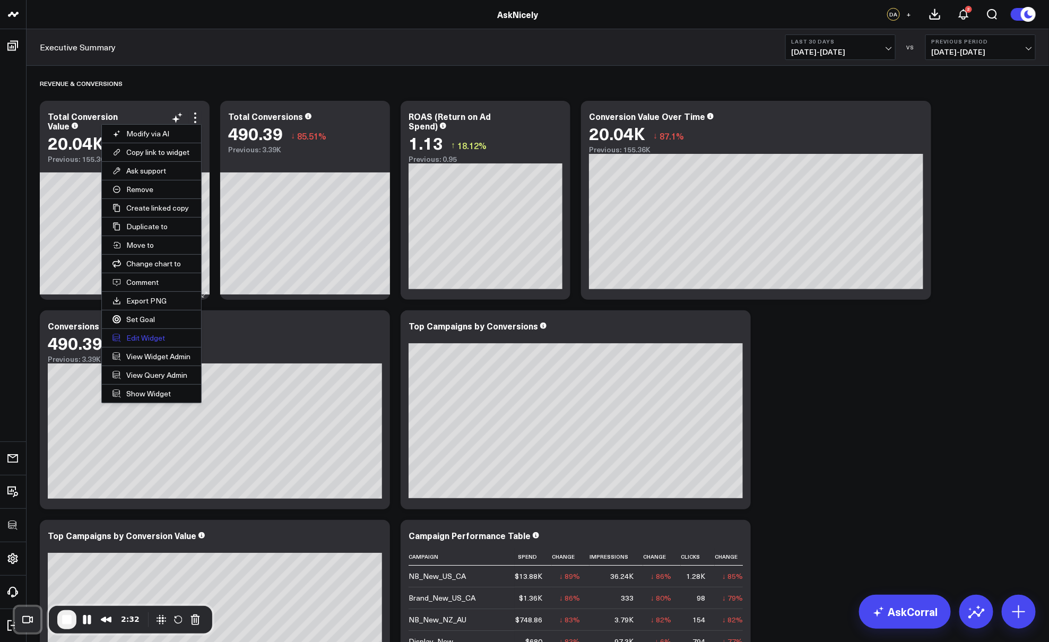
click at [156, 332] on button "Edit Widget" at bounding box center [151, 338] width 99 height 18
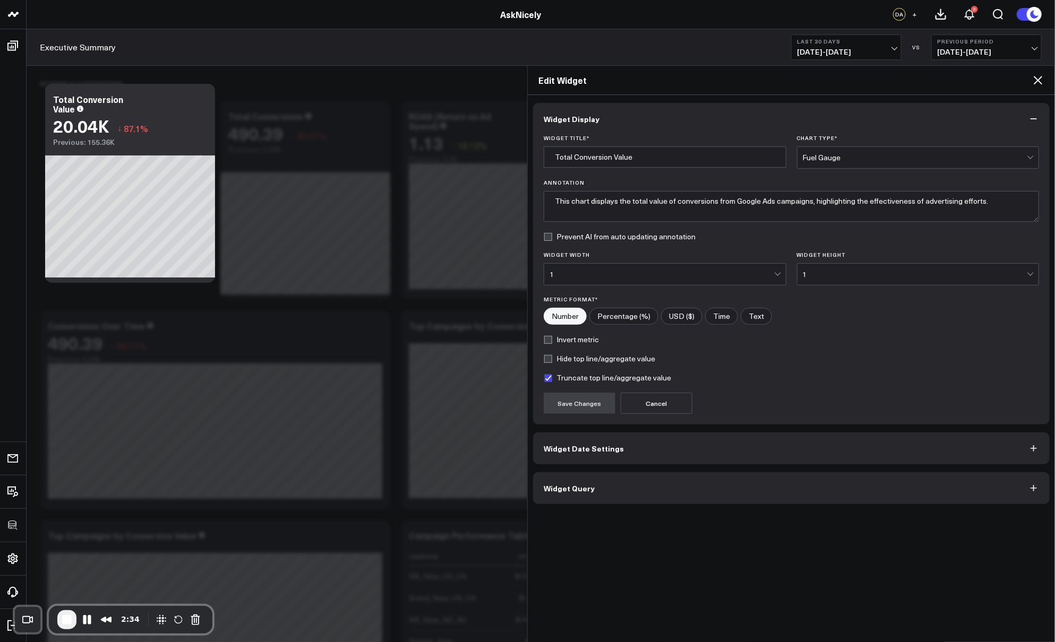
click at [679, 311] on input"] "USD ($)" at bounding box center [681, 316] width 40 height 16
radio input"] "true"
click at [581, 399] on button "Save Changes" at bounding box center [579, 403] width 72 height 21
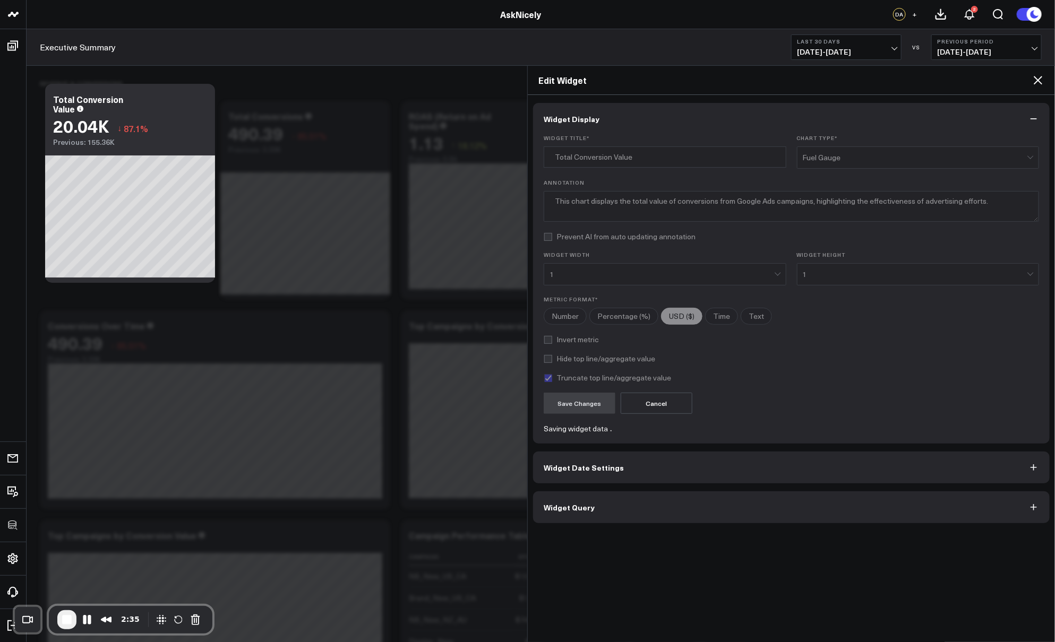
radio input"] "true"
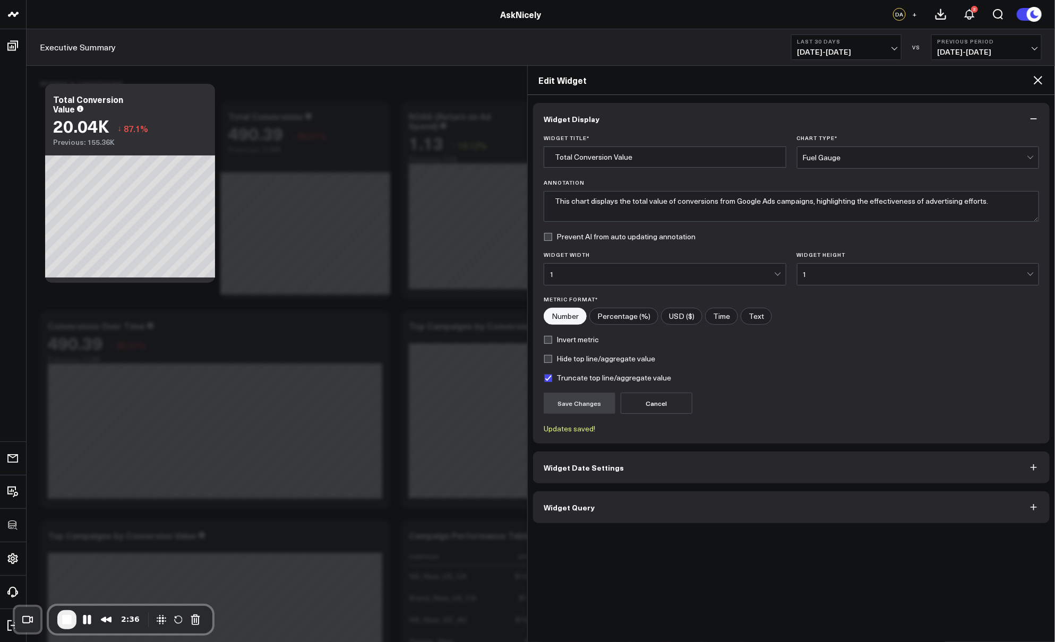
radio input"] "true"
click at [838, 77] on icon at bounding box center [1037, 80] width 13 height 13
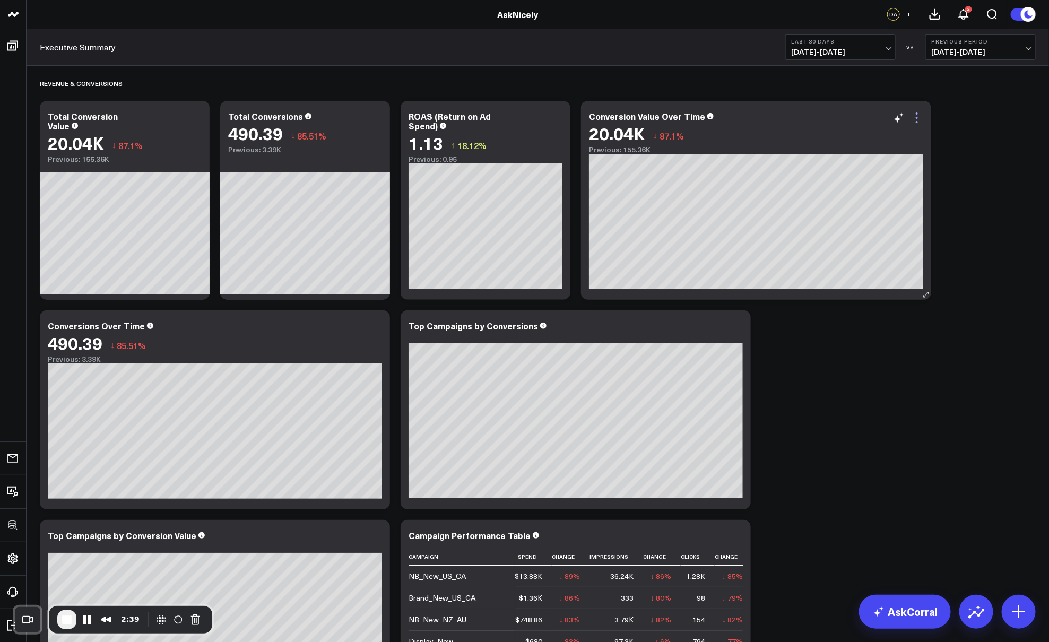
click at [838, 120] on icon at bounding box center [917, 117] width 13 height 13
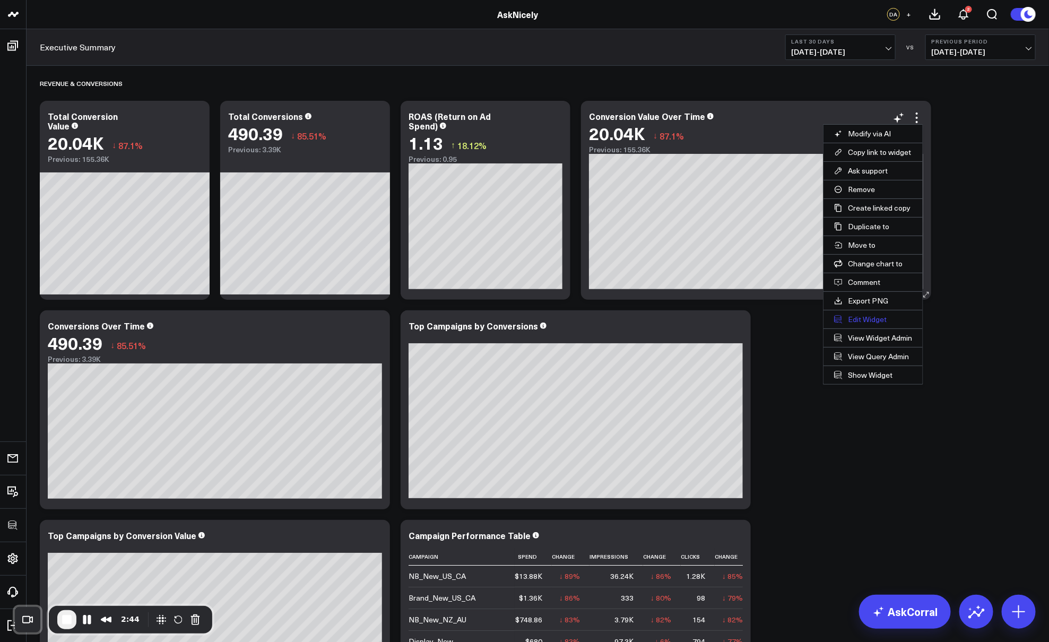
click at [838, 320] on button "Edit Widget" at bounding box center [873, 319] width 99 height 18
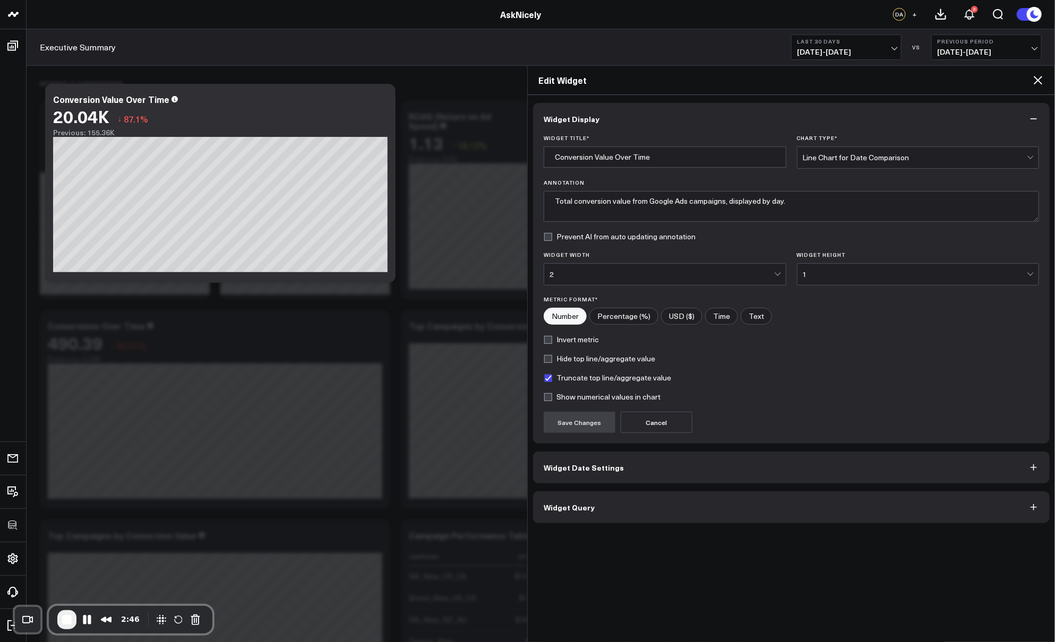
click at [836, 151] on div "Line Chart for Date Comparison" at bounding box center [914, 157] width 225 height 21
click at [709, 111] on button "Widget Display" at bounding box center [791, 119] width 516 height 32
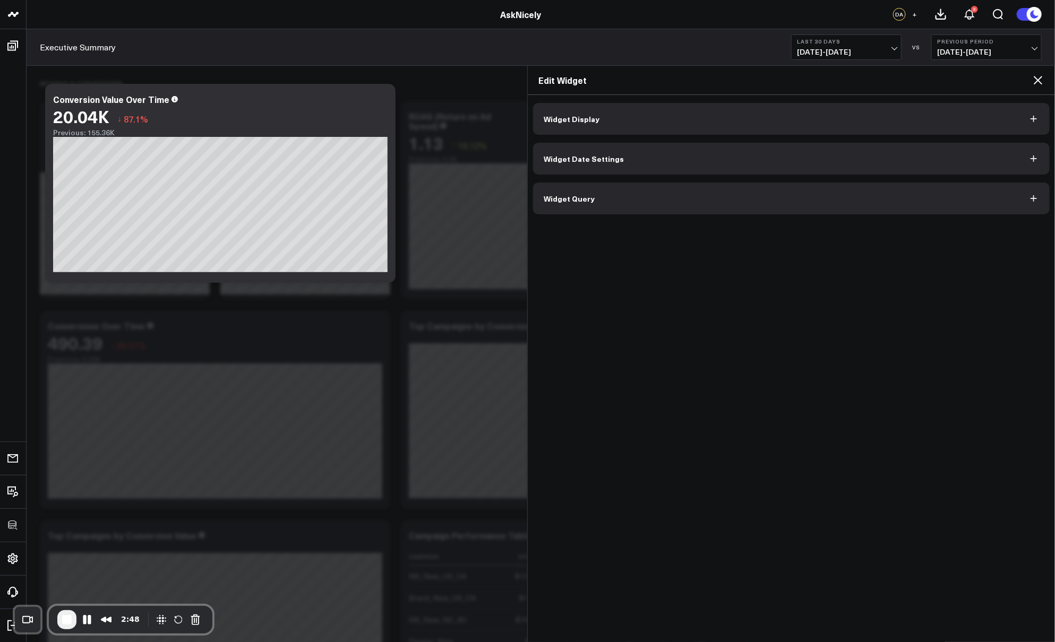
click at [559, 101] on div "Widget Display Widget Date Settings Widget Query" at bounding box center [791, 368] width 527 height 547
click at [602, 108] on button "Widget Display" at bounding box center [791, 119] width 516 height 32
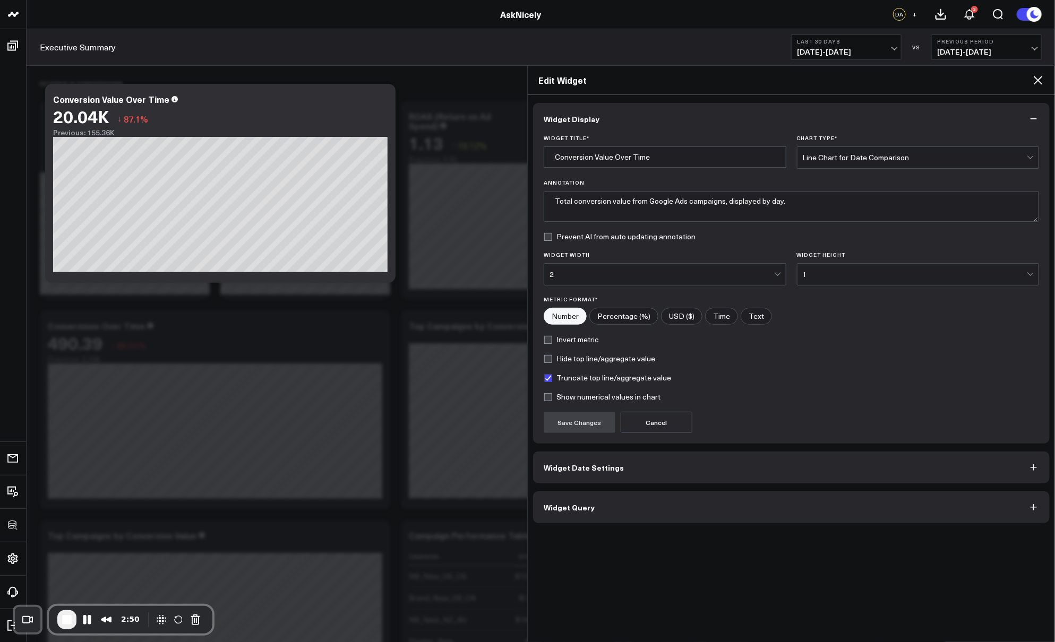
click at [680, 316] on input"] "USD ($)" at bounding box center [681, 316] width 40 height 16
radio input"] "true"
click at [585, 425] on button "Save Changes" at bounding box center [579, 422] width 72 height 21
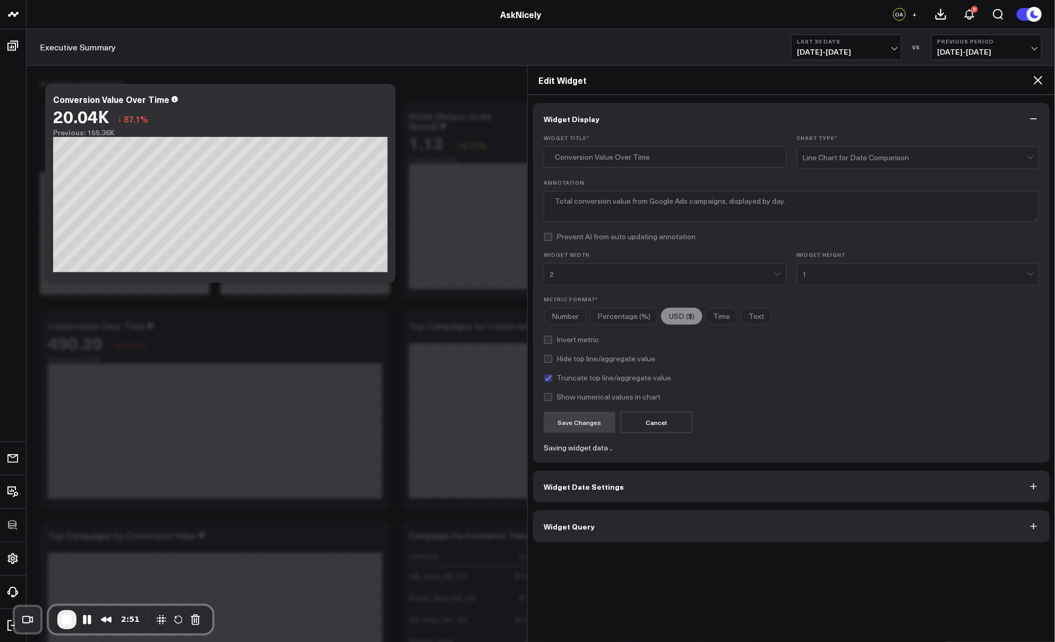
radio input"] "true"
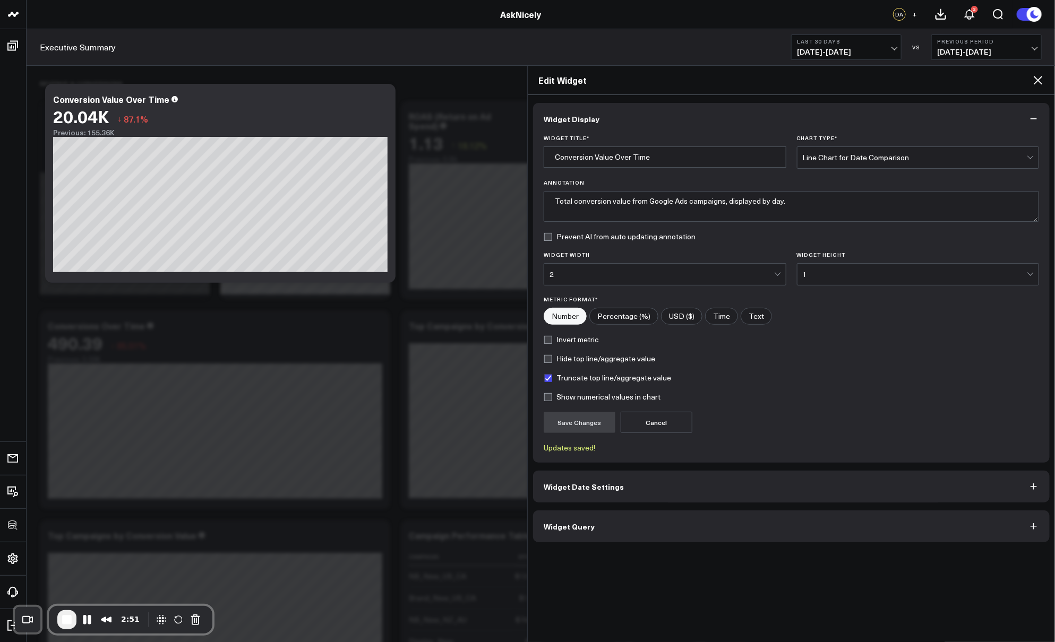
radio input"] "true"
click at [838, 79] on icon at bounding box center [1037, 80] width 13 height 13
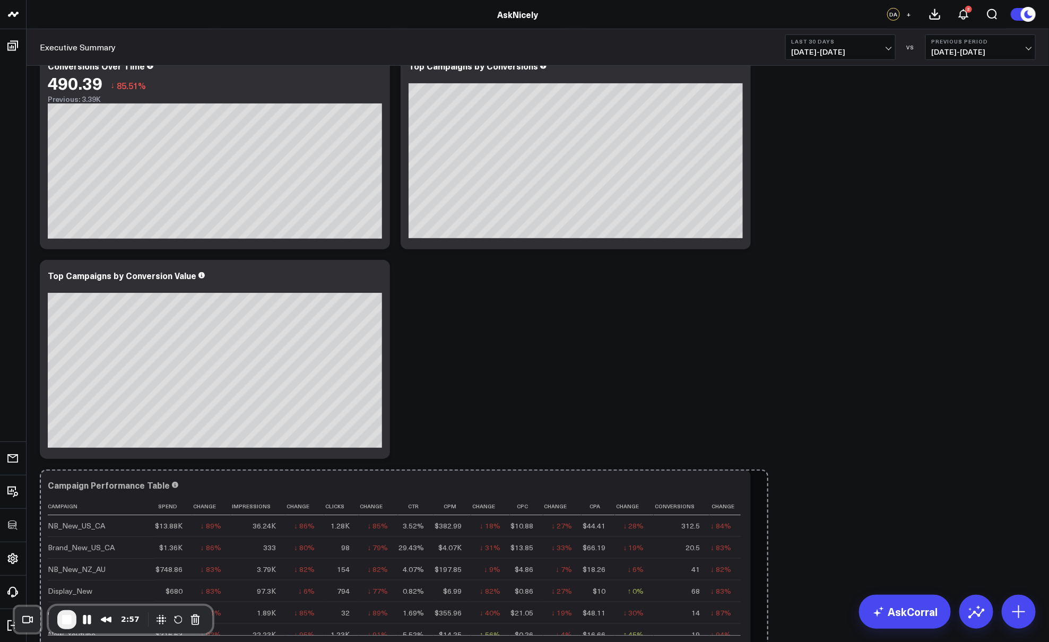
drag, startPoint x: 743, startPoint y: 454, endPoint x: 1121, endPoint y: 446, distance: 378.5
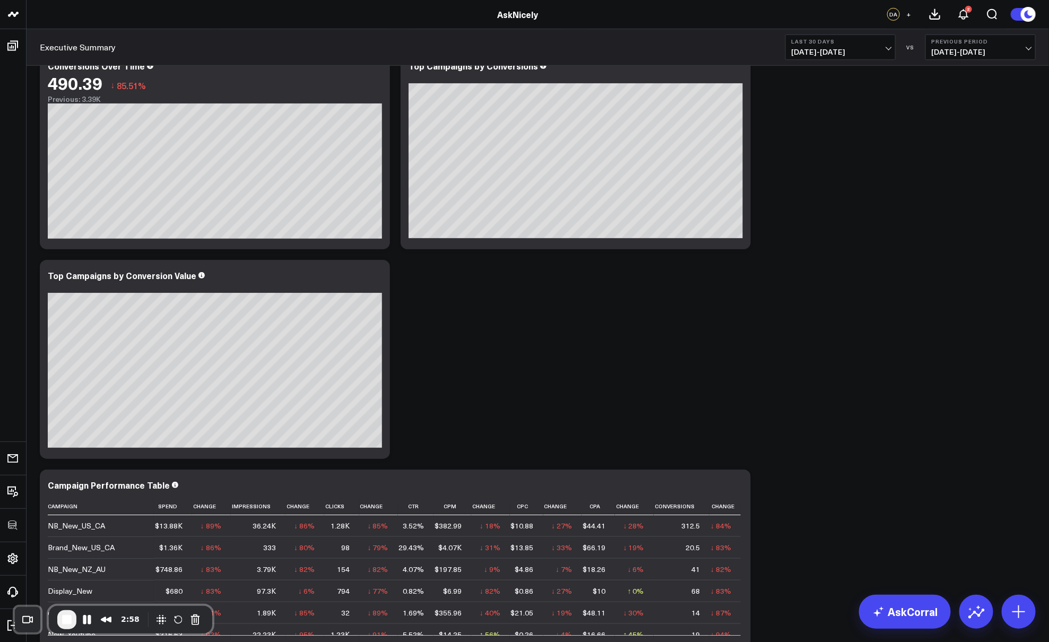
scroll to position [374, 0]
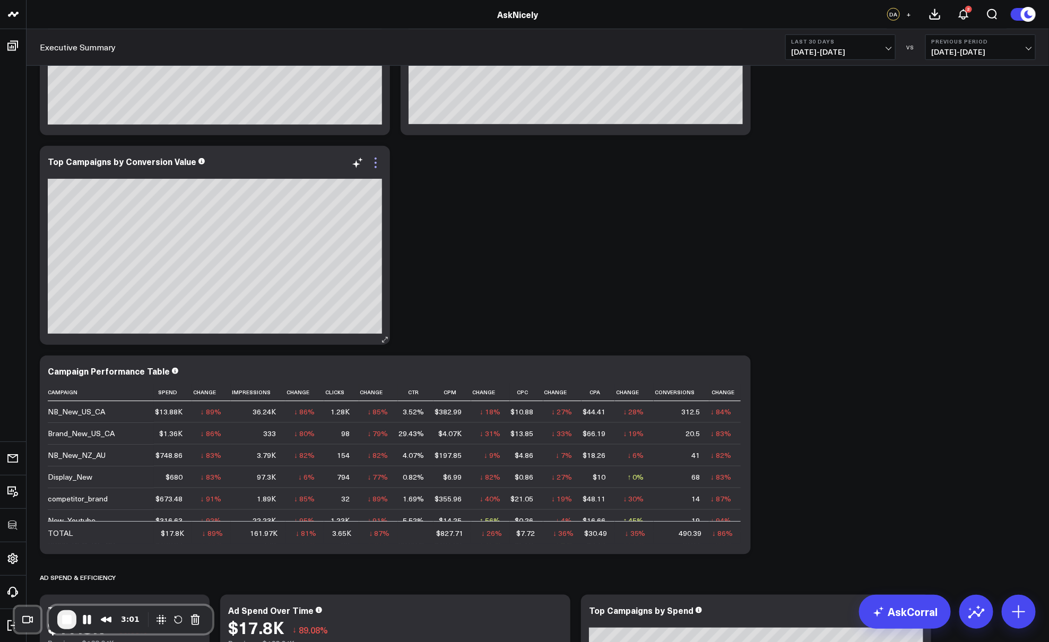
click at [377, 165] on icon at bounding box center [375, 163] width 13 height 13
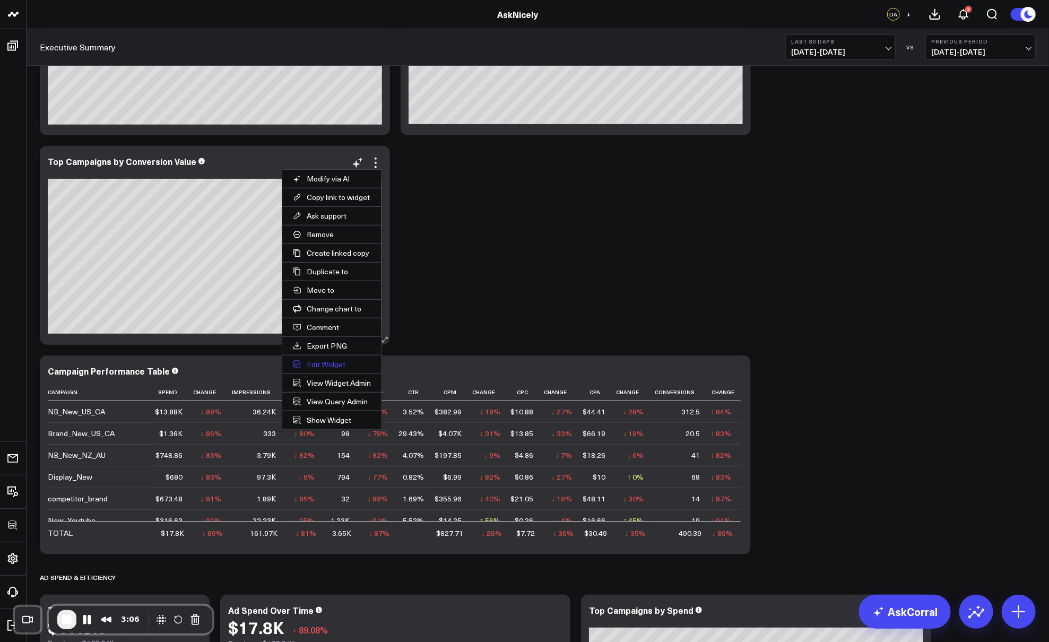
click at [315, 357] on button "Edit Widget" at bounding box center [331, 365] width 99 height 18
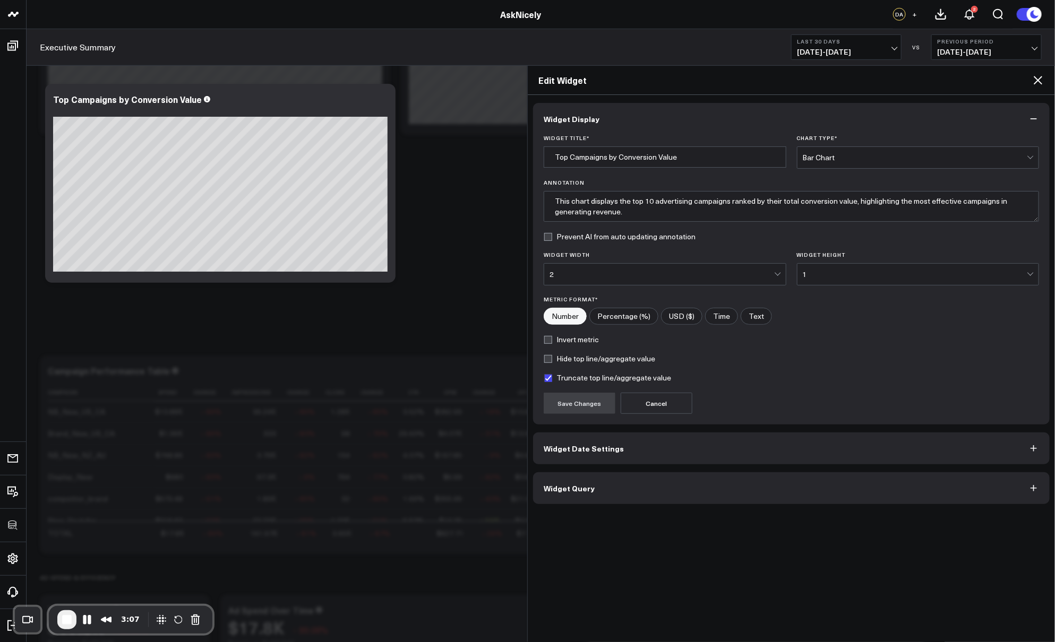
click at [672, 315] on input"] "USD ($)" at bounding box center [681, 316] width 40 height 16
radio input"] "true"
click at [582, 401] on button "Save Changes" at bounding box center [579, 403] width 72 height 21
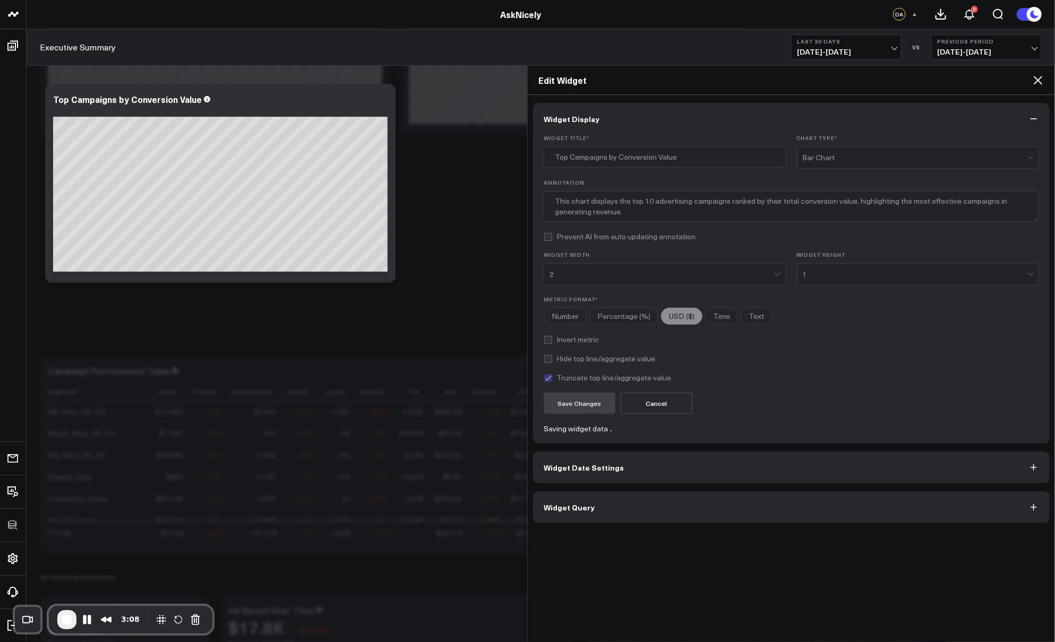
radio input"] "true"
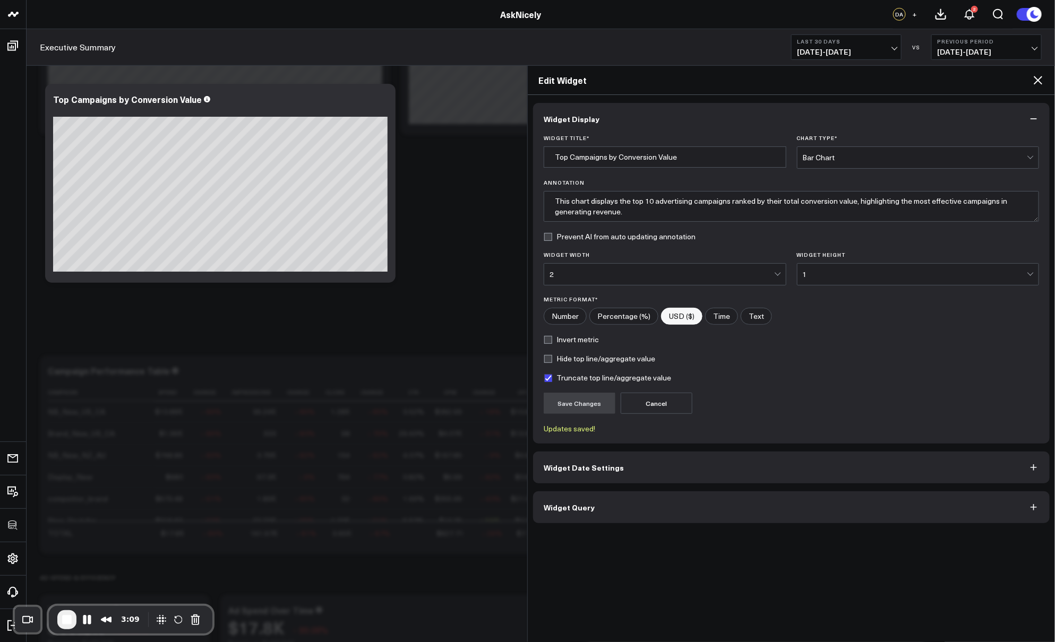
click at [838, 84] on icon at bounding box center [1037, 80] width 13 height 13
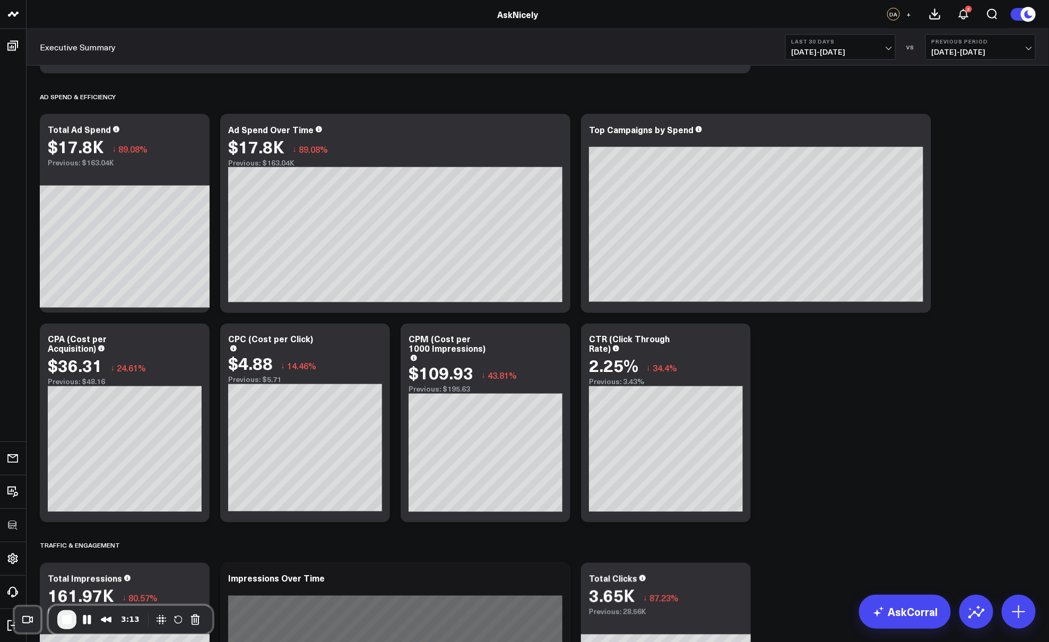
scroll to position [876, 0]
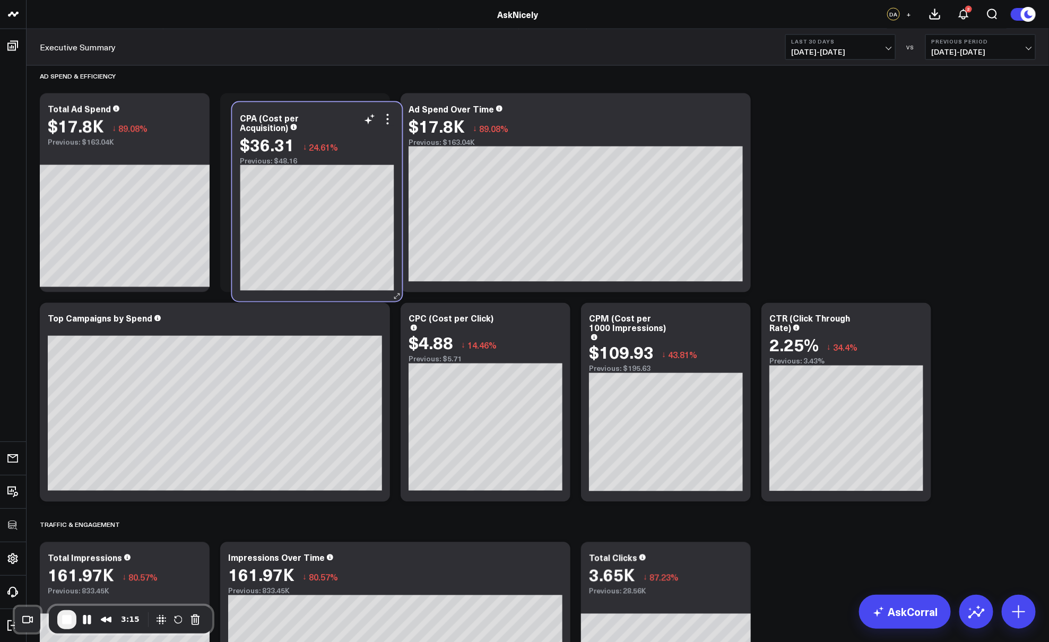
drag, startPoint x: 158, startPoint y: 316, endPoint x: 343, endPoint y: 116, distance: 272.6
click at [343, 116] on div "CPA (Cost per Acquisition)" at bounding box center [317, 122] width 154 height 19
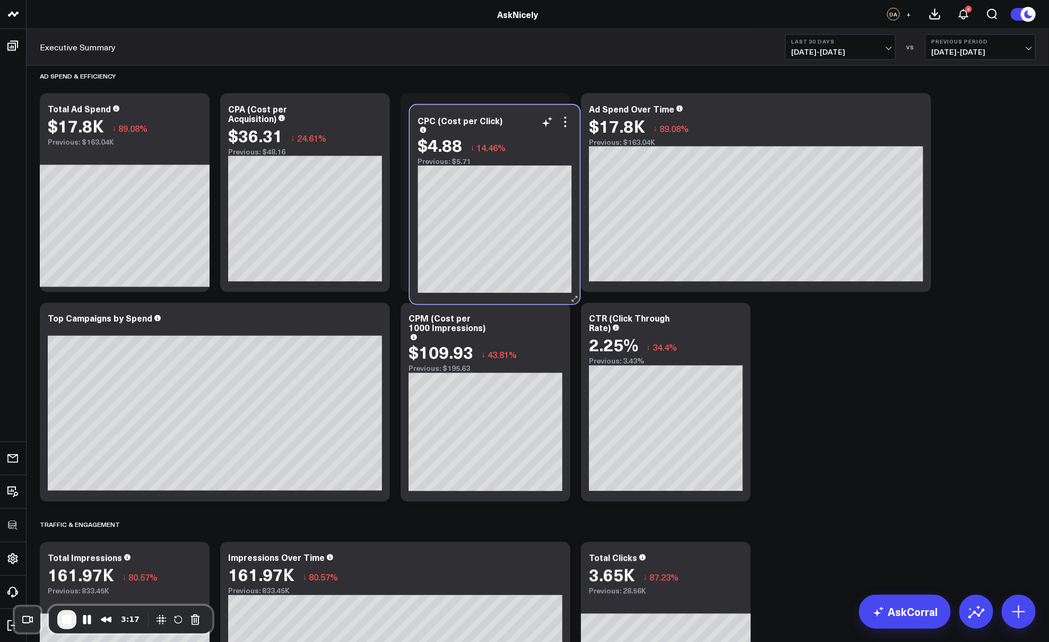
drag, startPoint x: 521, startPoint y: 326, endPoint x: 531, endPoint y: 128, distance: 198.2
click at [531, 128] on div "CPC (Cost per Click)" at bounding box center [495, 124] width 154 height 17
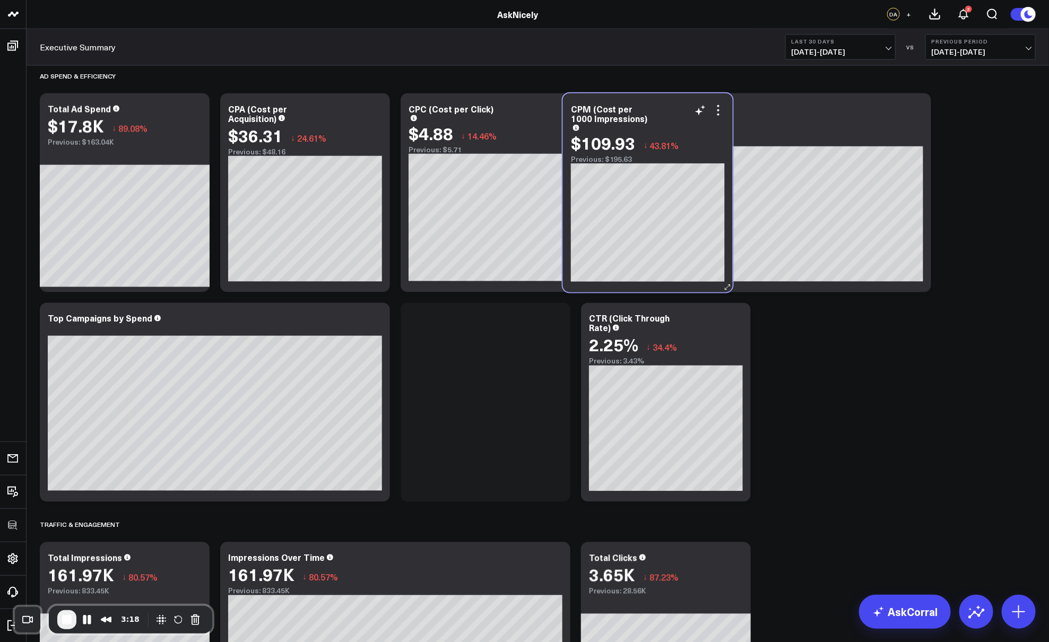
drag, startPoint x: 510, startPoint y: 322, endPoint x: 672, endPoint y: 111, distance: 265.6
click at [672, 111] on div "CPM (Cost per 1000 Impressions)" at bounding box center [648, 117] width 154 height 27
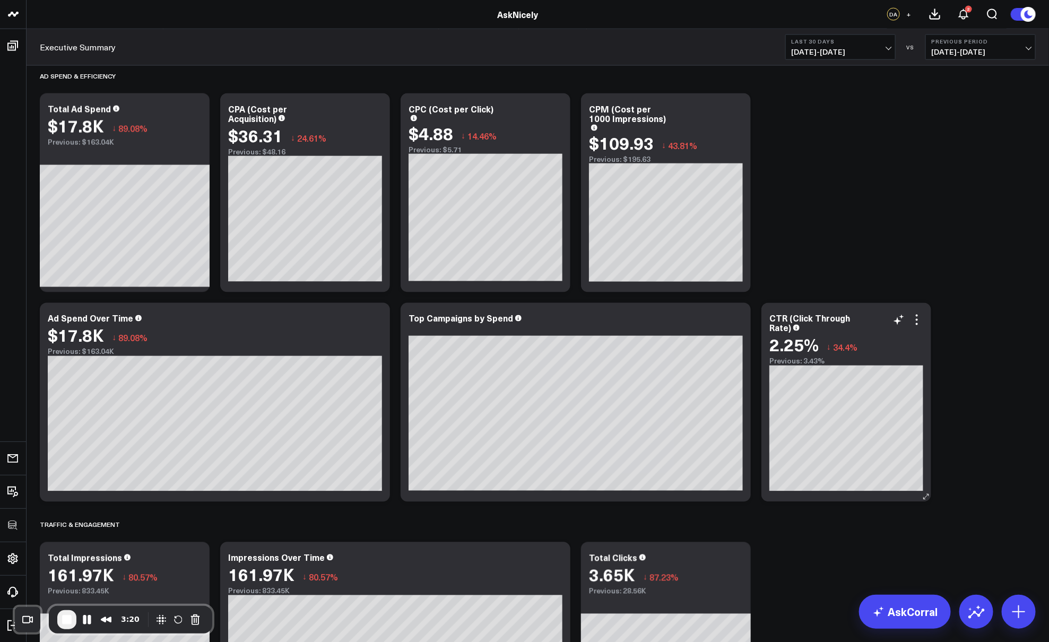
drag, startPoint x: 893, startPoint y: 323, endPoint x: 871, endPoint y: 307, distance: 27.0
click at [838, 306] on div "Modify via AI Copy link to widget Ask support Remove Create linked copy Exec Su…" at bounding box center [847, 402] width 170 height 199
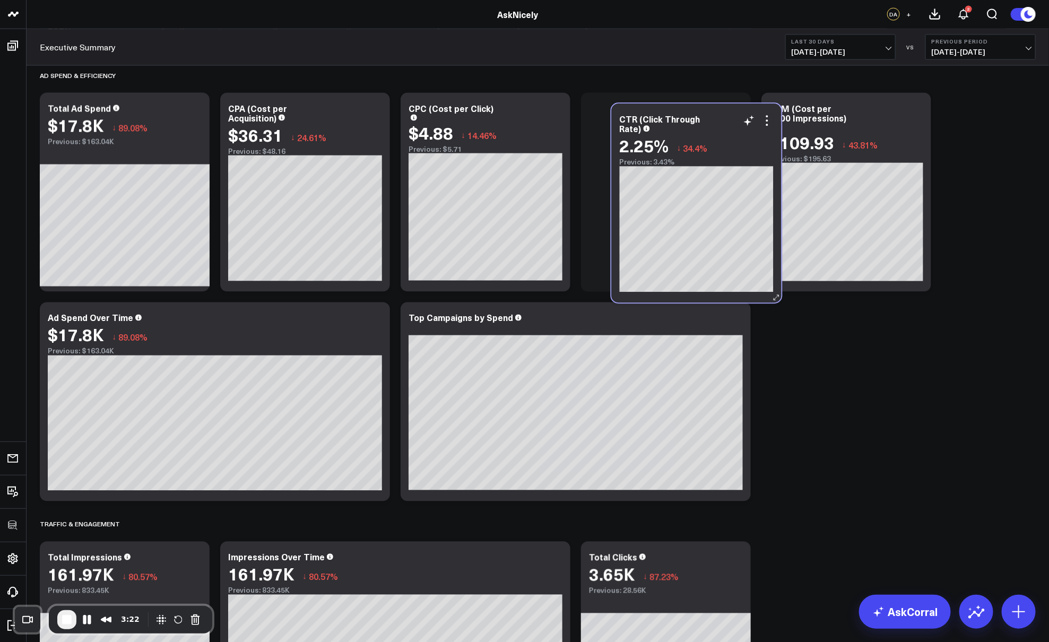
drag, startPoint x: 867, startPoint y: 319, endPoint x: 717, endPoint y: 120, distance: 248.9
click at [717, 120] on div "CTR (Click Through Rate)" at bounding box center [697, 124] width 154 height 19
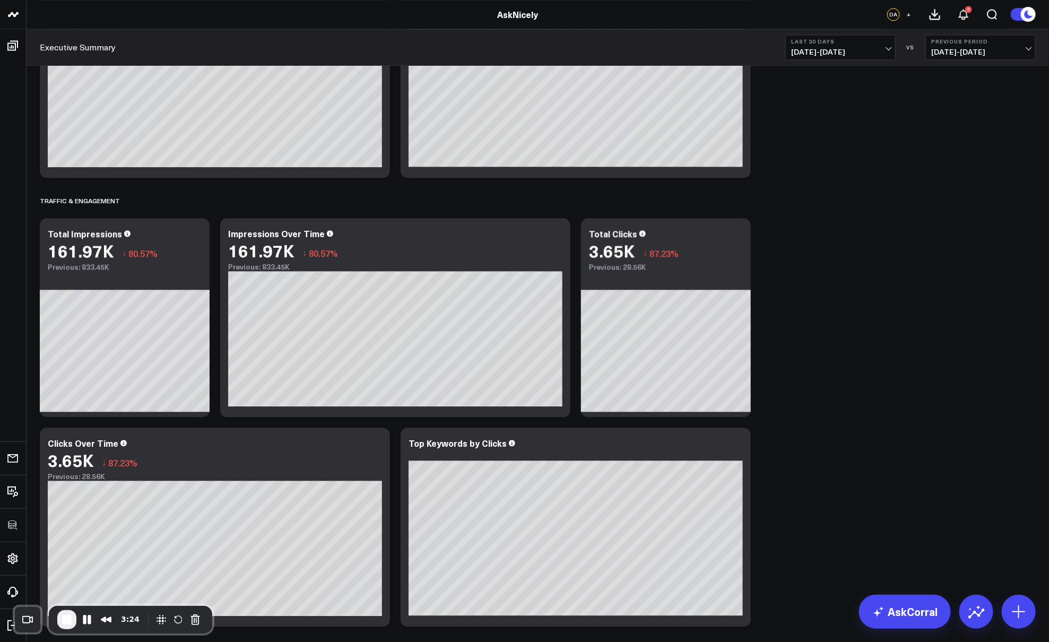
scroll to position [1253, 0]
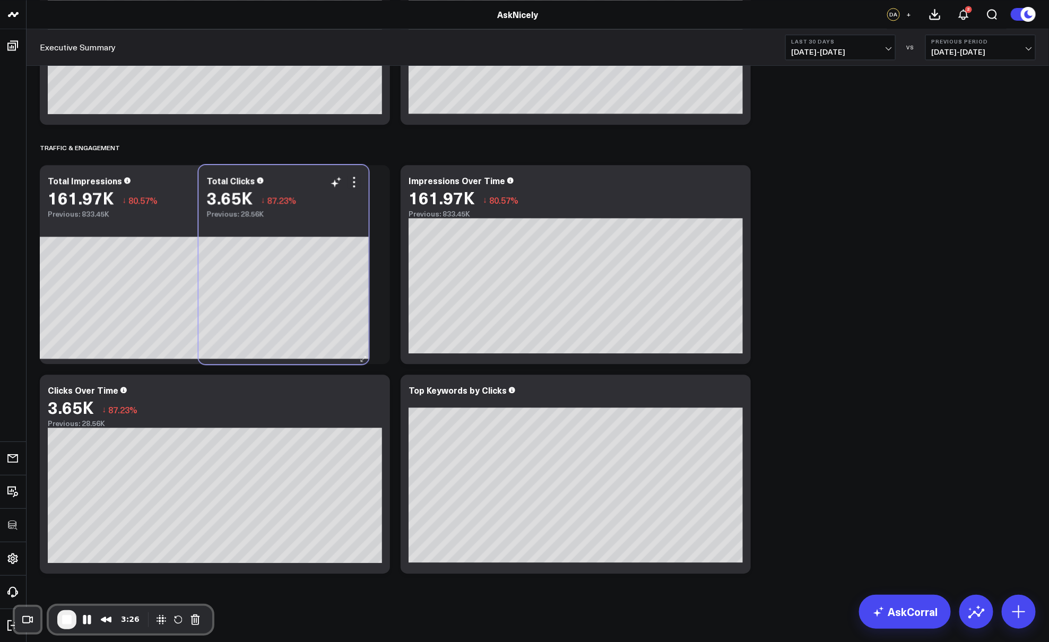
drag, startPoint x: 668, startPoint y: 172, endPoint x: 285, endPoint y: 172, distance: 382.7
click at [285, 172] on div "Total Clicks 3.65K ↓ 87.23% Previous: 28.56K" at bounding box center [284, 191] width 170 height 53
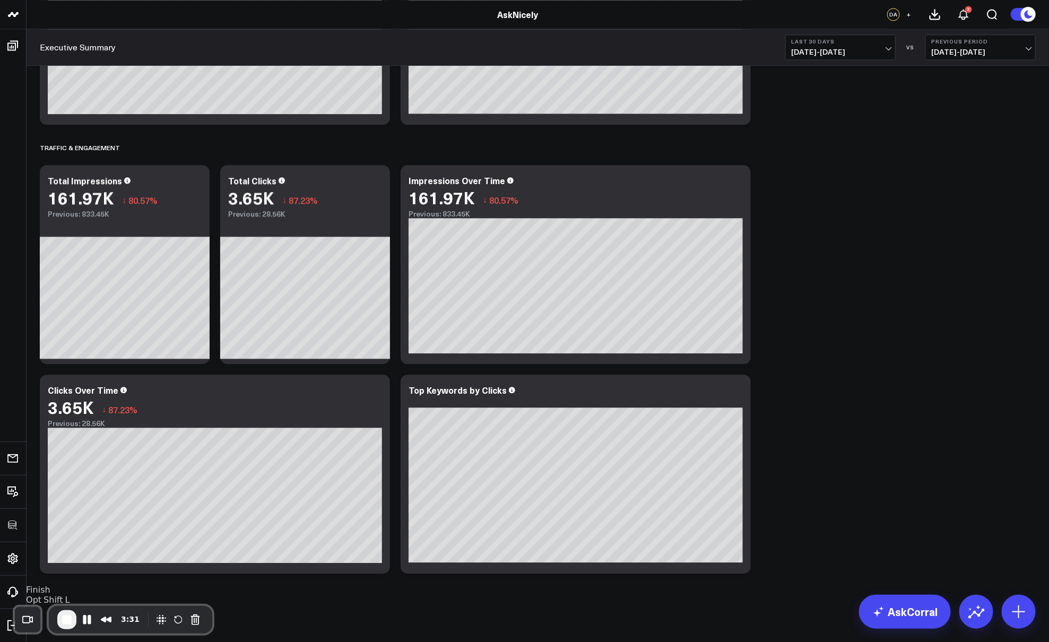
click at [64, 513] on span "End Recording" at bounding box center [67, 620] width 13 height 13
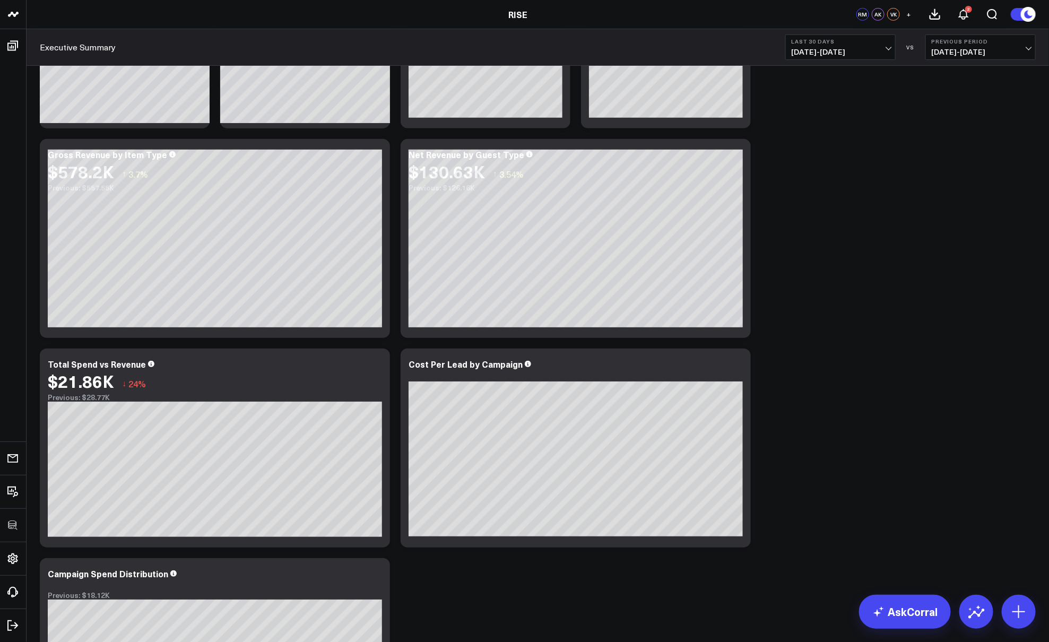
scroll to position [186, 0]
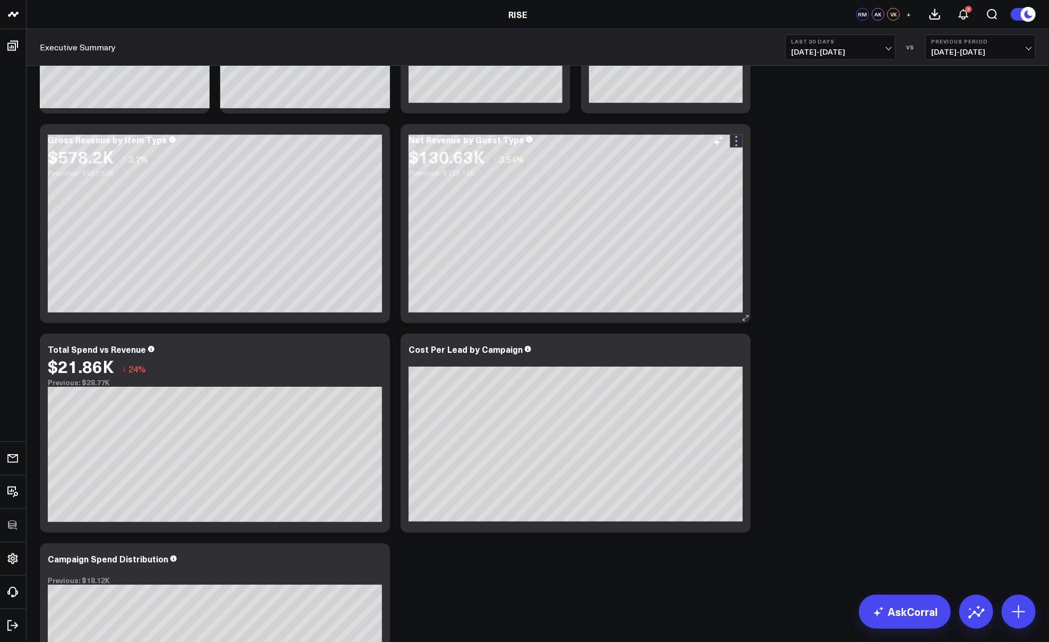
click at [736, 139] on icon at bounding box center [736, 141] width 13 height 13
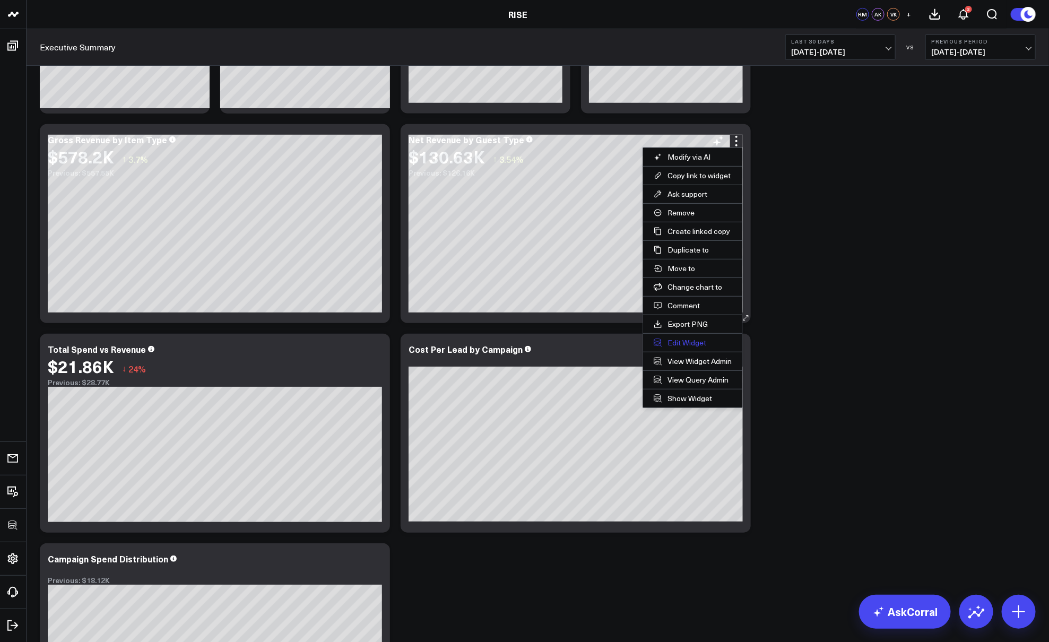
click at [684, 340] on button "Edit Widget" at bounding box center [692, 343] width 99 height 18
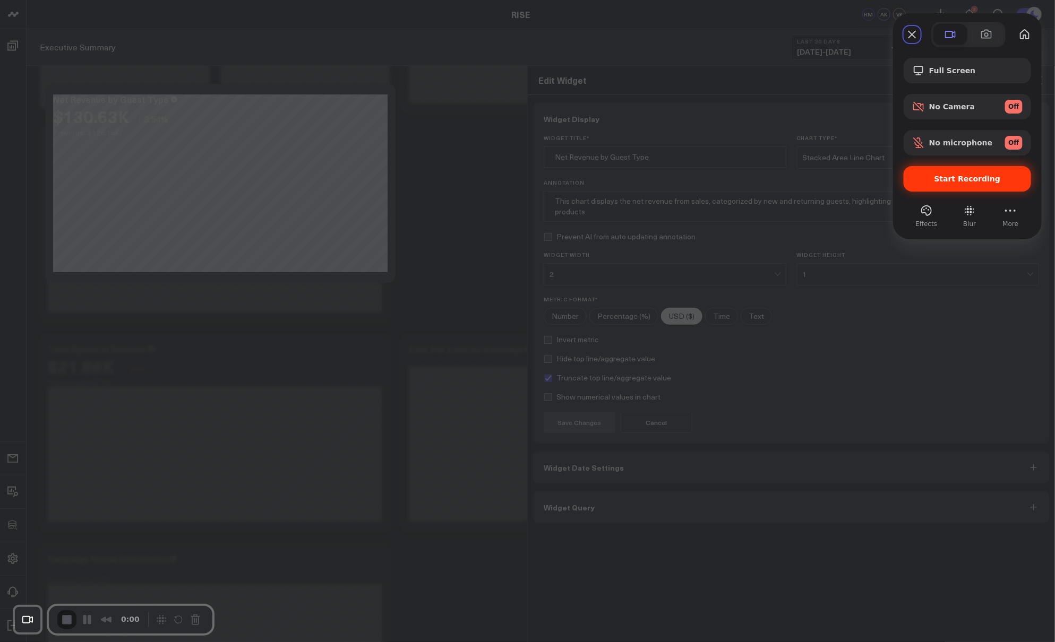
click at [966, 179] on span "Start Recording" at bounding box center [967, 179] width 66 height 8
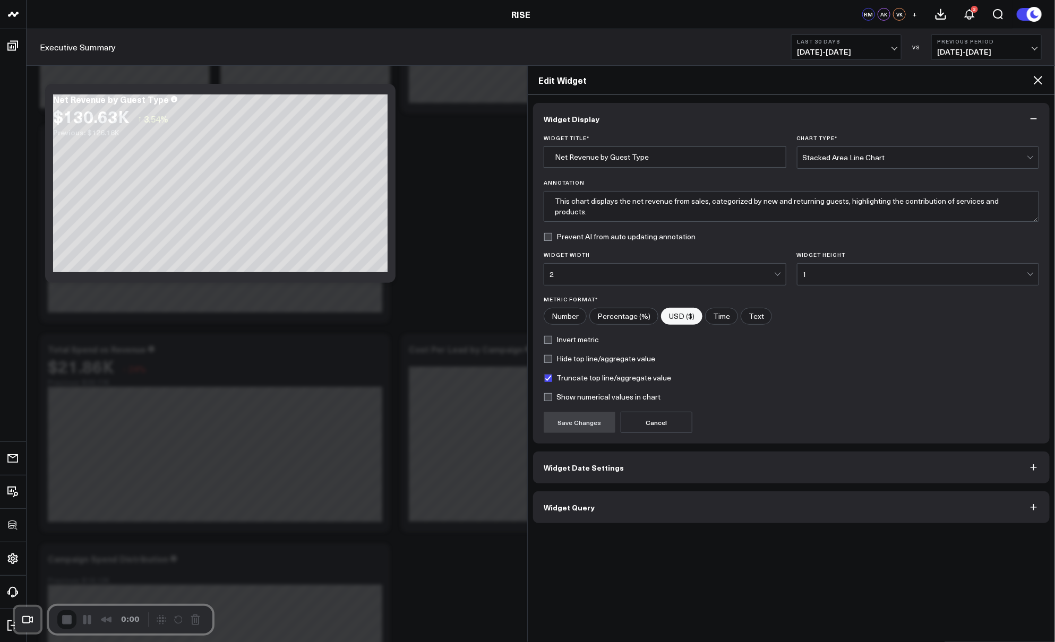
click at [1044, 78] on div "Edit Widget" at bounding box center [791, 80] width 527 height 29
click at [1039, 79] on icon at bounding box center [1037, 80] width 8 height 8
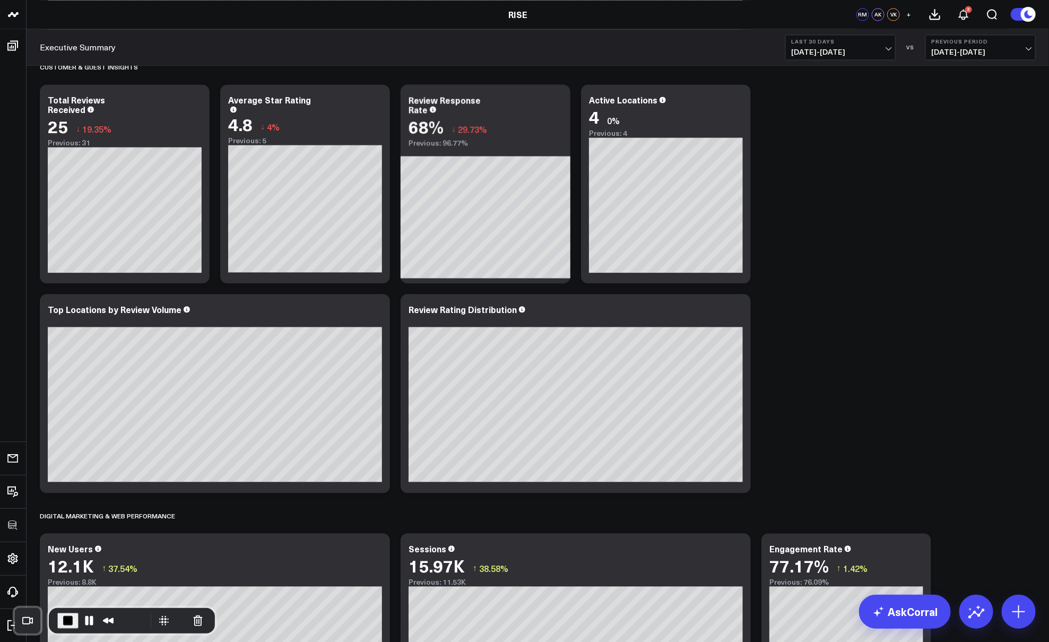
scroll to position [1046, 0]
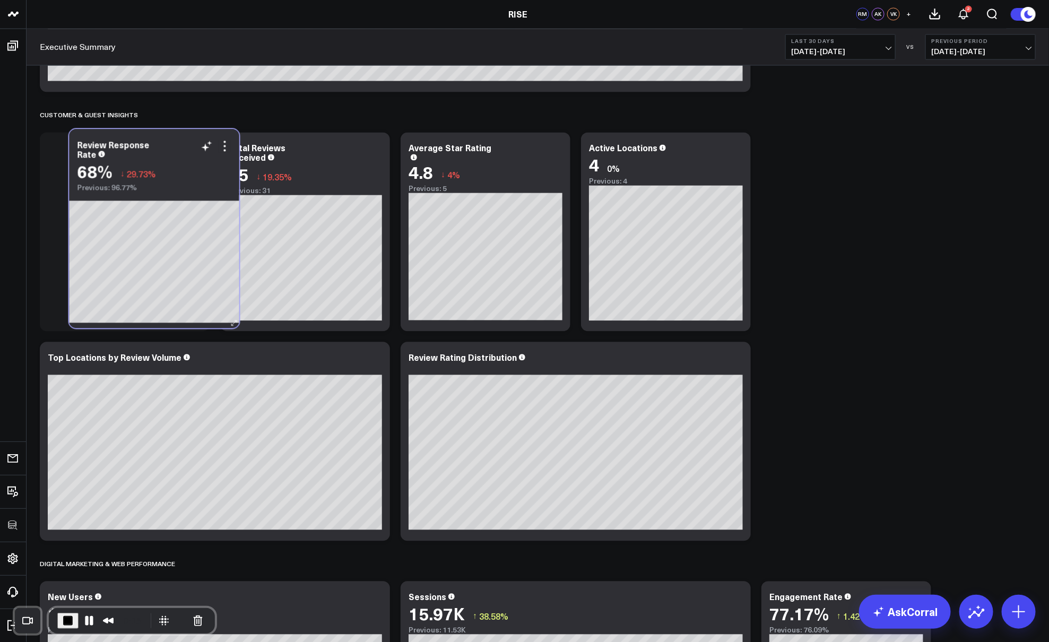
drag, startPoint x: 504, startPoint y: 146, endPoint x: 173, endPoint y: 143, distance: 331.2
click at [173, 143] on div "Review Response Rate" at bounding box center [154, 149] width 154 height 19
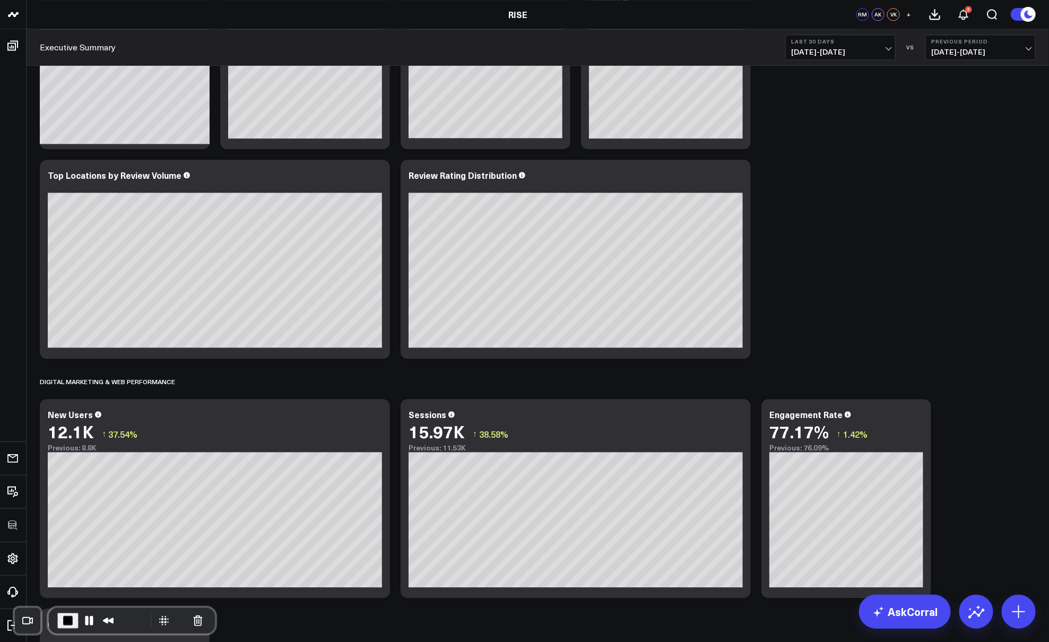
scroll to position [1231, 0]
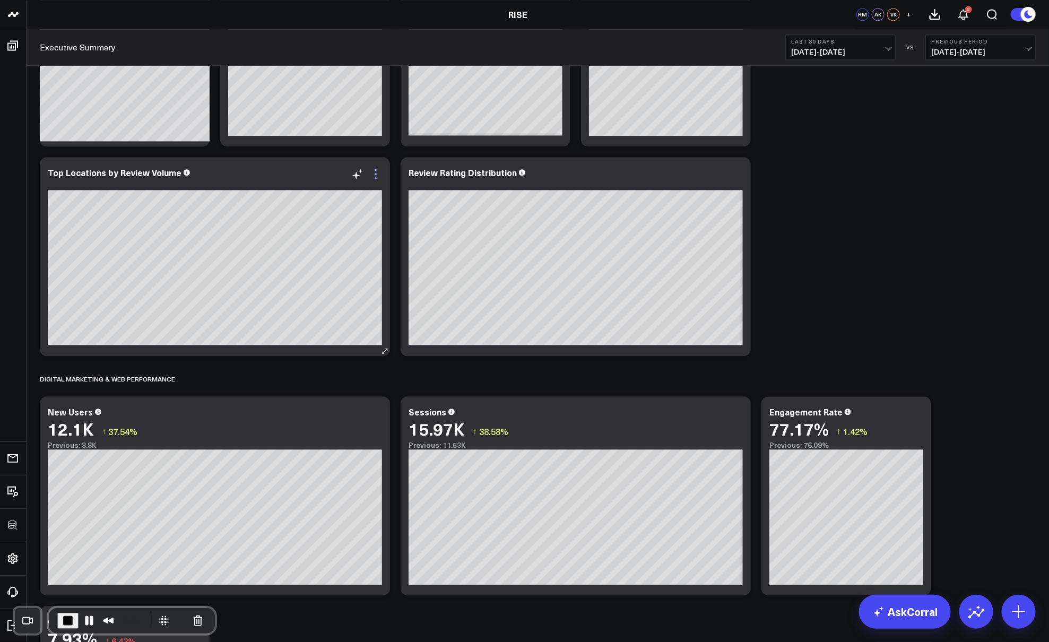
click at [373, 171] on icon at bounding box center [375, 174] width 13 height 13
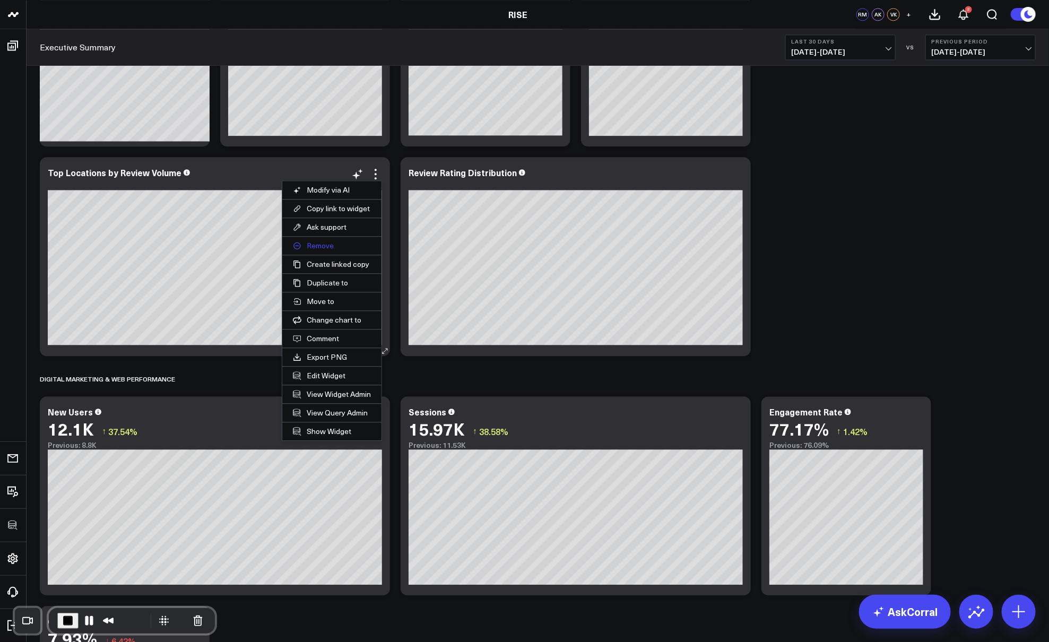
click at [314, 243] on button "Remove" at bounding box center [331, 246] width 99 height 18
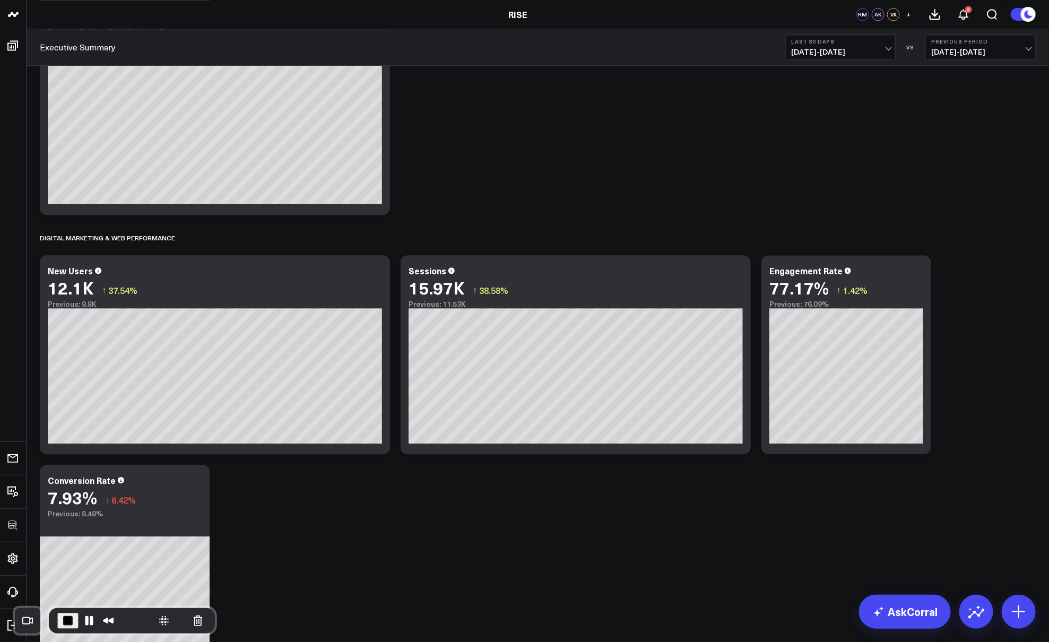
scroll to position [1463, 0]
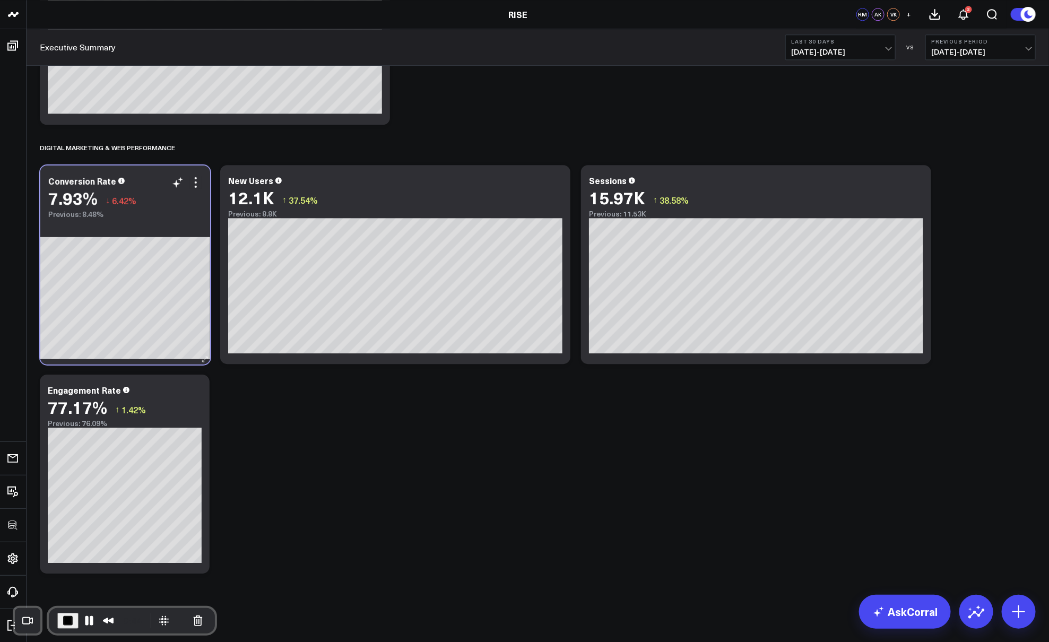
drag, startPoint x: 154, startPoint y: 389, endPoint x: 155, endPoint y: 179, distance: 209.6
click at [155, 179] on div "Conversion Rate" at bounding box center [125, 181] width 154 height 10
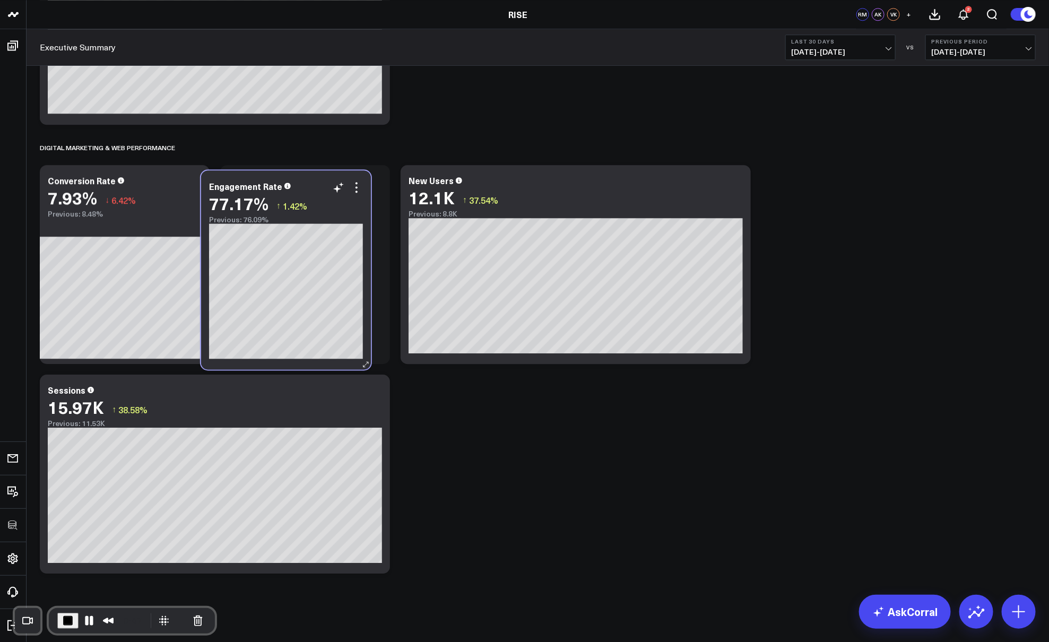
drag, startPoint x: 144, startPoint y: 383, endPoint x: 320, endPoint y: 177, distance: 270.7
click at [320, 177] on div "Engagement Rate 77.17% ↑ 1.42% Previous: 76.09%" at bounding box center [286, 269] width 170 height 199
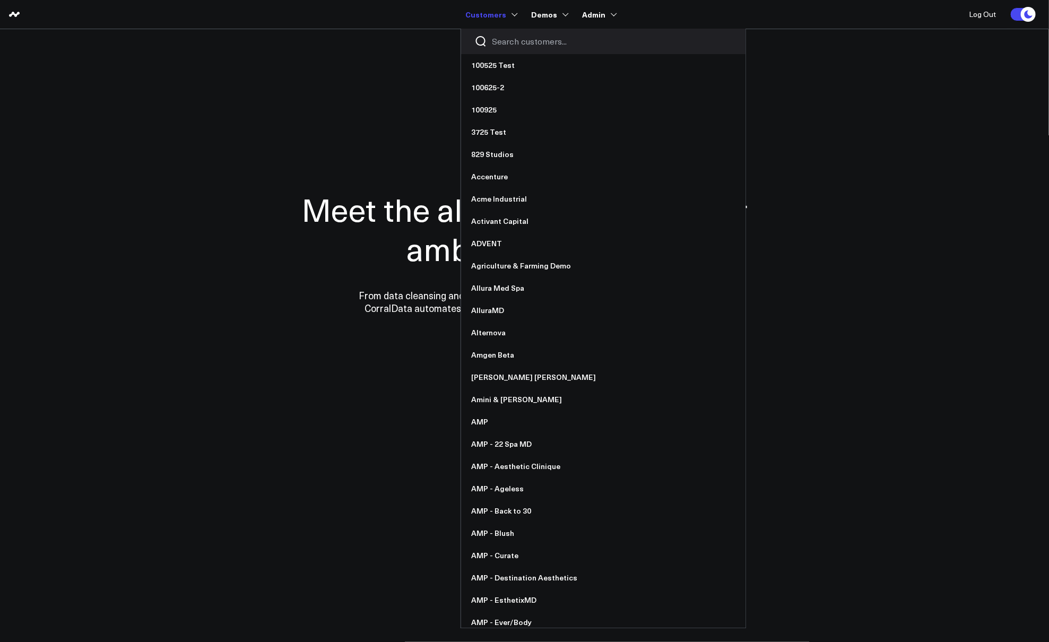
click at [514, 41] on input "Search customers input" at bounding box center [613, 42] width 240 height 12
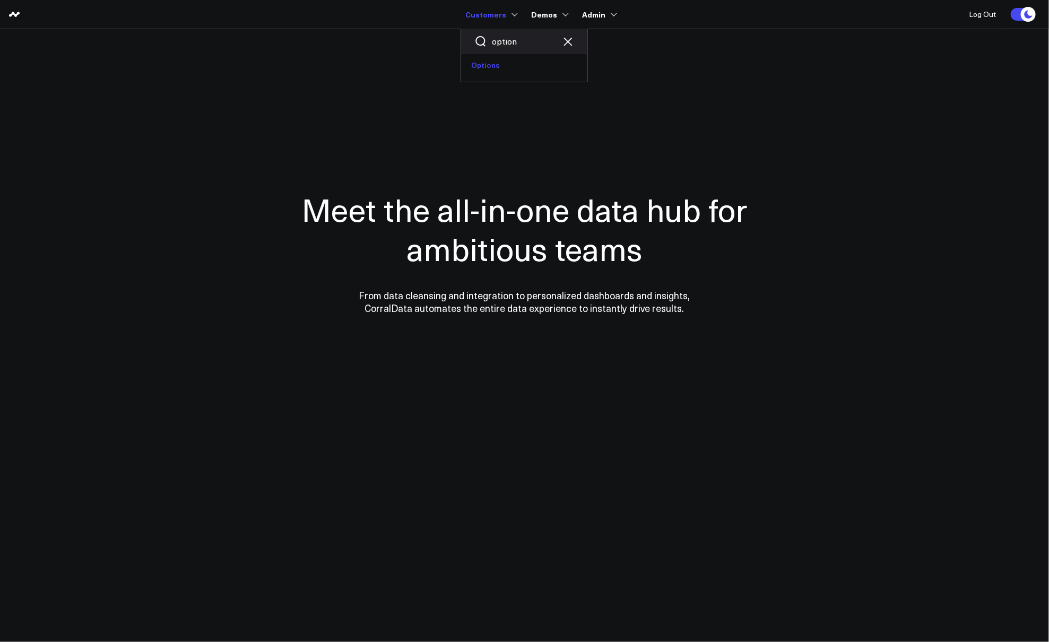
type input "option"
click at [502, 71] on link "Options" at bounding box center [524, 65] width 126 height 22
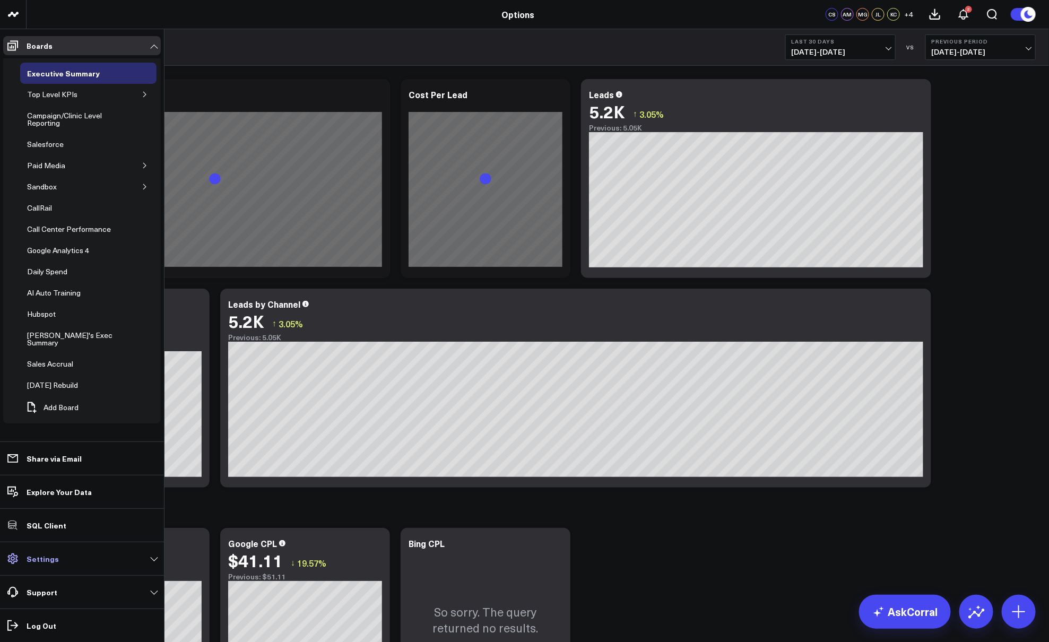
click at [51, 562] on p "Settings" at bounding box center [43, 559] width 32 height 8
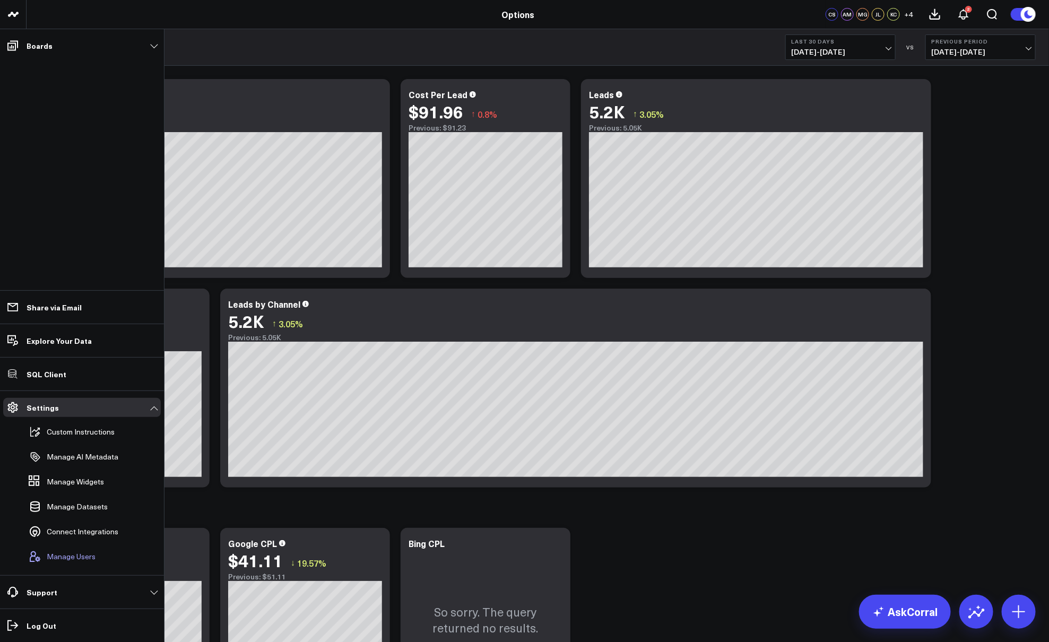
click at [73, 558] on span "Manage Users" at bounding box center [71, 557] width 49 height 8
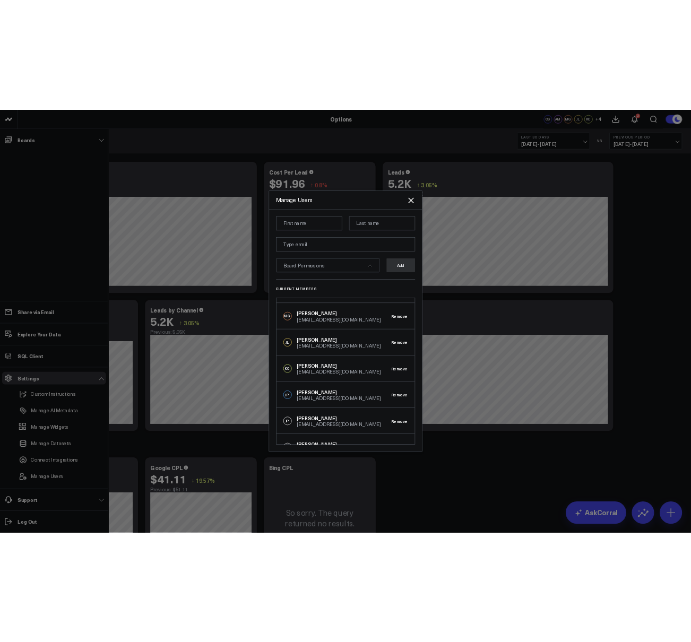
scroll to position [73, 0]
